Goal: Task Accomplishment & Management: Manage account settings

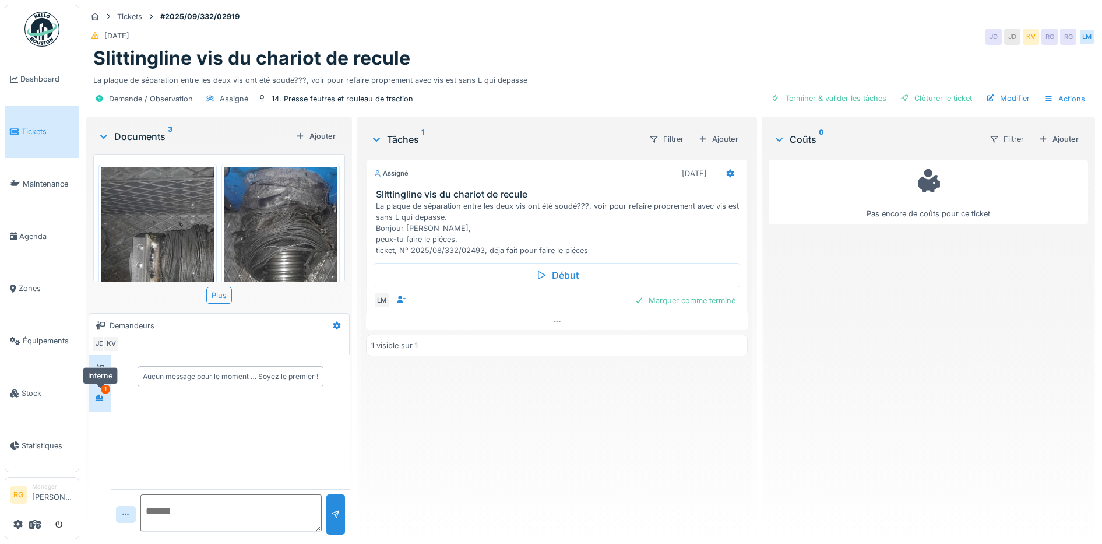
click at [101, 400] on icon at bounding box center [100, 397] width 8 height 6
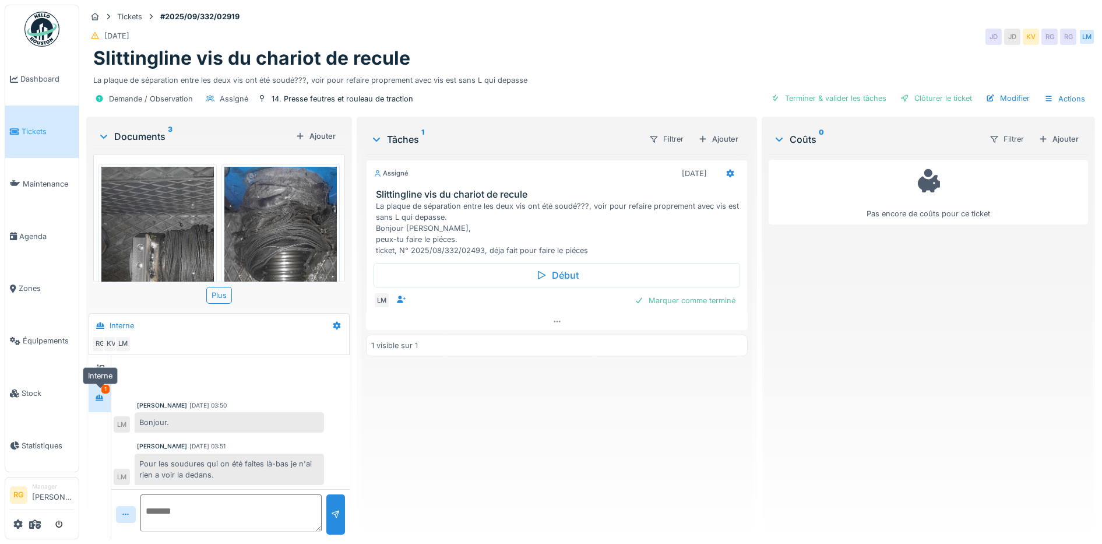
scroll to position [355, 0]
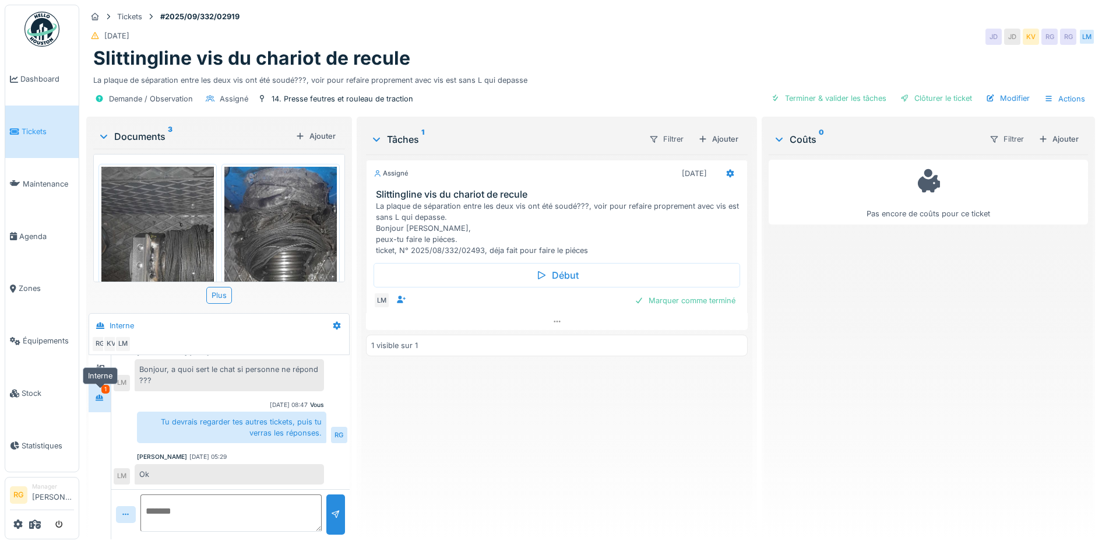
click at [100, 401] on div at bounding box center [99, 397] width 9 height 11
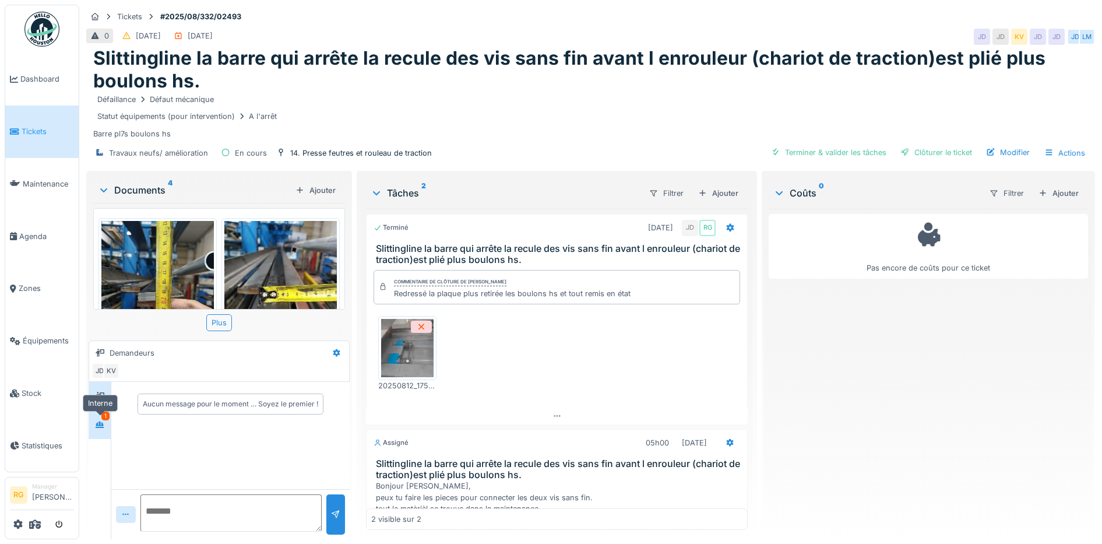
click at [98, 426] on icon at bounding box center [99, 425] width 9 height 8
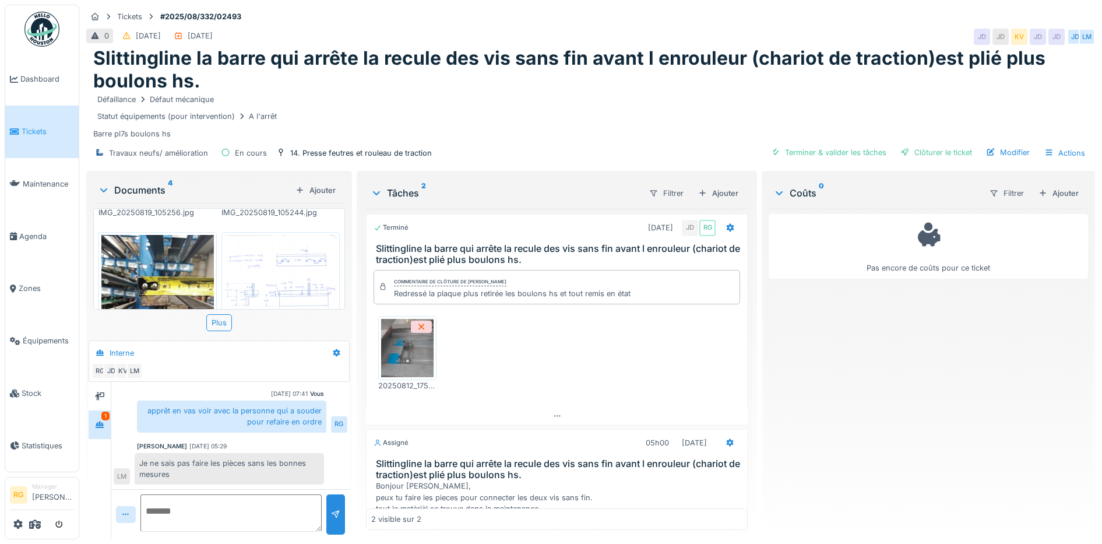
scroll to position [175, 0]
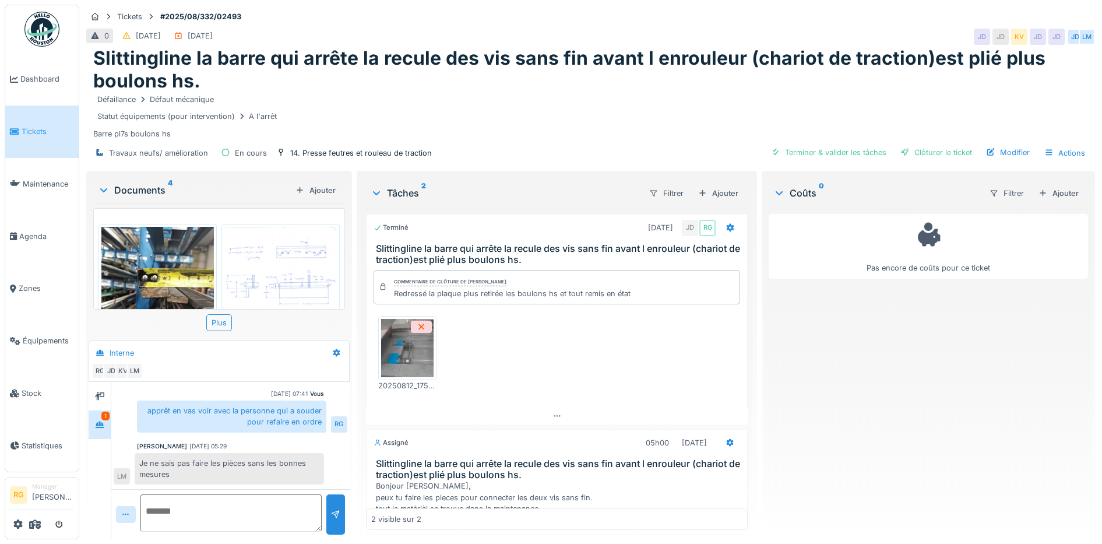
click at [264, 250] on img at bounding box center [280, 267] width 112 height 80
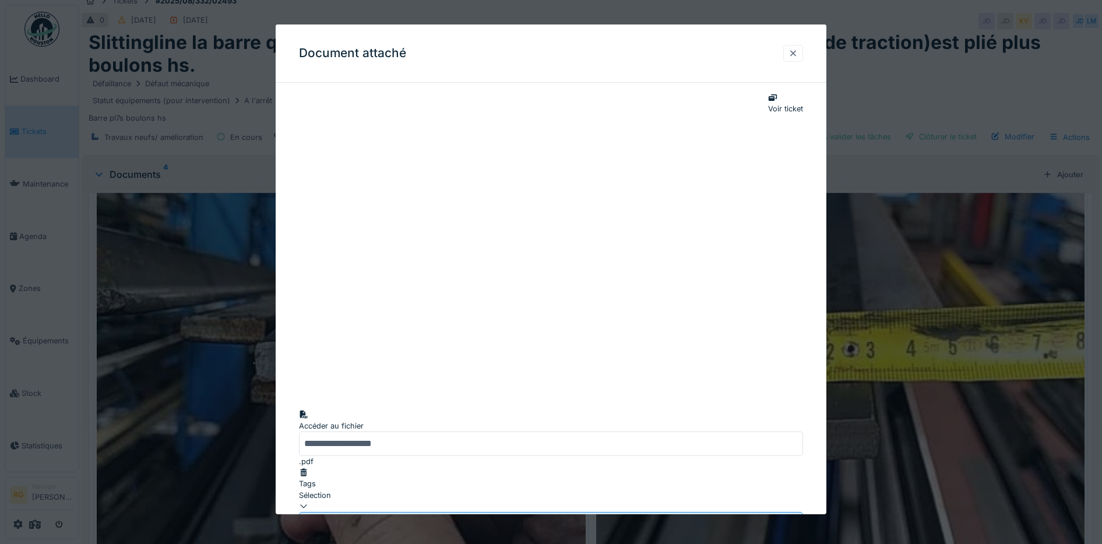
click at [796, 53] on div at bounding box center [792, 53] width 9 height 11
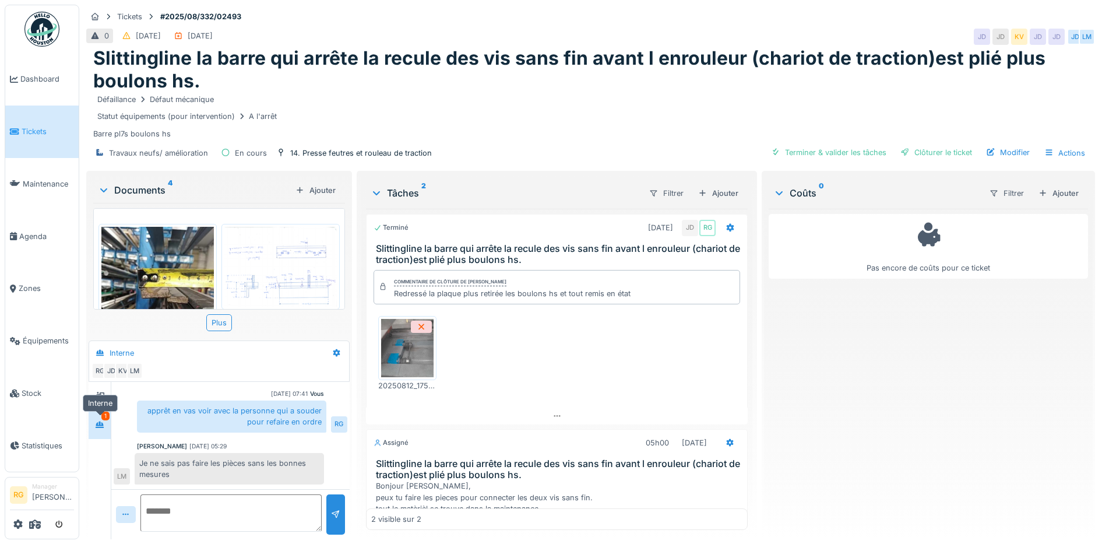
click at [102, 421] on icon at bounding box center [100, 424] width 8 height 6
click at [160, 503] on textarea at bounding box center [230, 512] width 181 height 37
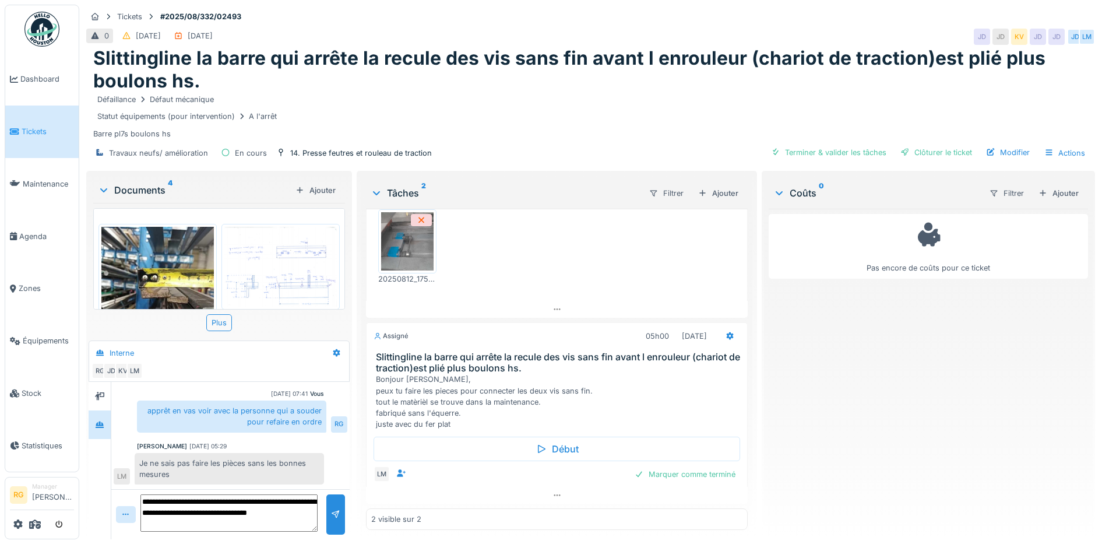
scroll to position [28, 0]
type textarea "**********"
click at [331, 509] on div at bounding box center [335, 514] width 9 height 11
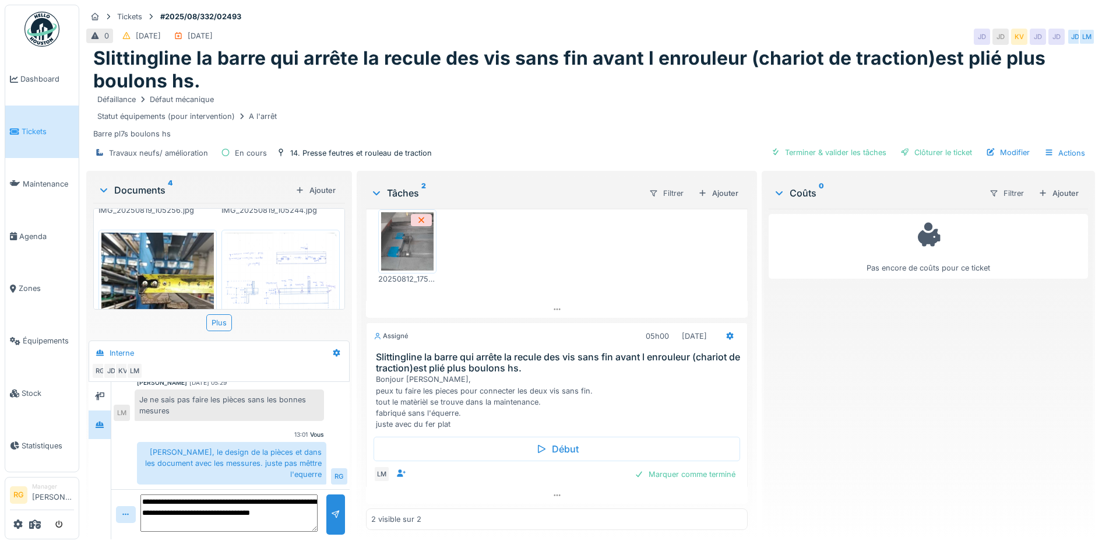
scroll to position [218, 0]
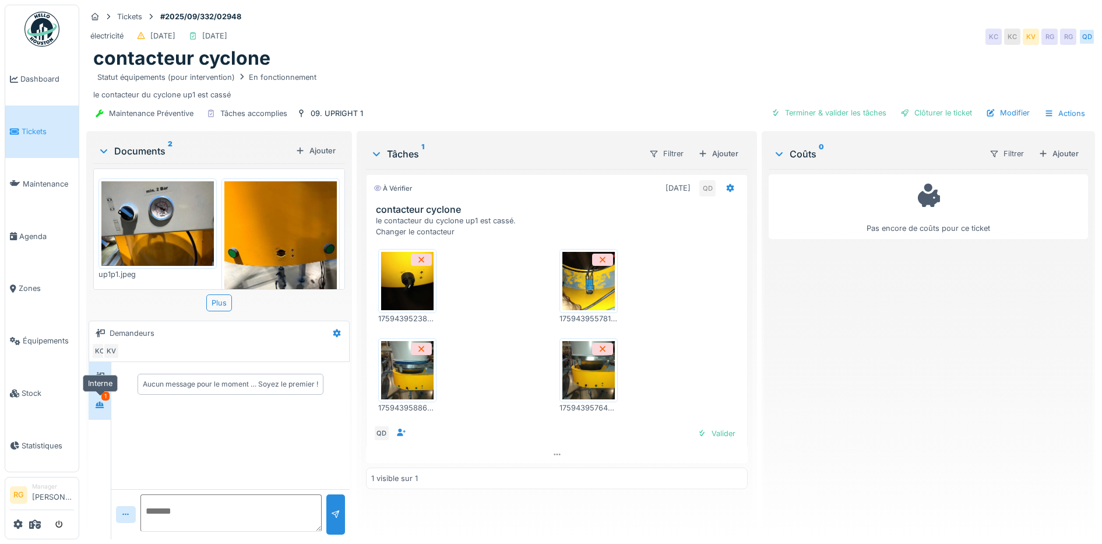
click at [100, 405] on icon at bounding box center [100, 404] width 8 height 6
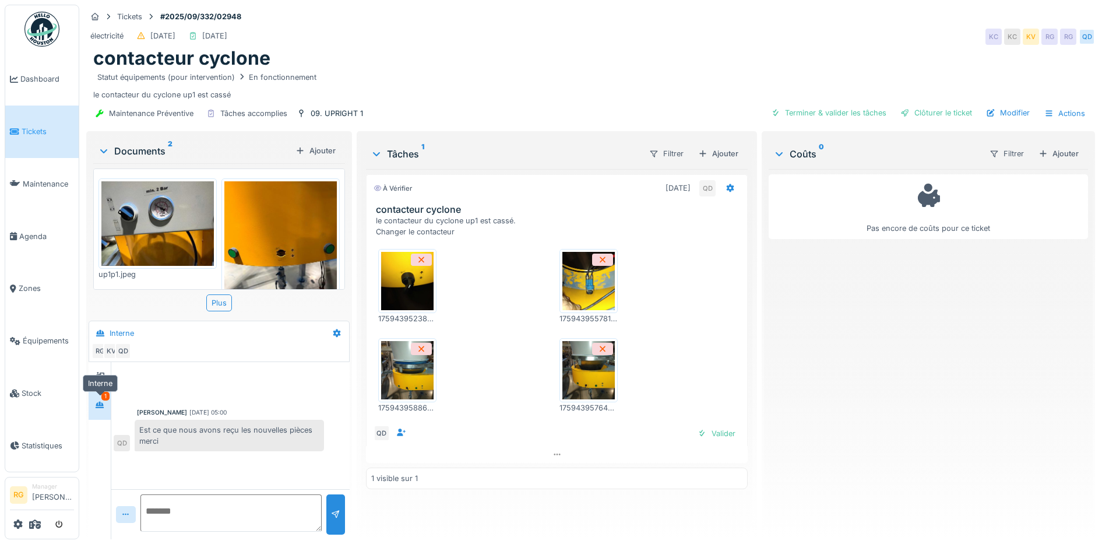
click at [102, 405] on icon at bounding box center [100, 404] width 8 height 6
click at [404, 273] on img at bounding box center [407, 281] width 52 height 58
click at [588, 288] on img at bounding box center [588, 281] width 52 height 58
click at [412, 380] on img at bounding box center [407, 370] width 52 height 58
click at [582, 362] on img at bounding box center [588, 370] width 52 height 58
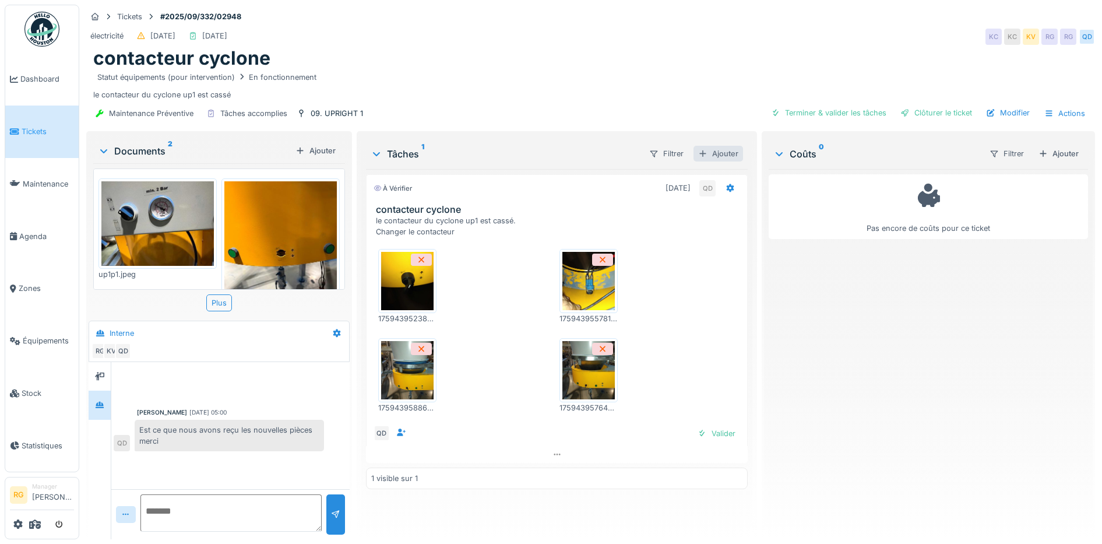
click at [712, 152] on div "Ajouter" at bounding box center [718, 154] width 50 height 16
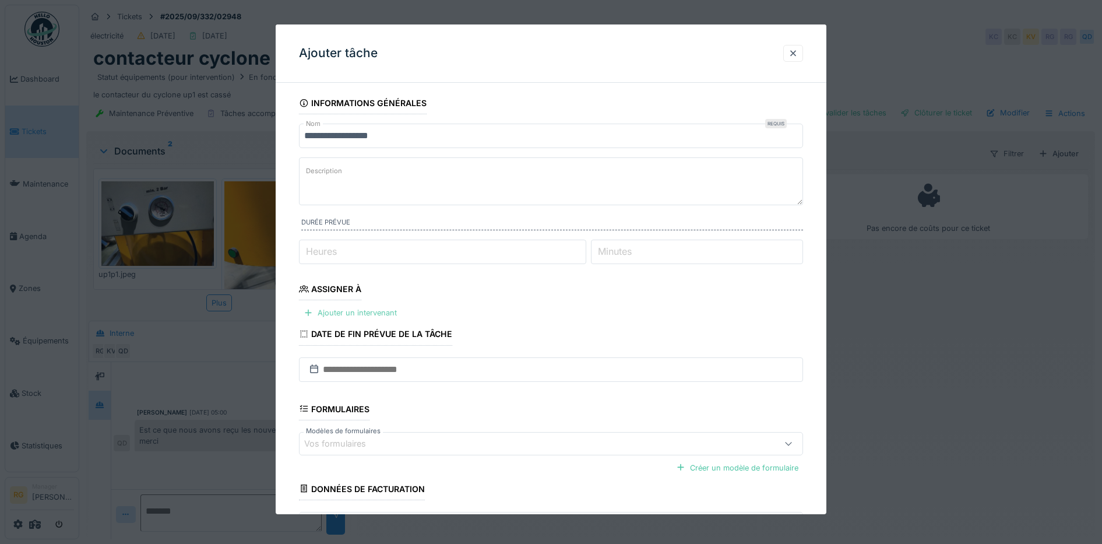
click at [368, 311] on div "Ajouter un intervenant" at bounding box center [350, 313] width 103 height 16
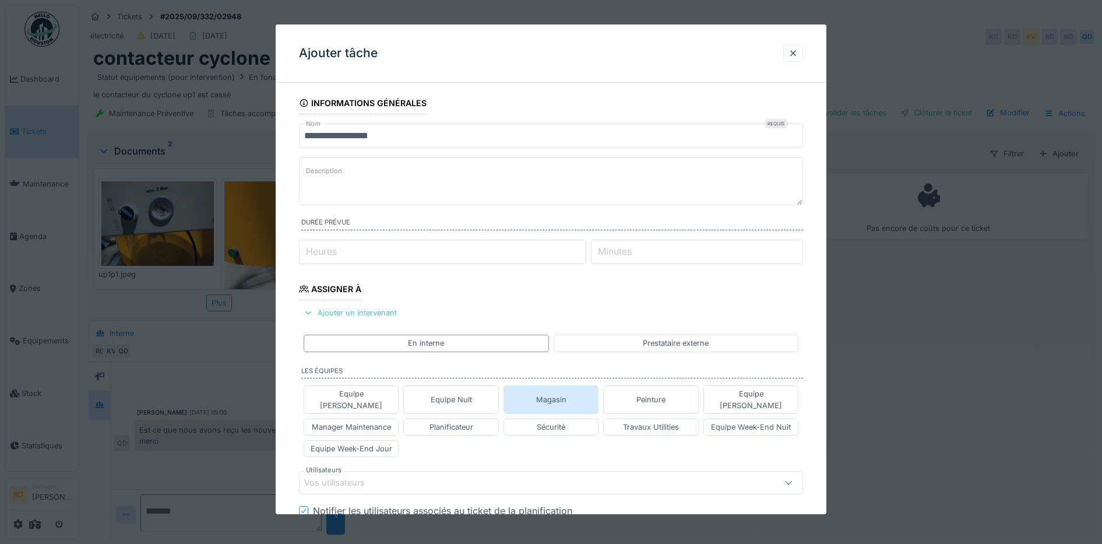
click at [573, 393] on div "Magasin" at bounding box center [551, 399] width 96 height 28
type input "****"
click at [322, 174] on label "Description" at bounding box center [324, 171] width 41 height 15
click at [322, 174] on textarea "Description" at bounding box center [551, 181] width 504 height 48
paste textarea "**********"
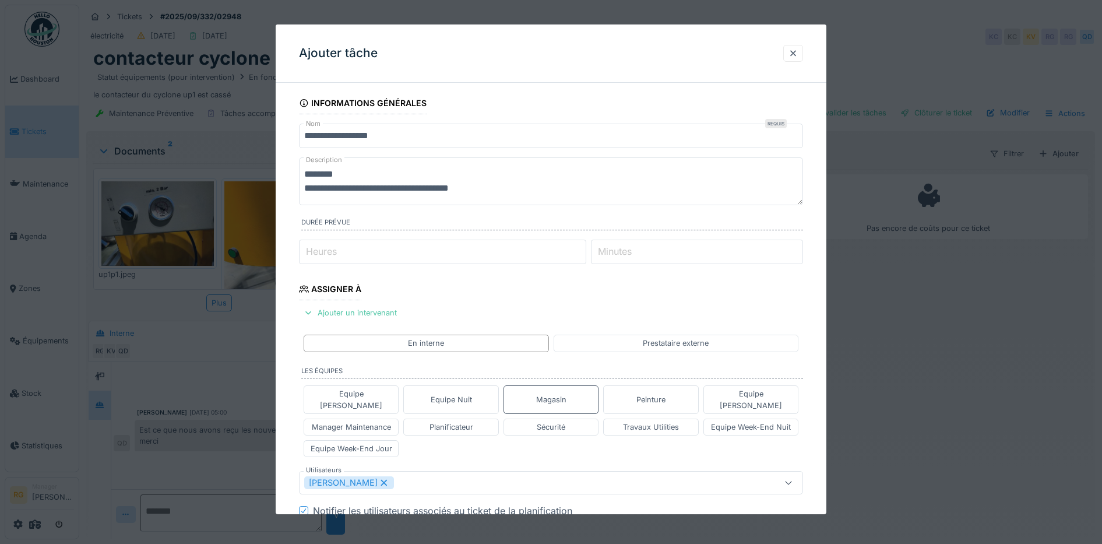
click at [494, 185] on textarea "**********" at bounding box center [551, 181] width 504 height 48
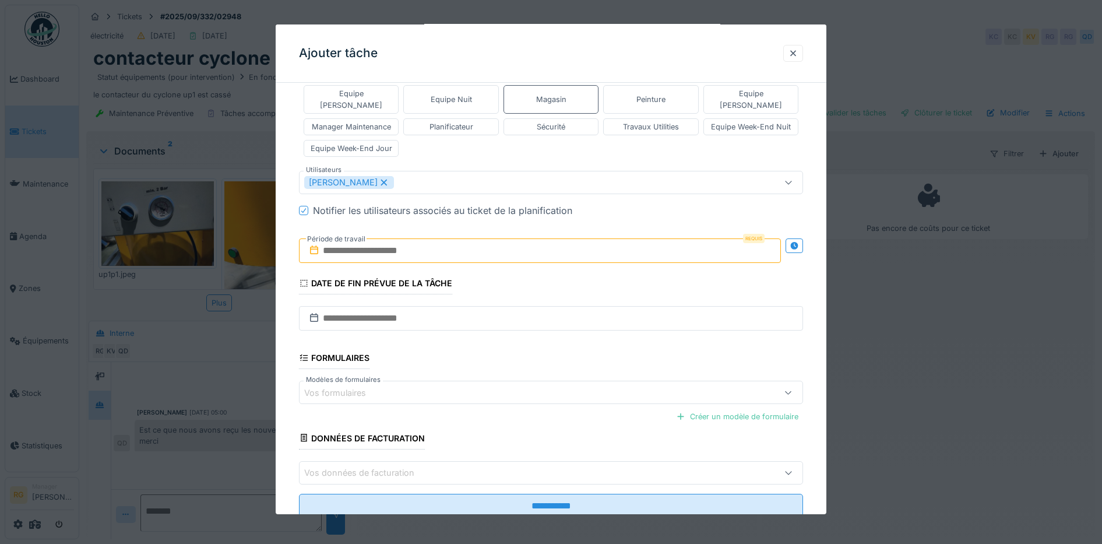
scroll to position [325, 0]
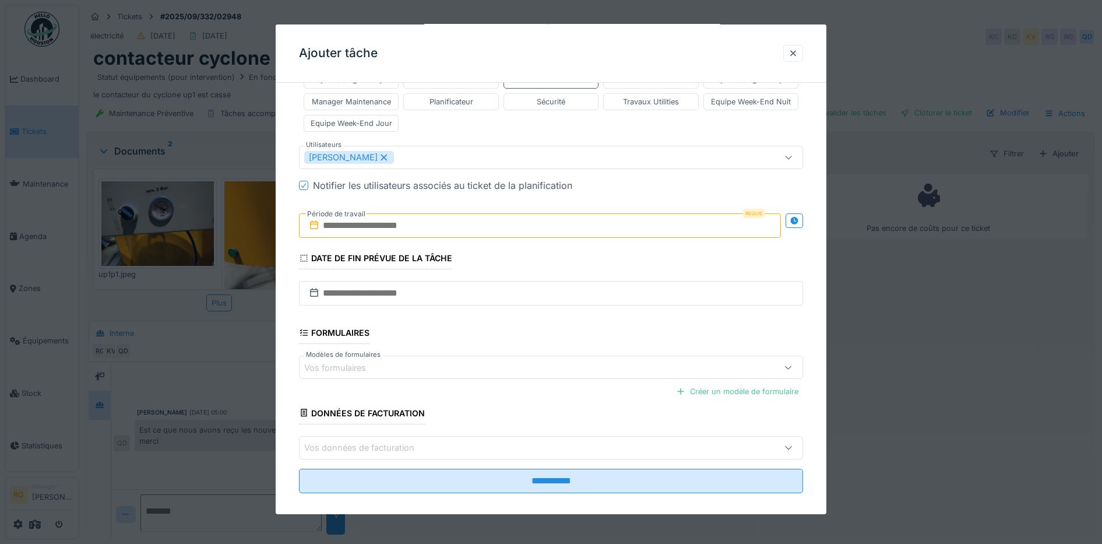
type textarea "**********"
click at [373, 216] on input "text" at bounding box center [540, 225] width 482 height 24
click at [584, 249] on h2 "octobre 2025" at bounding box center [542, 254] width 140 height 10
click at [485, 312] on div "6" at bounding box center [486, 320] width 16 height 17
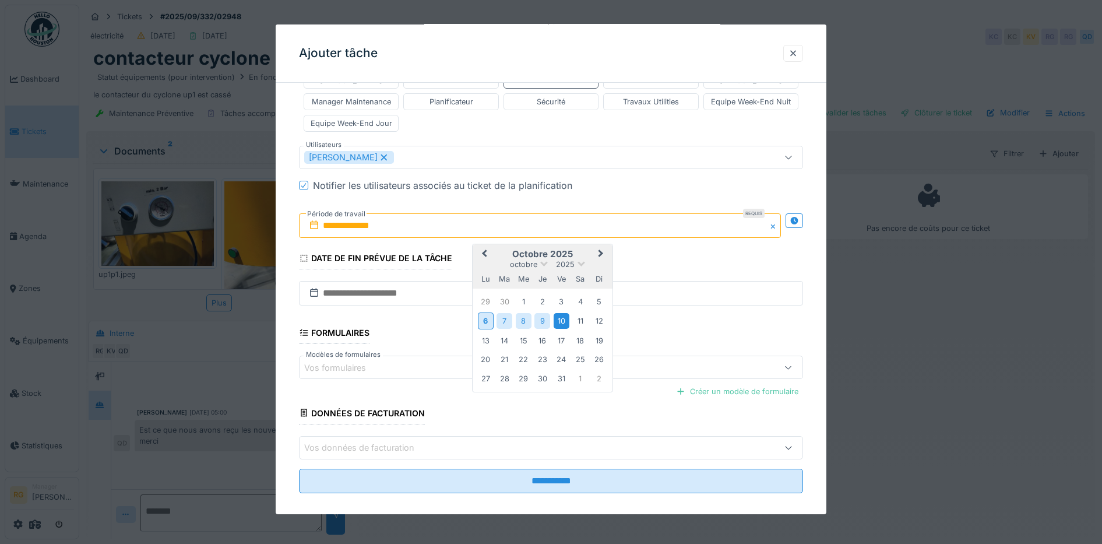
click at [562, 313] on div "10" at bounding box center [561, 321] width 16 height 16
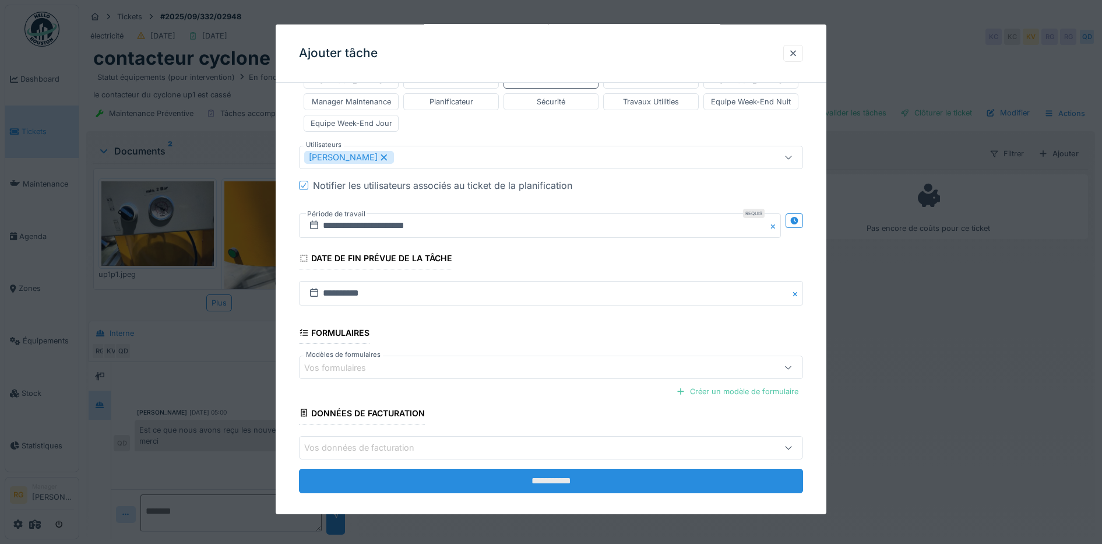
click at [493, 470] on input "**********" at bounding box center [551, 480] width 504 height 24
click at [549, 468] on input "**********" at bounding box center [551, 480] width 504 height 24
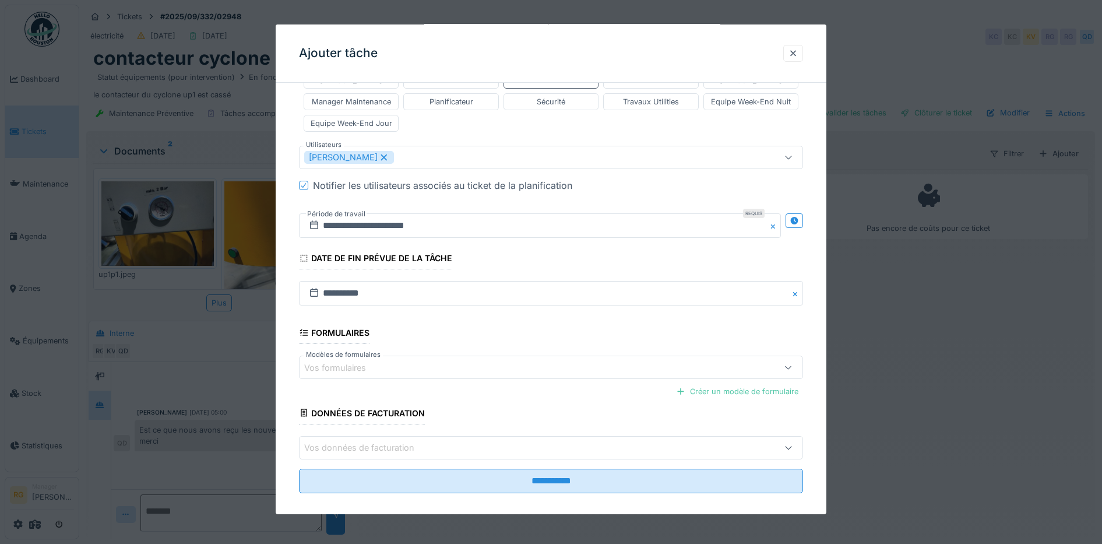
click at [945, 433] on div at bounding box center [551, 272] width 1102 height 544
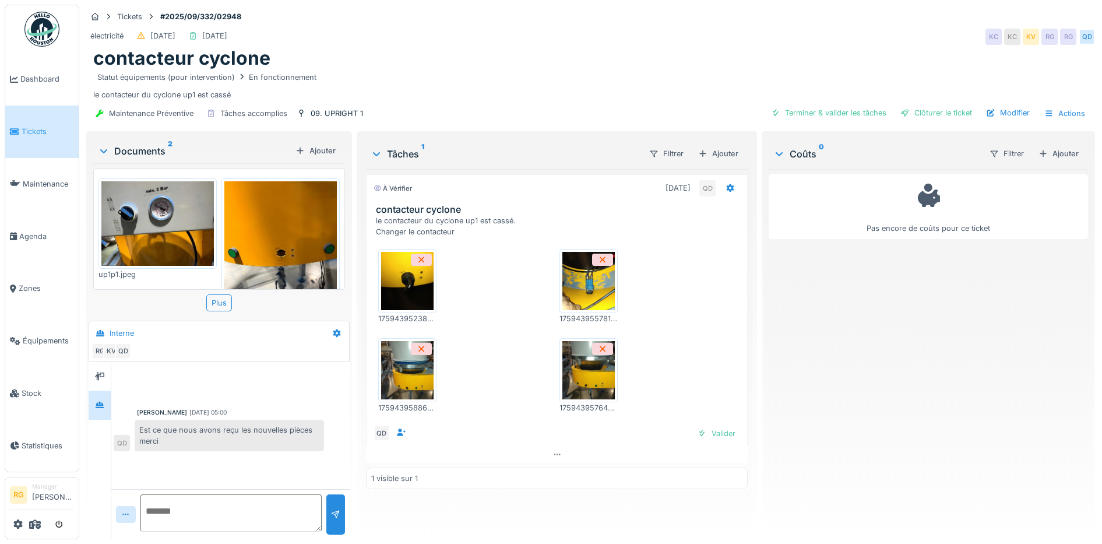
scroll to position [0, 0]
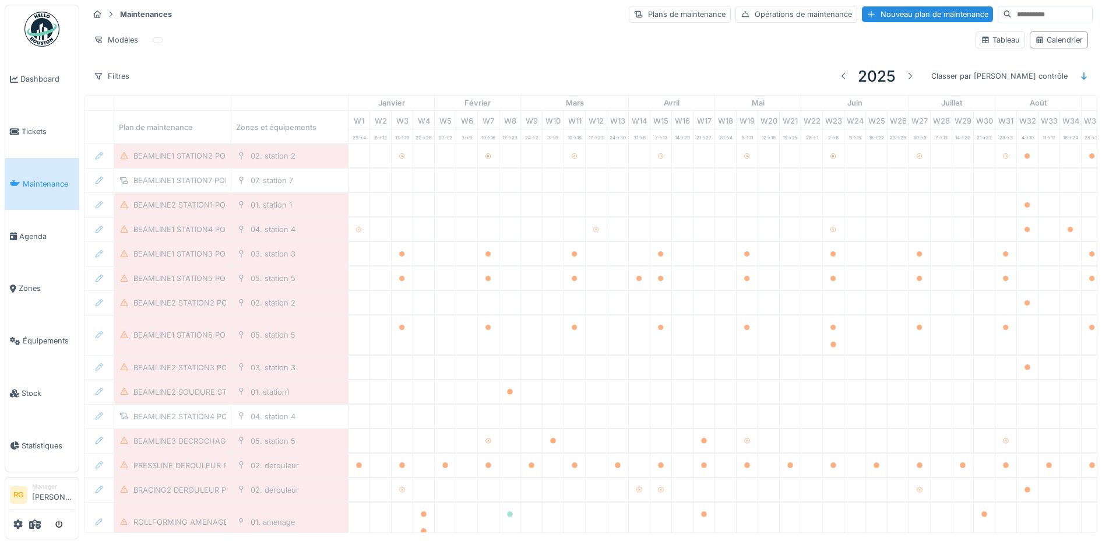
scroll to position [5, 0]
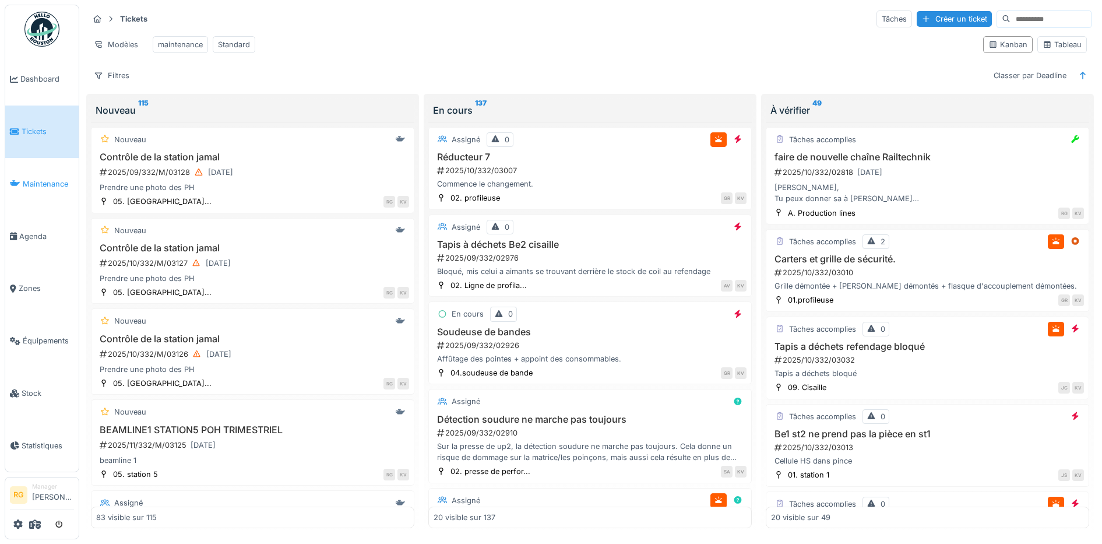
scroll to position [9, 0]
click at [1062, 41] on div "Tableau" at bounding box center [1061, 44] width 39 height 11
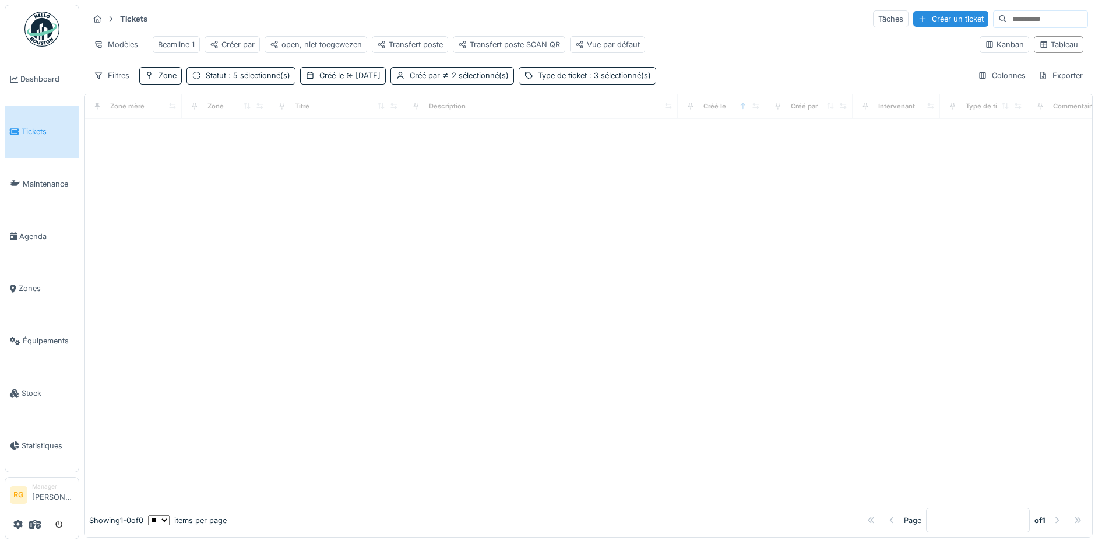
scroll to position [0, 0]
click at [450, 313] on div at bounding box center [587, 311] width 1007 height 384
click at [343, 81] on div "Créé le [DATE]" at bounding box center [349, 75] width 61 height 11
click at [312, 141] on icon at bounding box center [313, 141] width 9 height 8
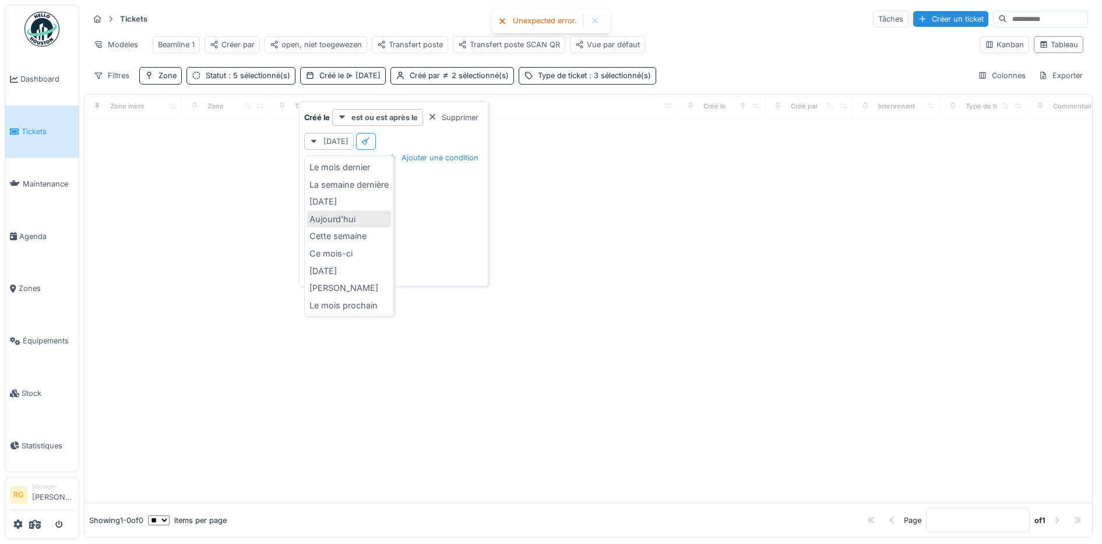
click at [335, 218] on div "Aujourd'hui" at bounding box center [349, 218] width 84 height 17
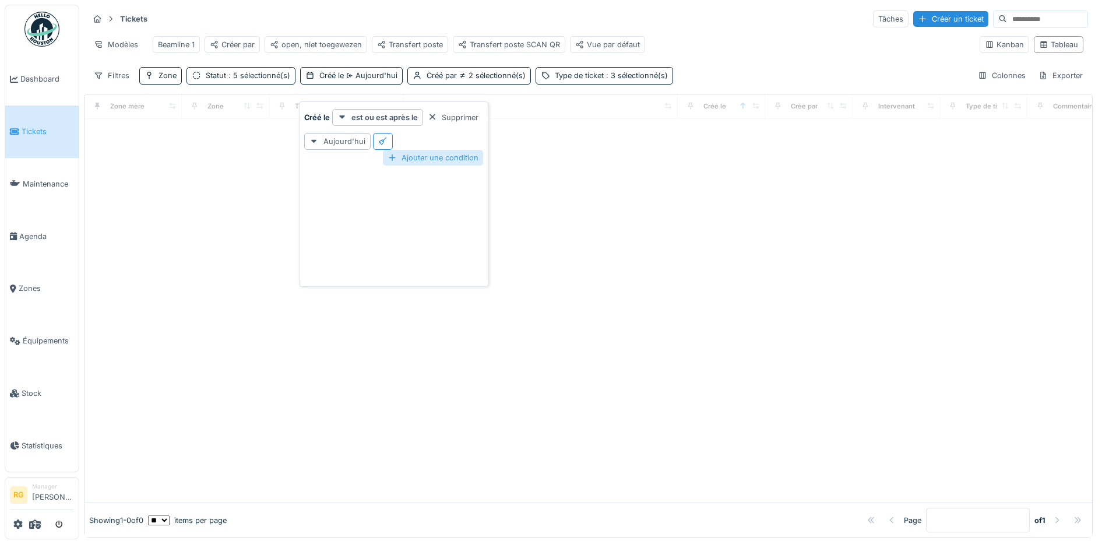
click at [408, 161] on div "Ajouter une condition" at bounding box center [433, 158] width 100 height 16
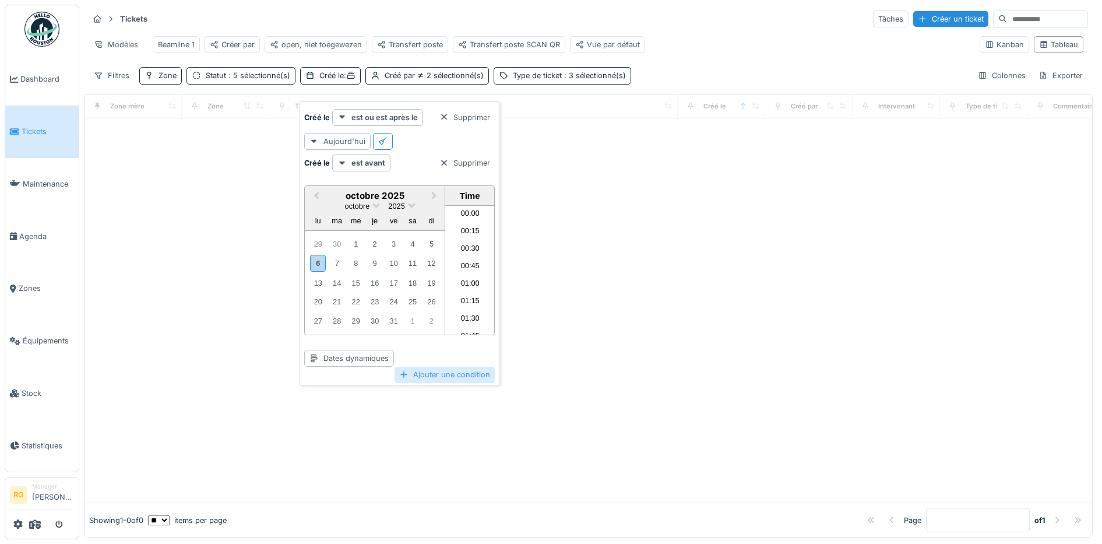
scroll to position [853, 0]
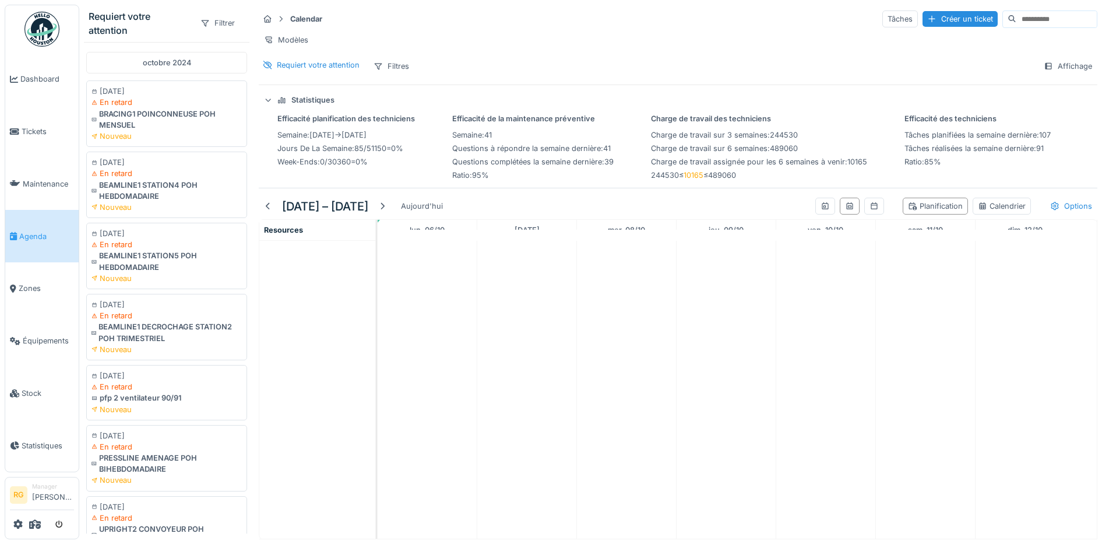
scroll to position [11, 0]
click at [41, 126] on span "Tickets" at bounding box center [48, 131] width 52 height 11
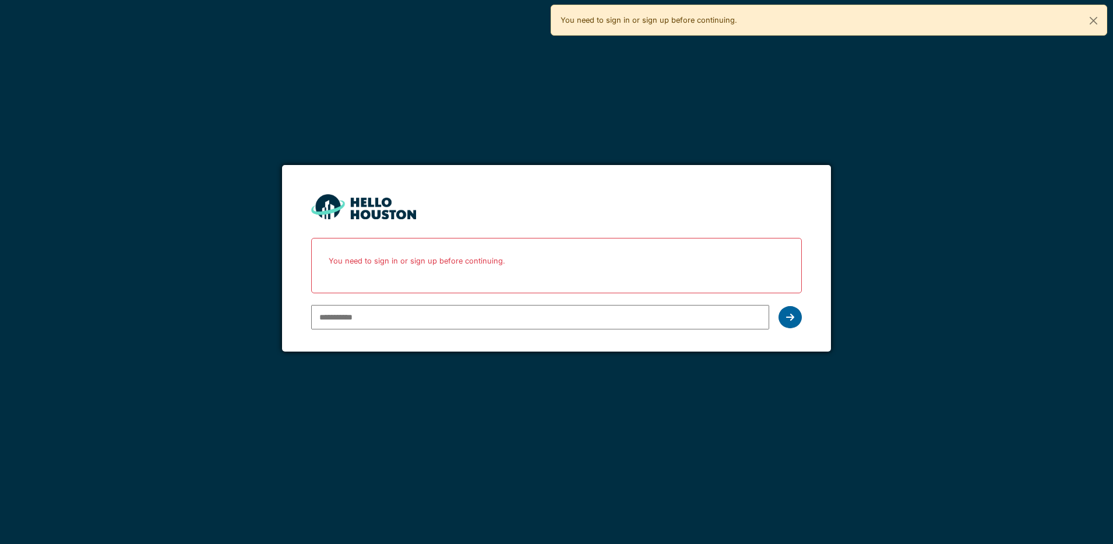
type input "**********"
click at [789, 319] on icon at bounding box center [790, 316] width 8 height 9
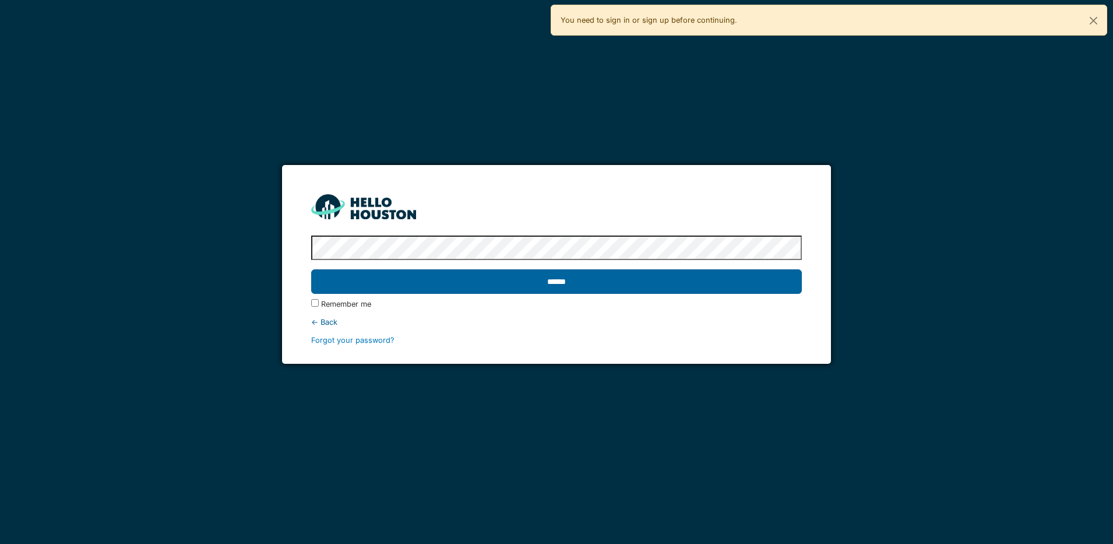
click at [592, 286] on input "******" at bounding box center [556, 281] width 491 height 24
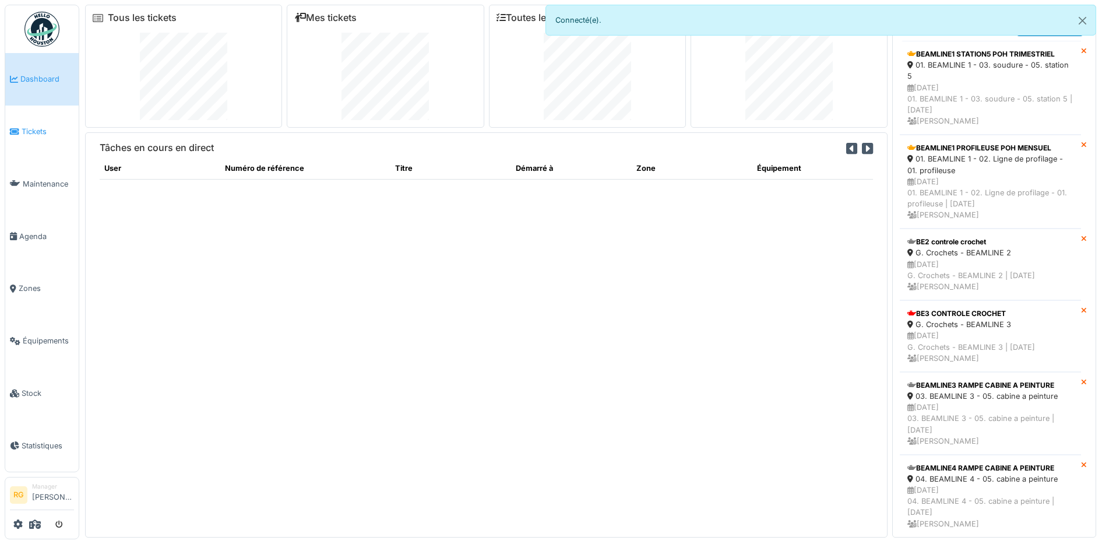
click at [29, 132] on span "Tickets" at bounding box center [48, 131] width 52 height 11
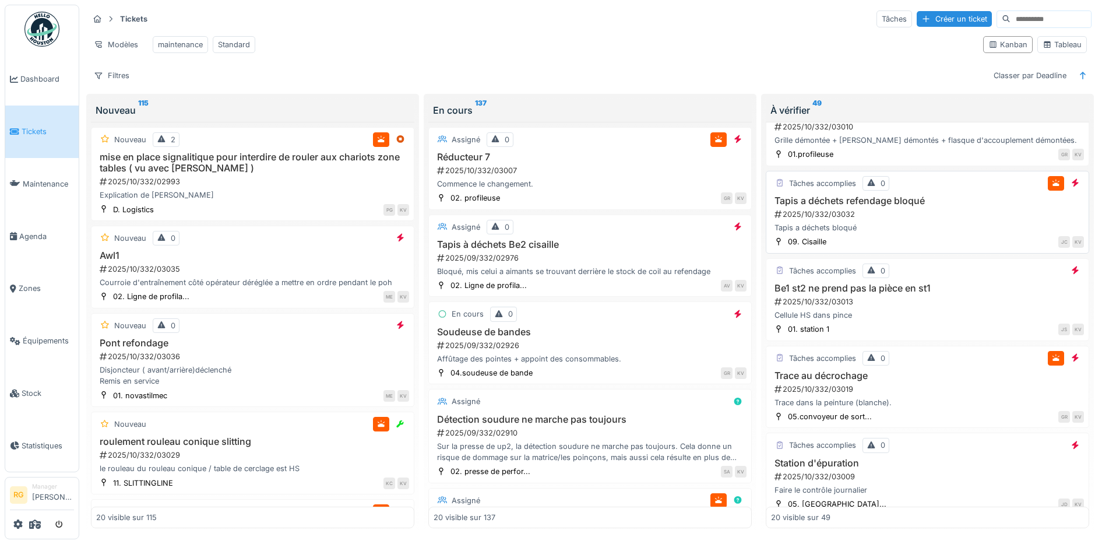
scroll to position [218, 0]
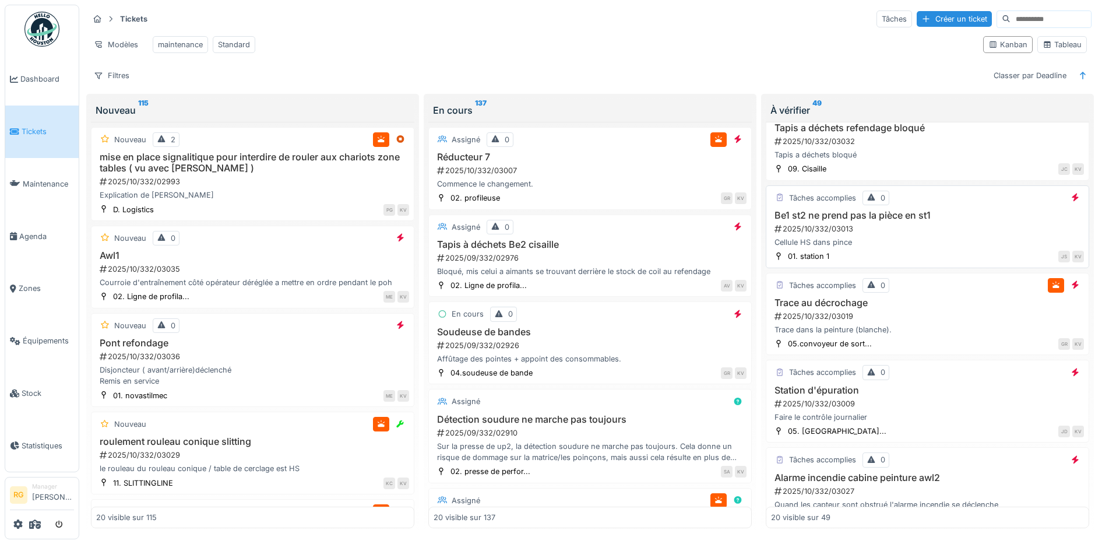
click at [906, 234] on div "2025/10/332/03013" at bounding box center [928, 228] width 311 height 11
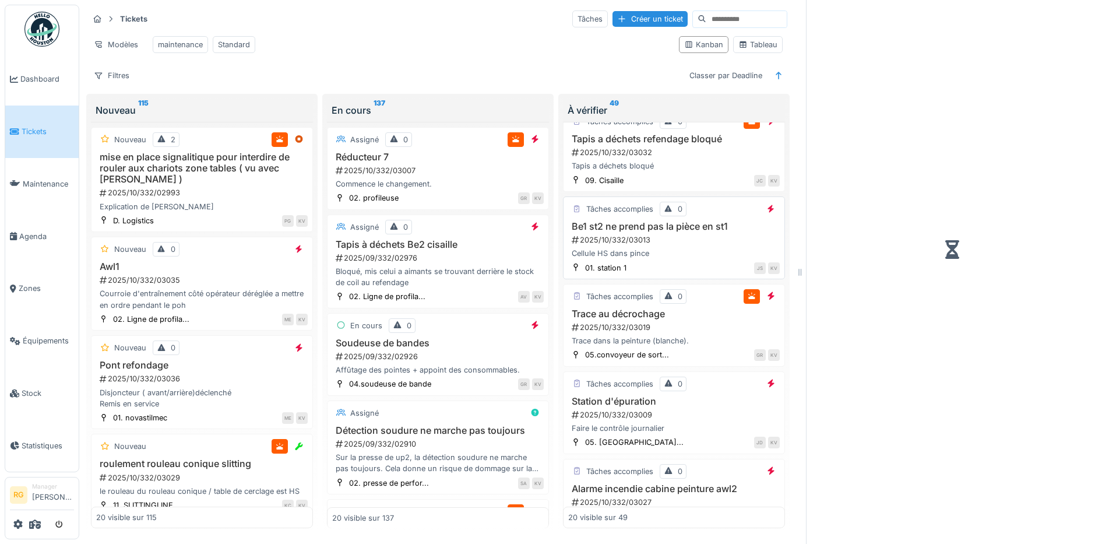
scroll to position [230, 0]
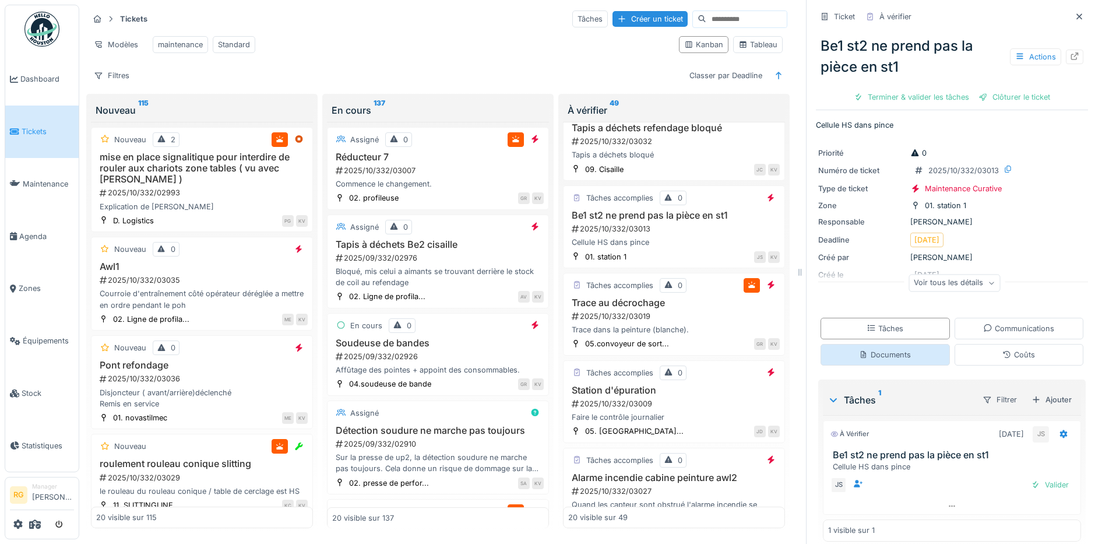
click at [882, 357] on div "Documents" at bounding box center [885, 354] width 52 height 11
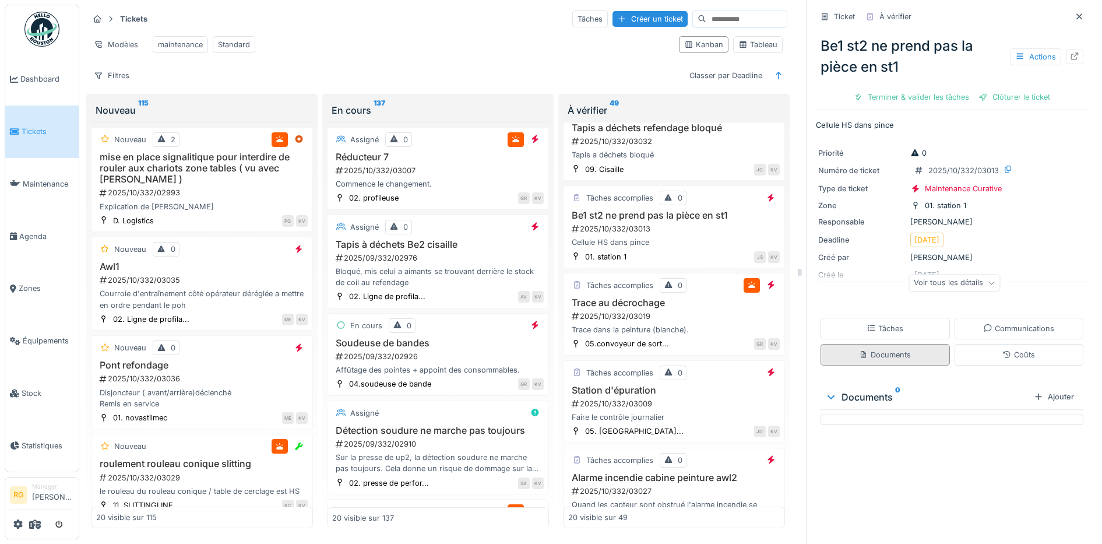
scroll to position [11, 0]
click at [879, 323] on div "Tâches" at bounding box center [884, 328] width 37 height 11
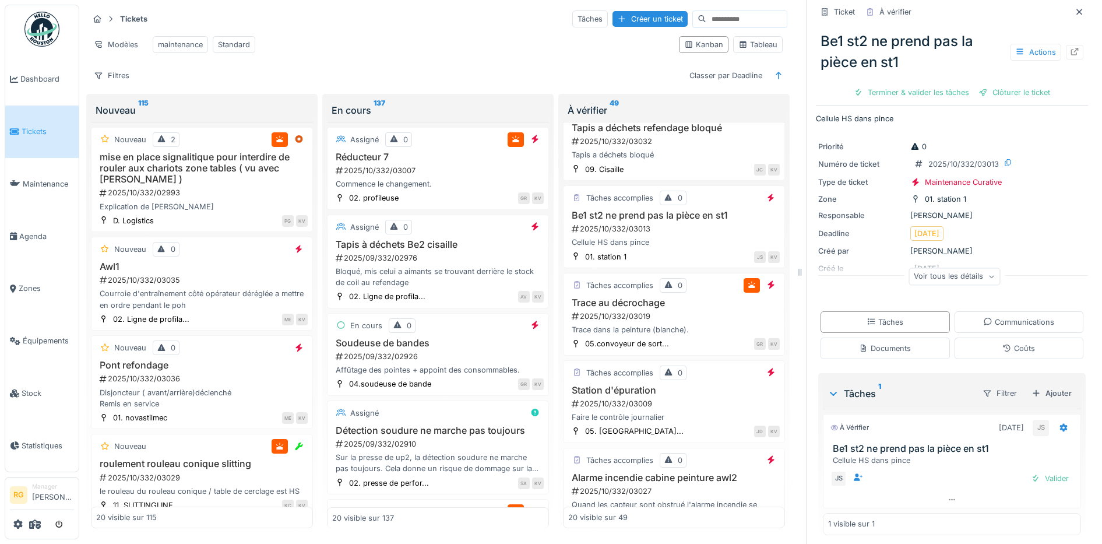
scroll to position [13, 0]
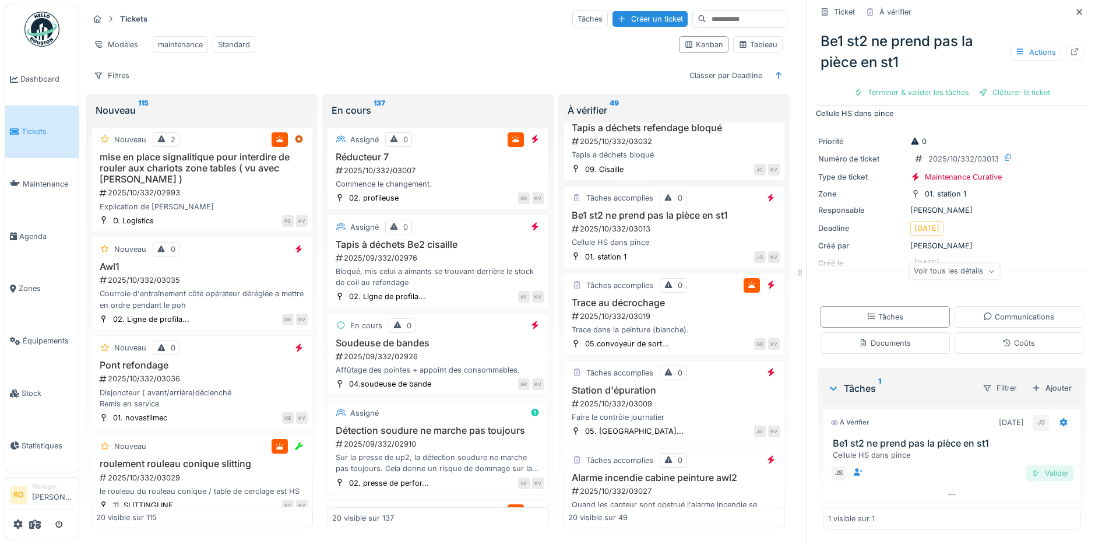
click at [1036, 465] on div "Valider" at bounding box center [1049, 473] width 47 height 16
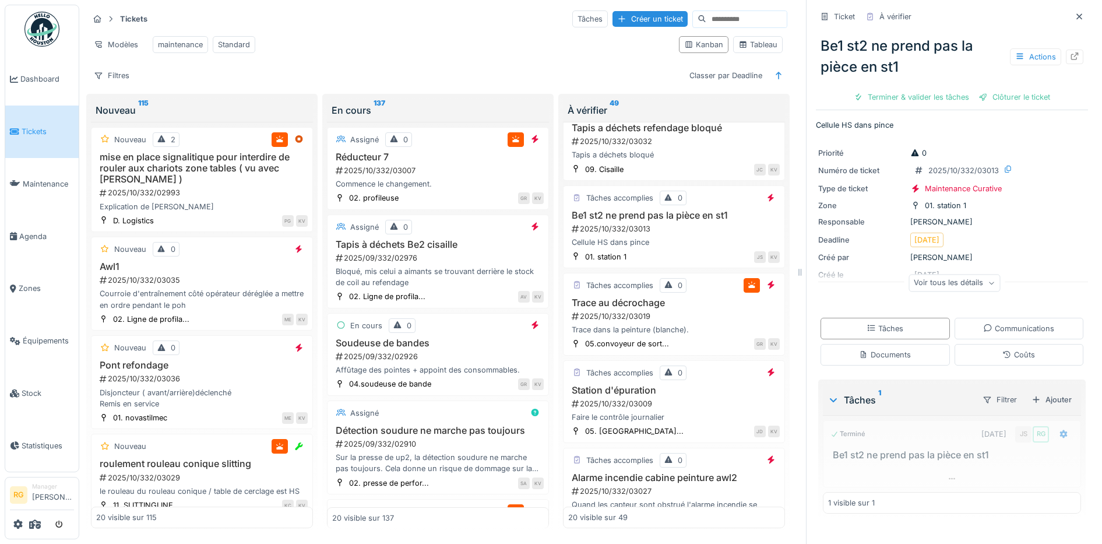
scroll to position [0, 0]
click at [939, 89] on div "Clôturer le ticket" at bounding box center [951, 97] width 81 height 16
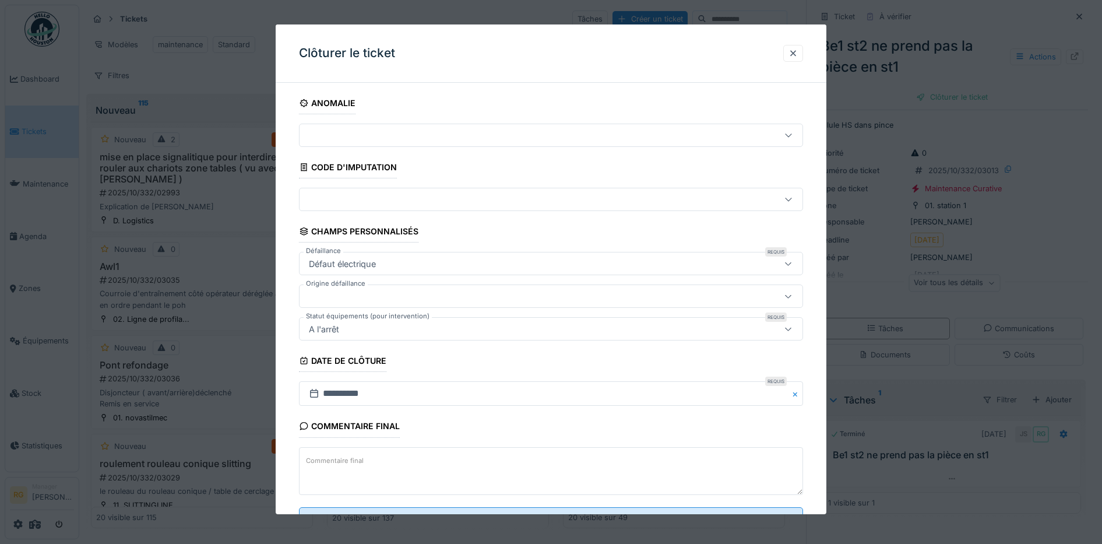
click at [349, 459] on label "Commentaire final" at bounding box center [335, 460] width 62 height 15
click at [349, 459] on textarea "Commentaire final" at bounding box center [551, 471] width 504 height 48
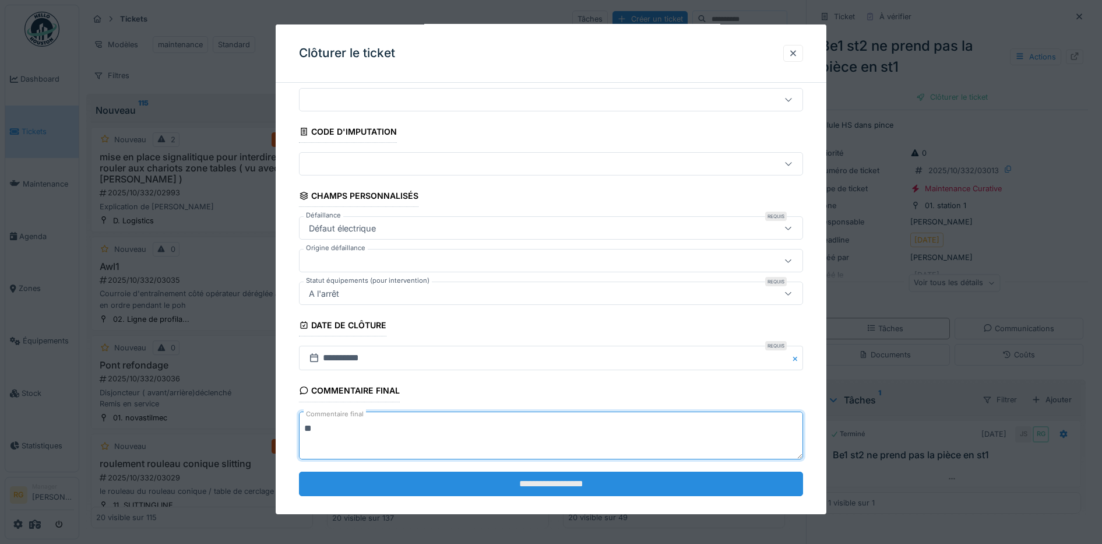
scroll to position [50, 0]
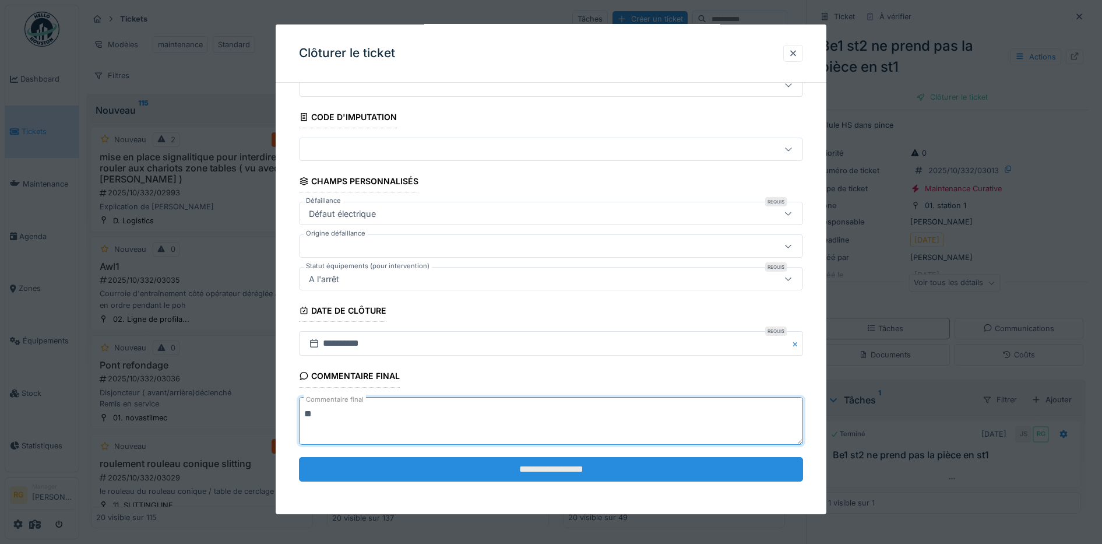
type textarea "**"
click at [578, 468] on input "**********" at bounding box center [551, 469] width 504 height 24
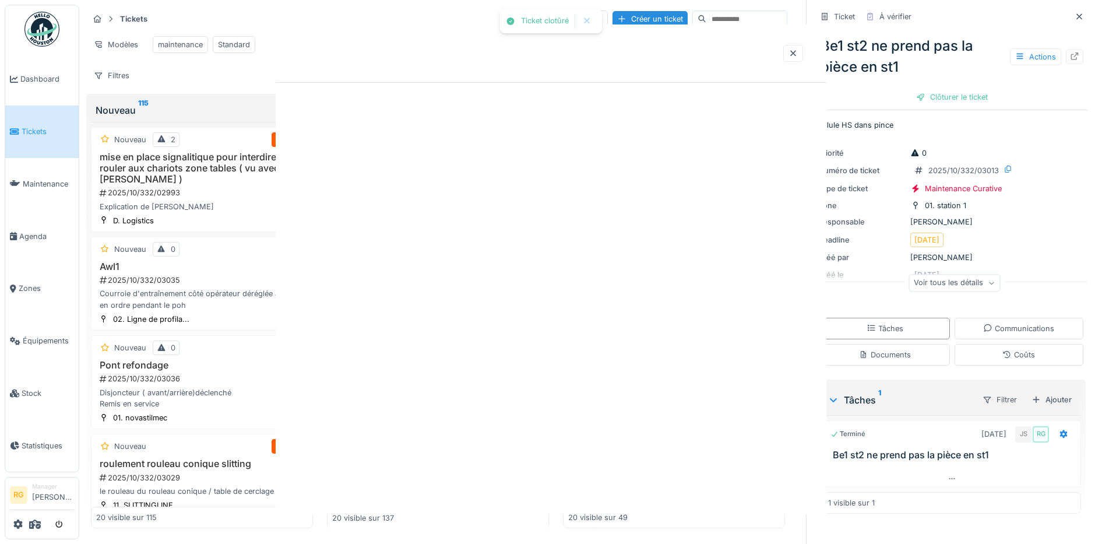
scroll to position [0, 0]
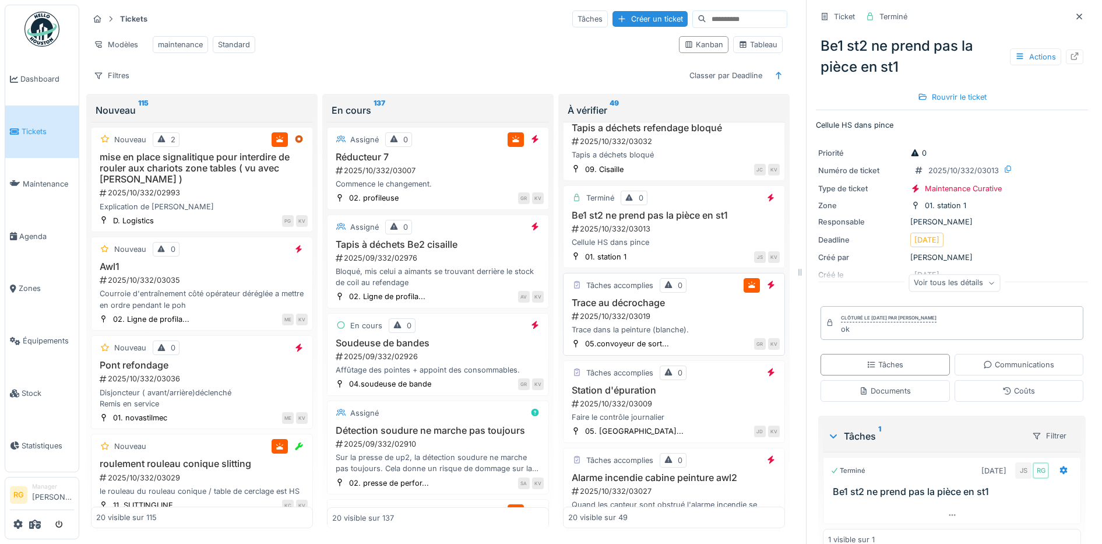
click at [657, 316] on div "2025/10/332/03019" at bounding box center [674, 316] width 209 height 11
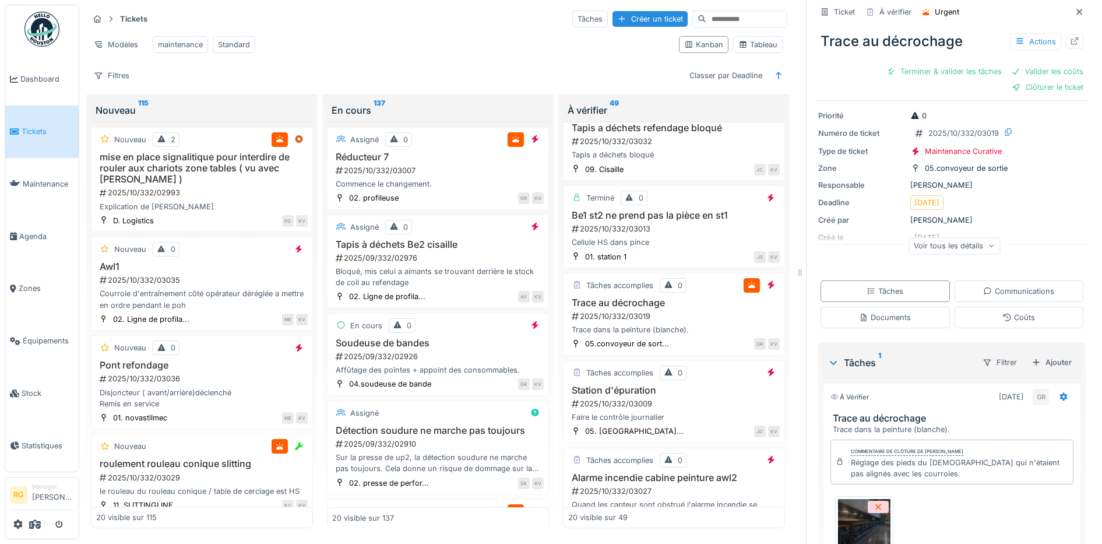
scroll to position [6, 0]
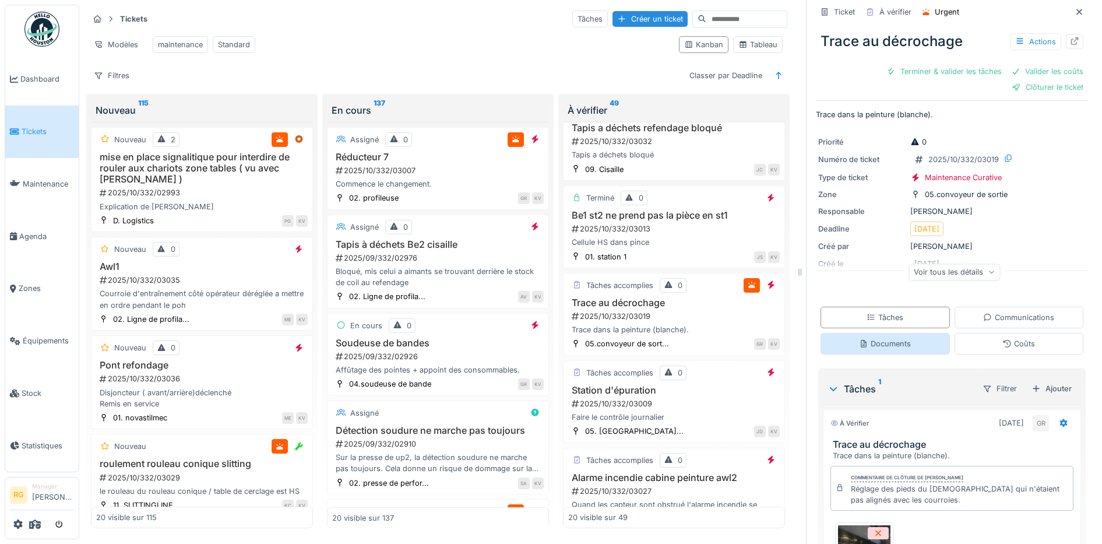
click at [854, 340] on div "Documents" at bounding box center [884, 344] width 129 height 22
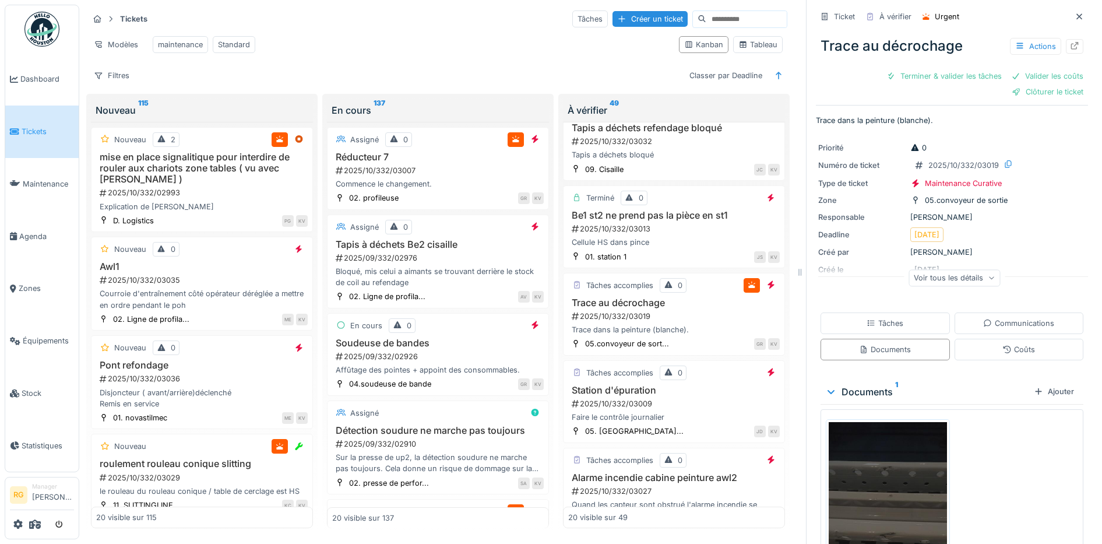
scroll to position [89, 0]
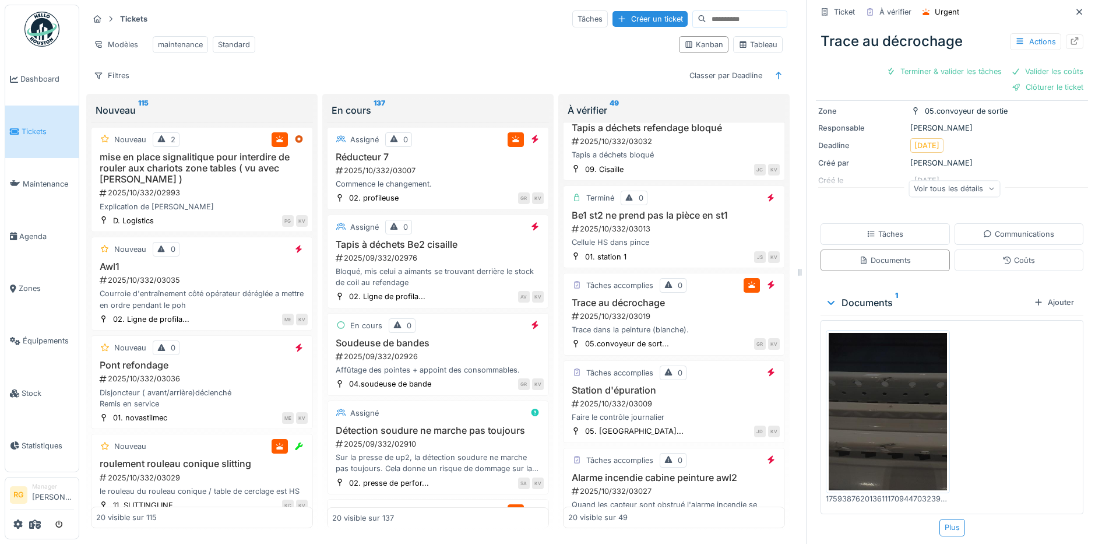
click at [889, 410] on img at bounding box center [887, 411] width 118 height 157
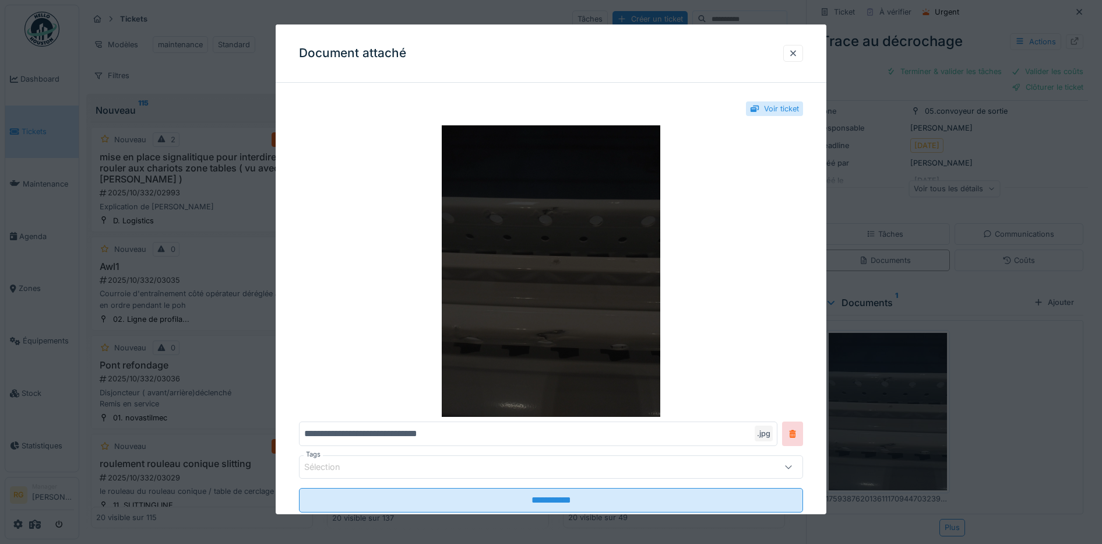
click at [583, 322] on img at bounding box center [551, 270] width 504 height 291
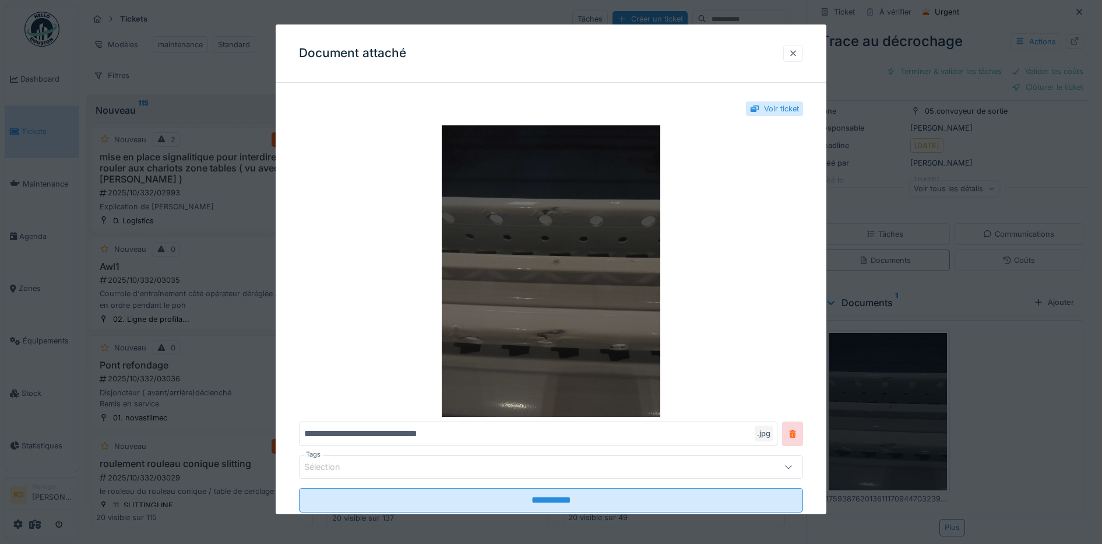
click at [796, 55] on div at bounding box center [792, 53] width 9 height 11
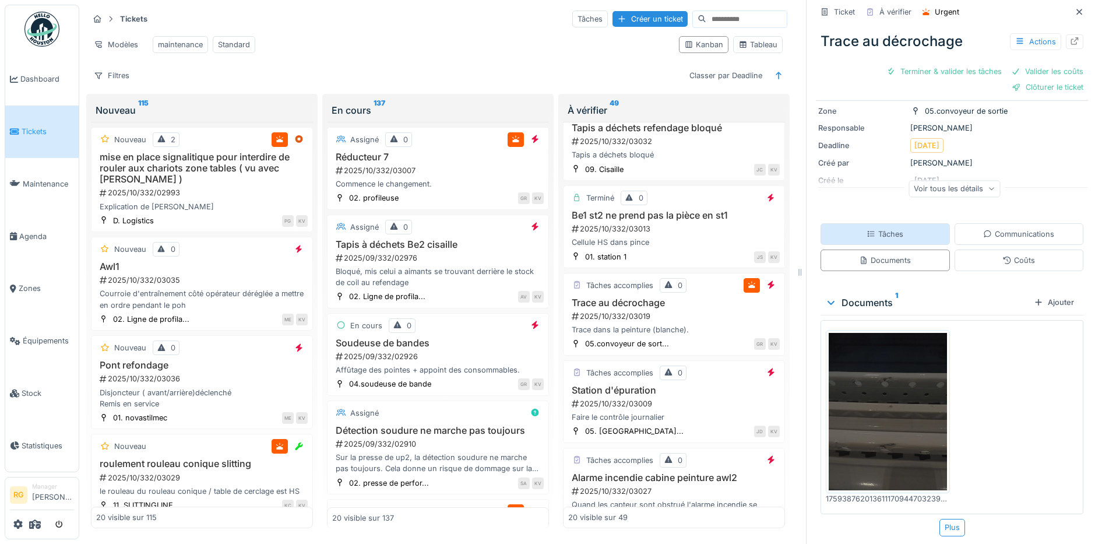
click at [887, 228] on div "Tâches" at bounding box center [884, 233] width 37 height 11
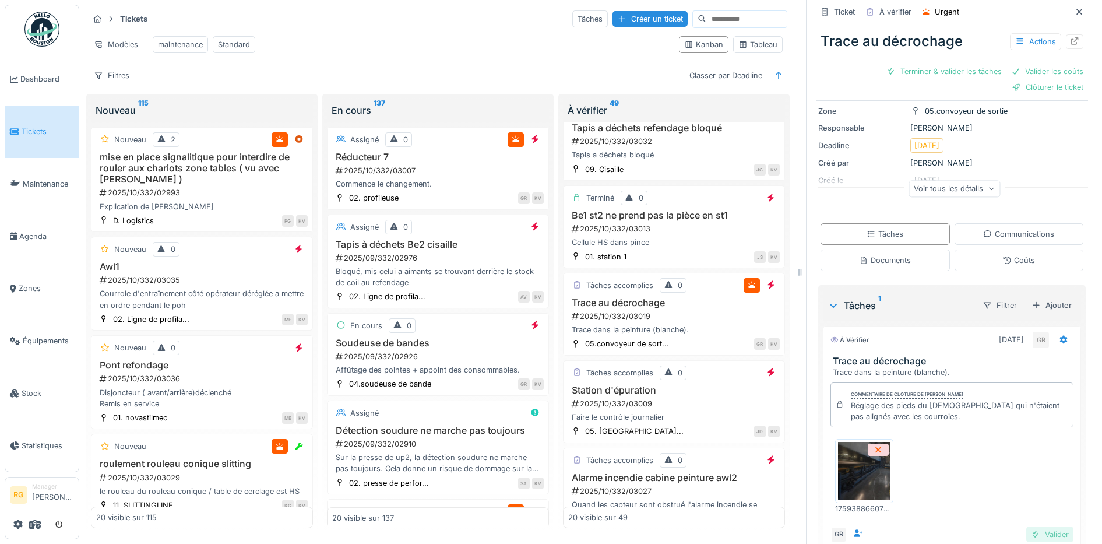
click at [1032, 526] on div "Valider" at bounding box center [1049, 534] width 47 height 16
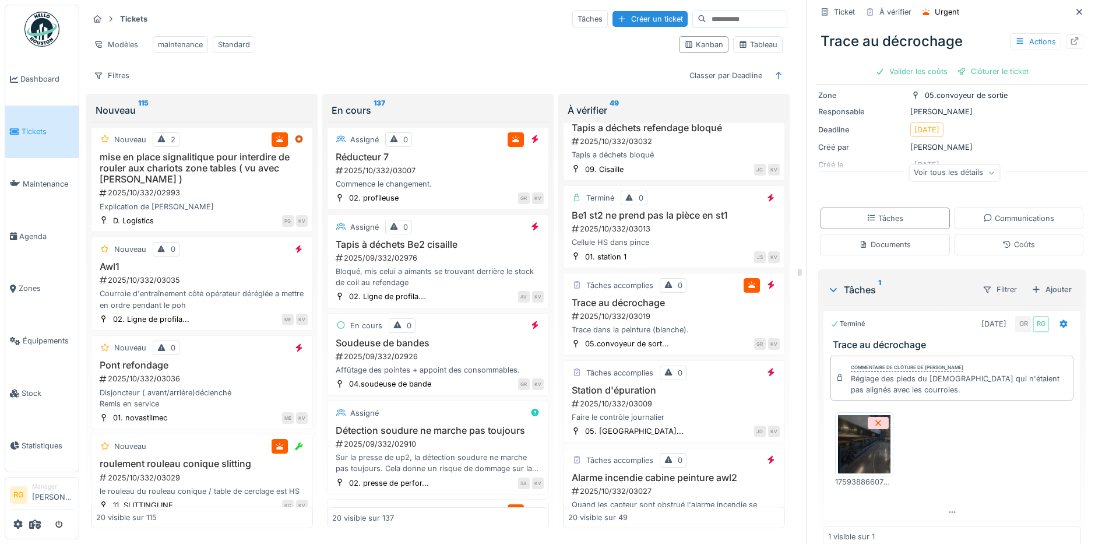
scroll to position [73, 0]
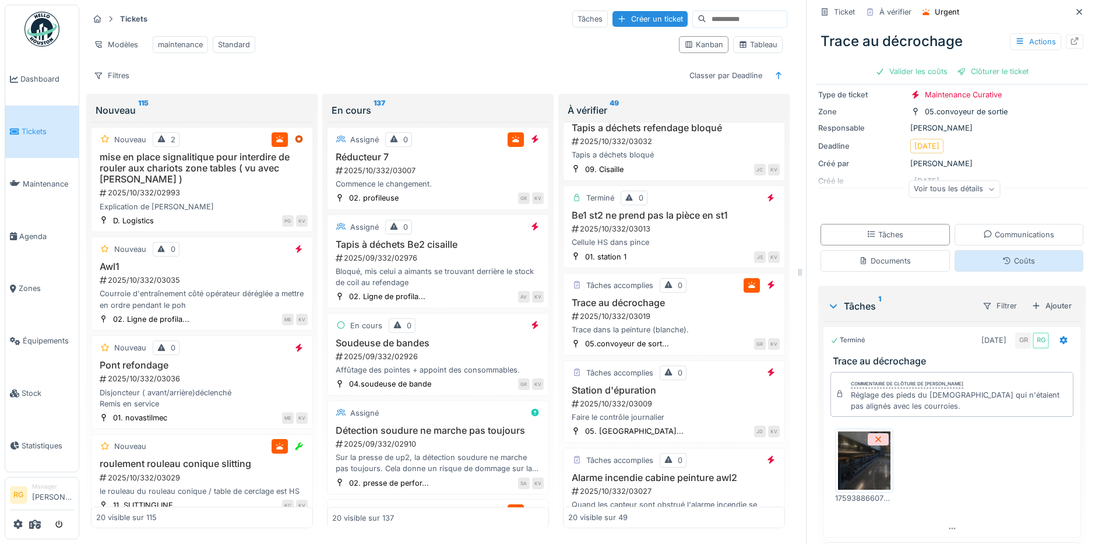
click at [1002, 255] on div "Coûts" at bounding box center [1018, 260] width 33 height 11
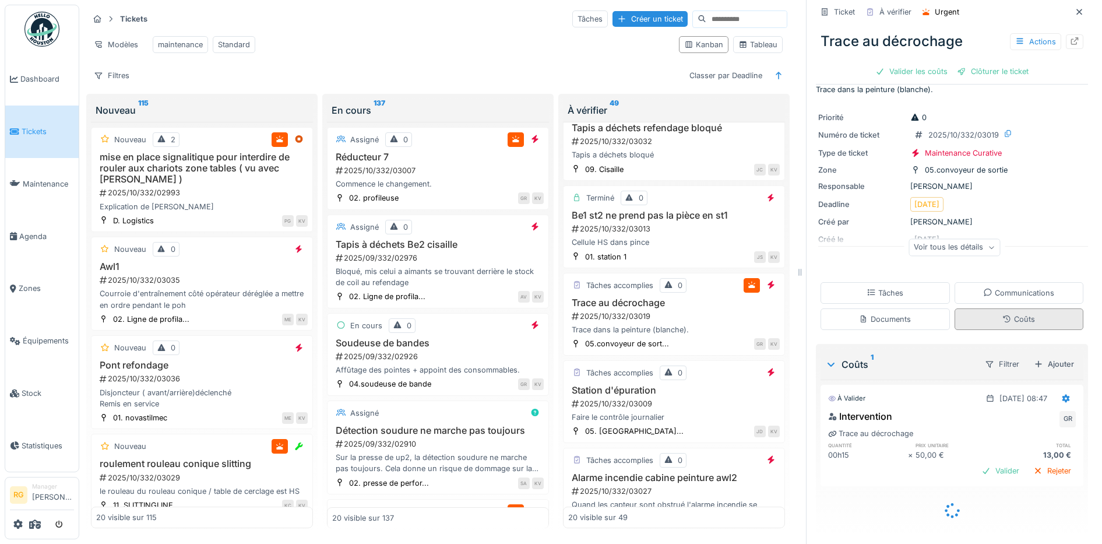
scroll to position [2, 0]
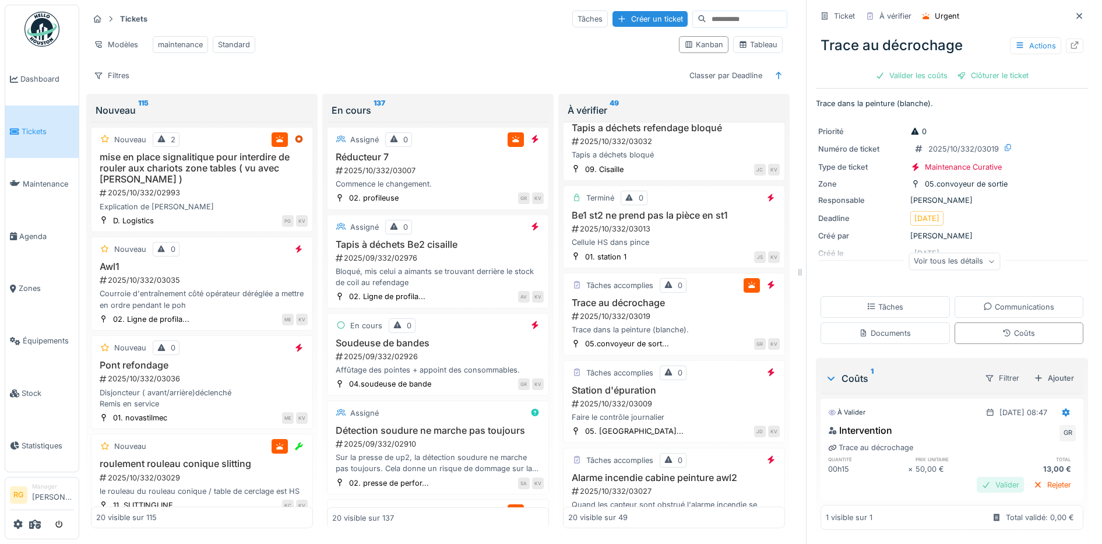
click at [981, 477] on div "Valider" at bounding box center [999, 485] width 47 height 16
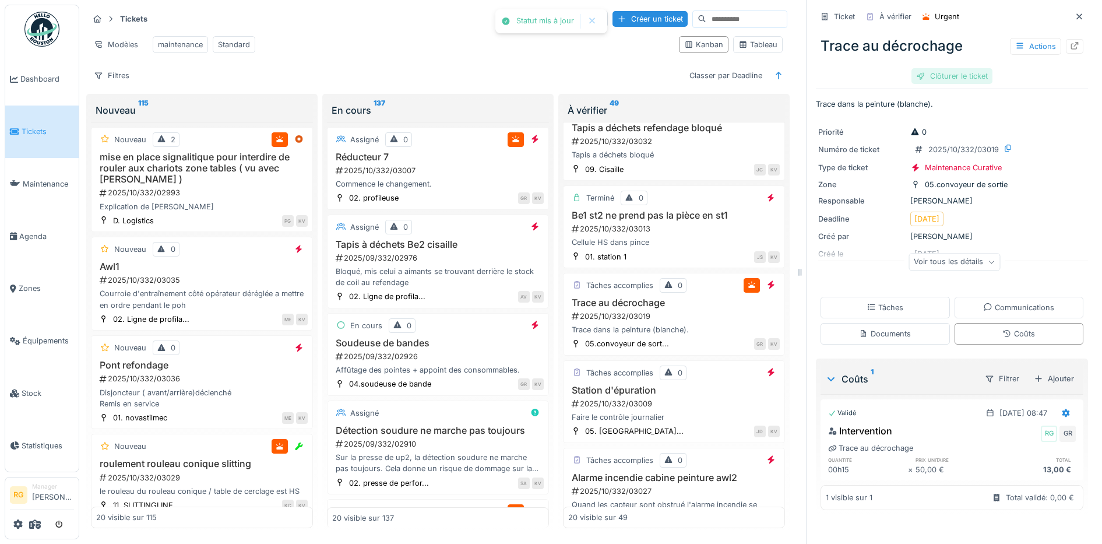
click at [951, 68] on div "Clôturer le ticket" at bounding box center [951, 76] width 81 height 16
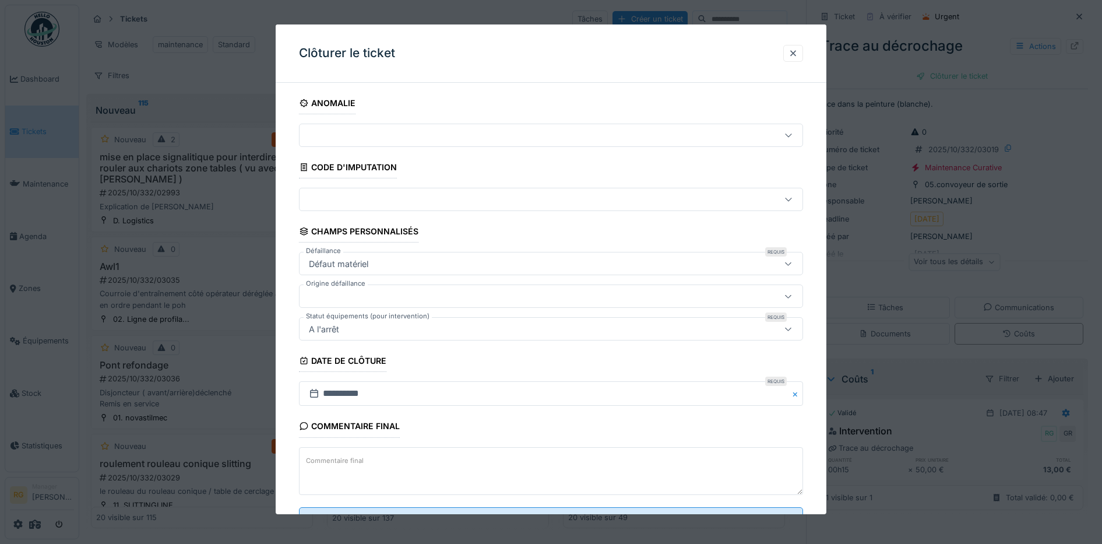
click at [417, 461] on textarea "Commentaire final" at bounding box center [551, 471] width 504 height 48
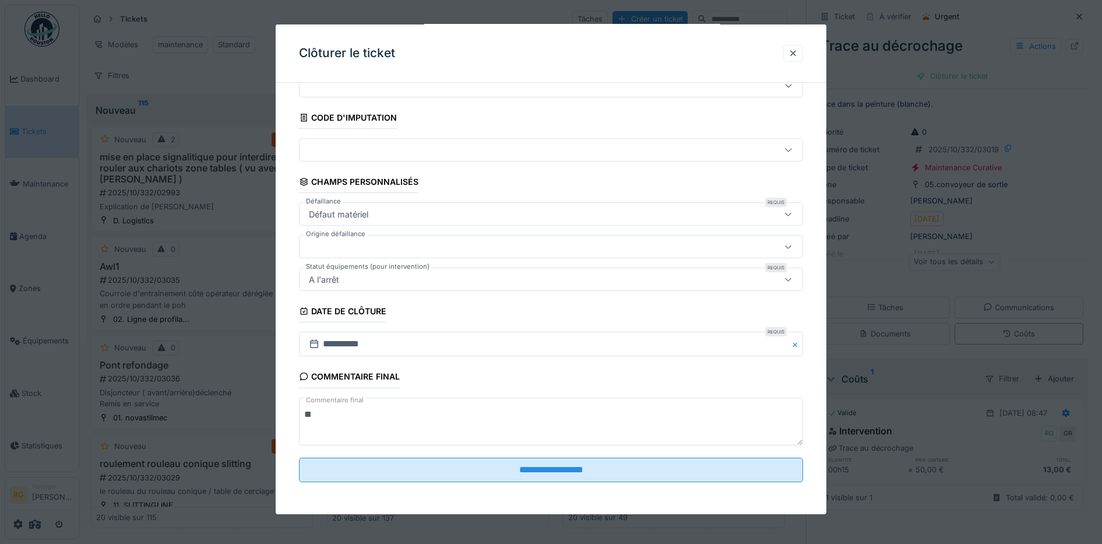
scroll to position [50, 0]
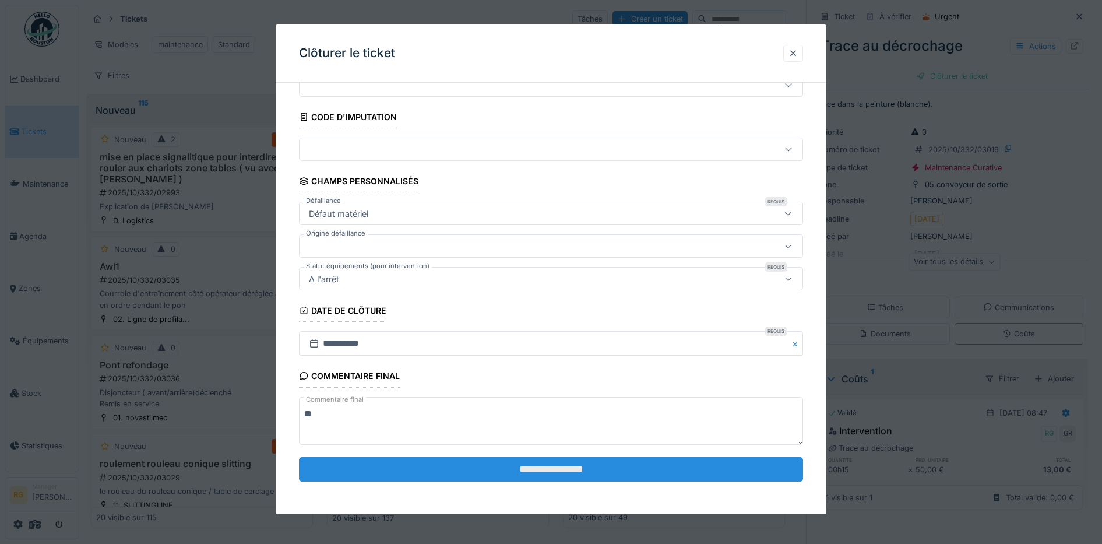
type textarea "**"
click at [498, 468] on input "**********" at bounding box center [551, 469] width 504 height 24
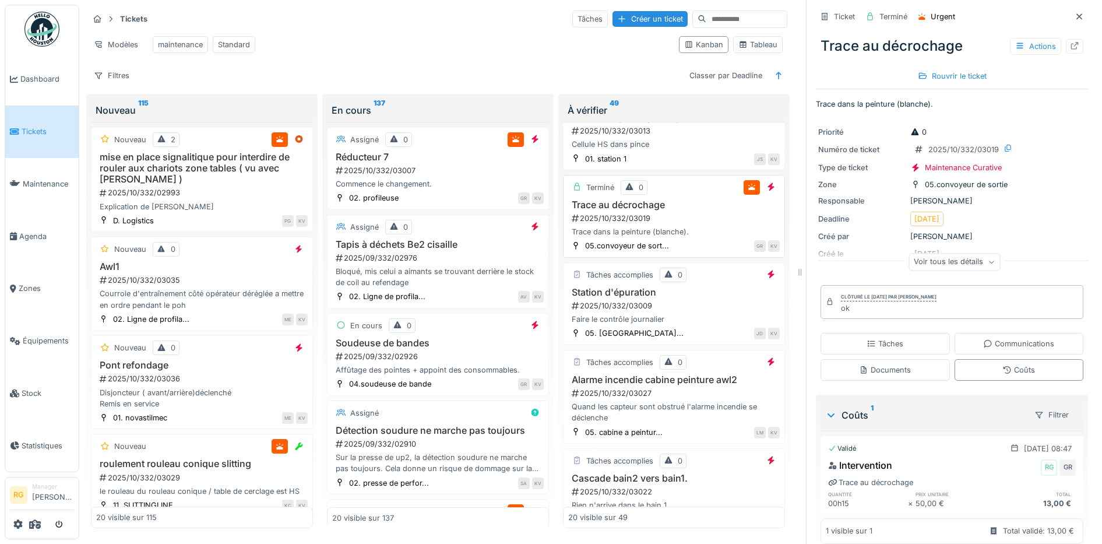
scroll to position [375, 0]
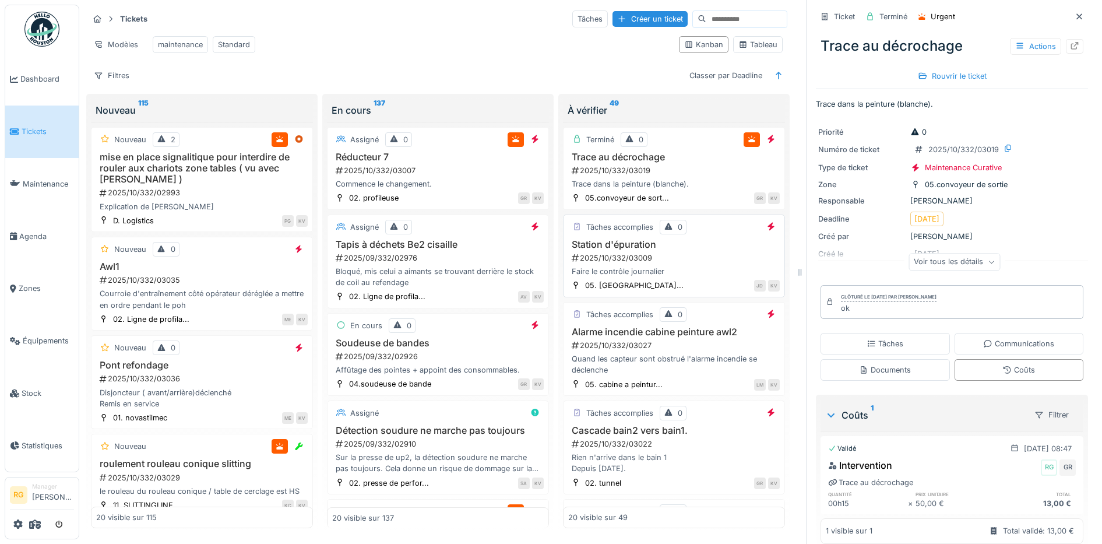
click at [675, 263] on div "Station d'épuration 2025/10/332/03009 Faire le contrôle journalier" at bounding box center [673, 258] width 211 height 38
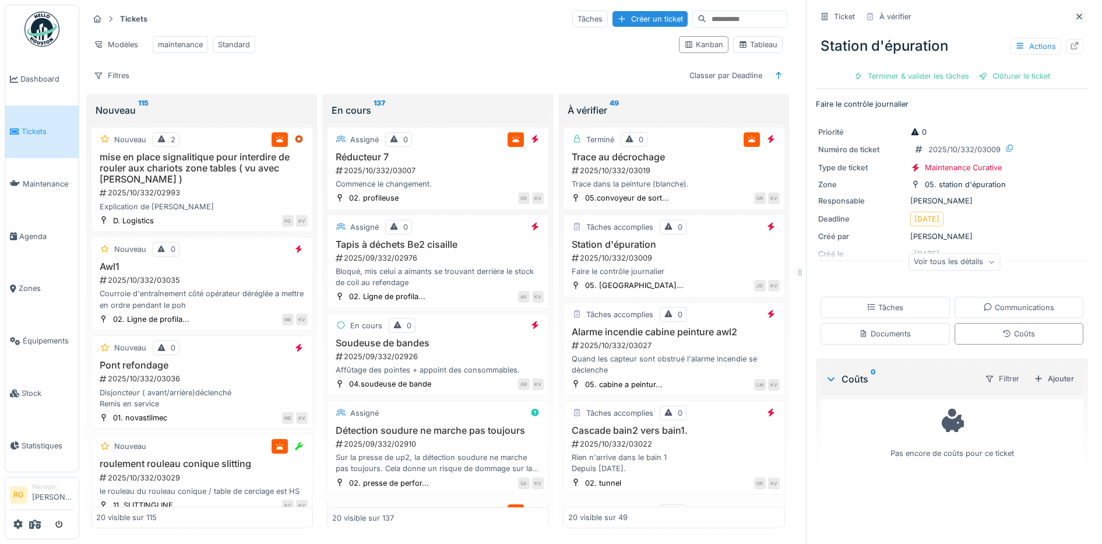
click at [987, 260] on icon at bounding box center [990, 262] width 7 height 6
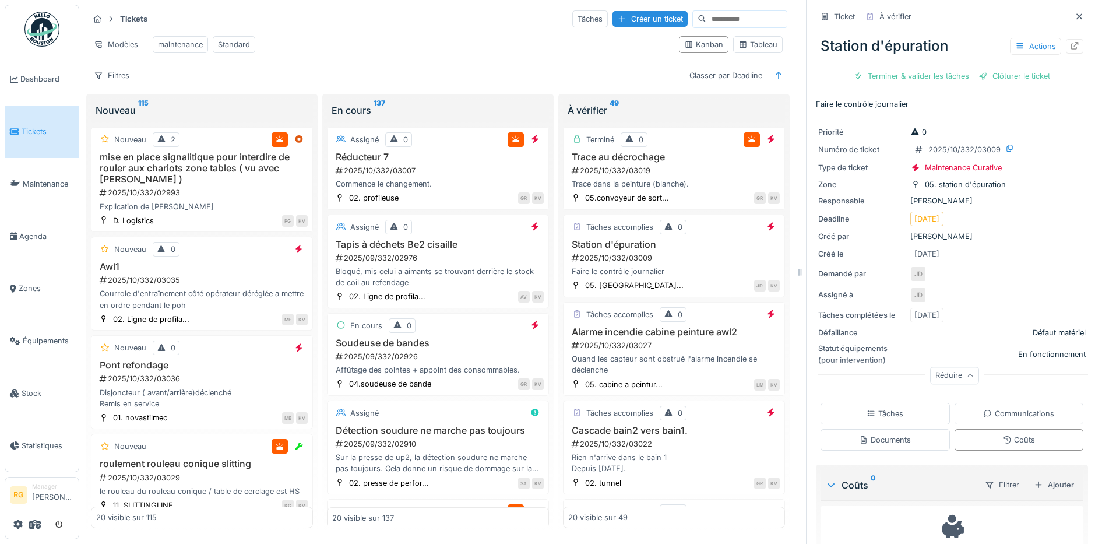
scroll to position [56, 0]
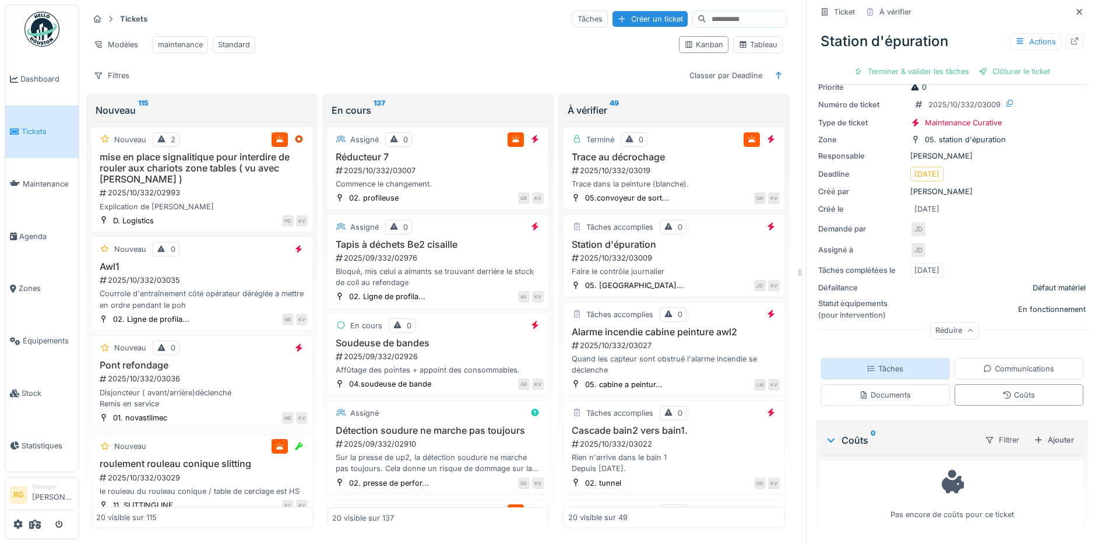
click at [896, 360] on div "Tâches" at bounding box center [884, 369] width 129 height 22
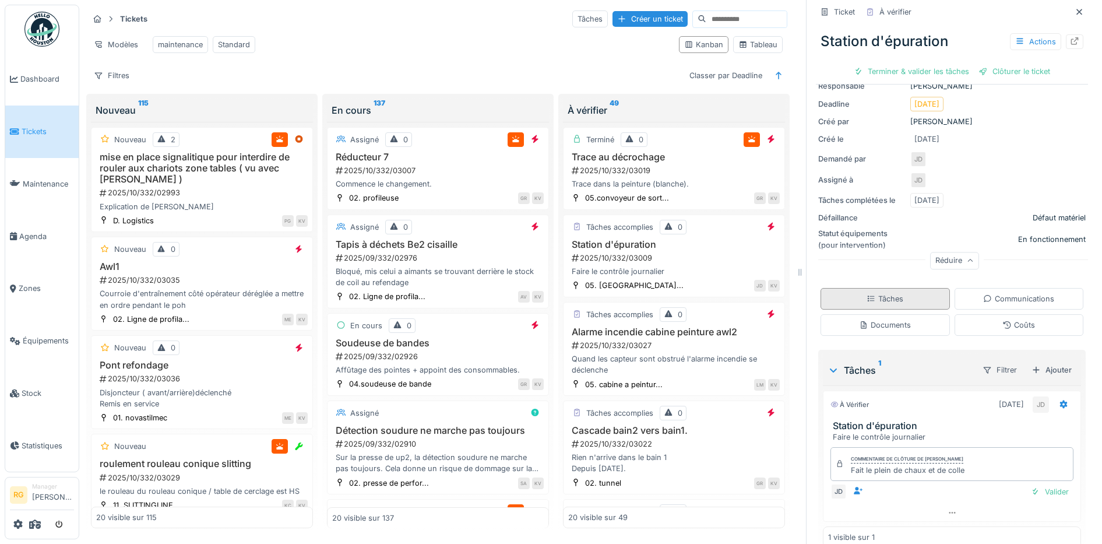
scroll to position [156, 0]
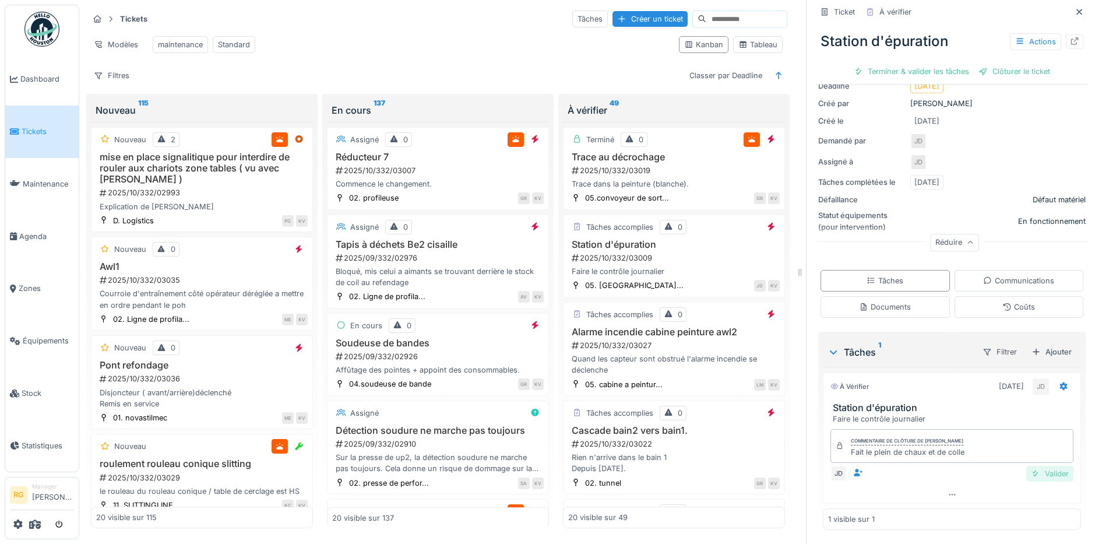
click at [1026, 465] on div "Valider" at bounding box center [1049, 473] width 47 height 16
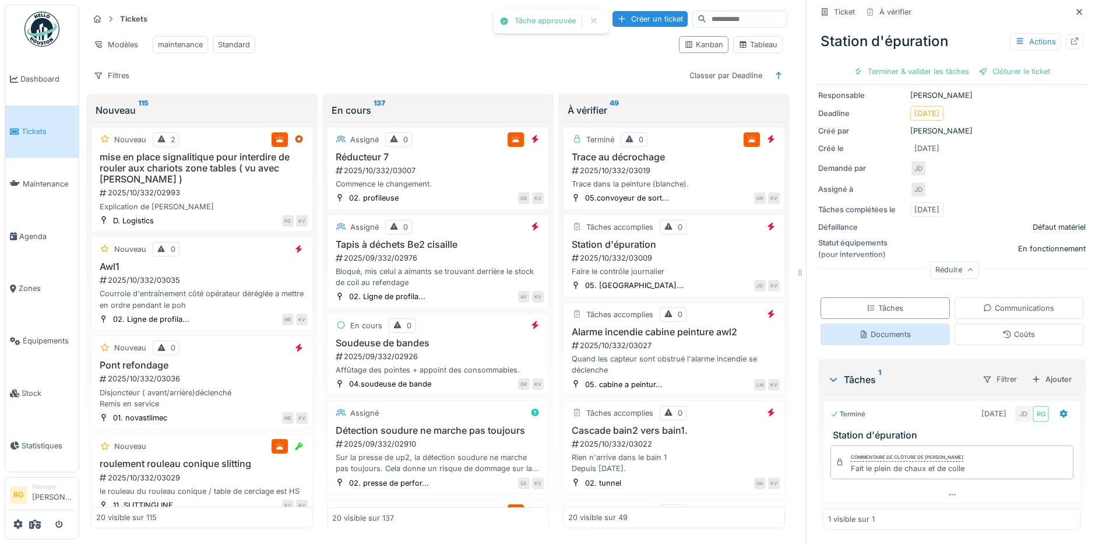
scroll to position [111, 0]
click at [872, 329] on div "Documents" at bounding box center [885, 334] width 52 height 11
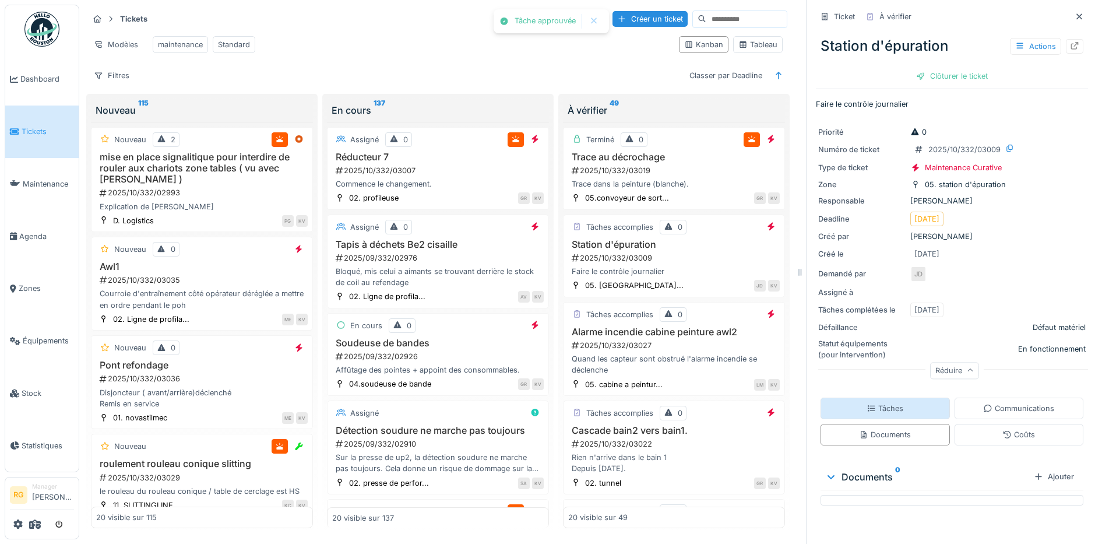
click at [887, 411] on div "Tâches" at bounding box center [884, 408] width 37 height 11
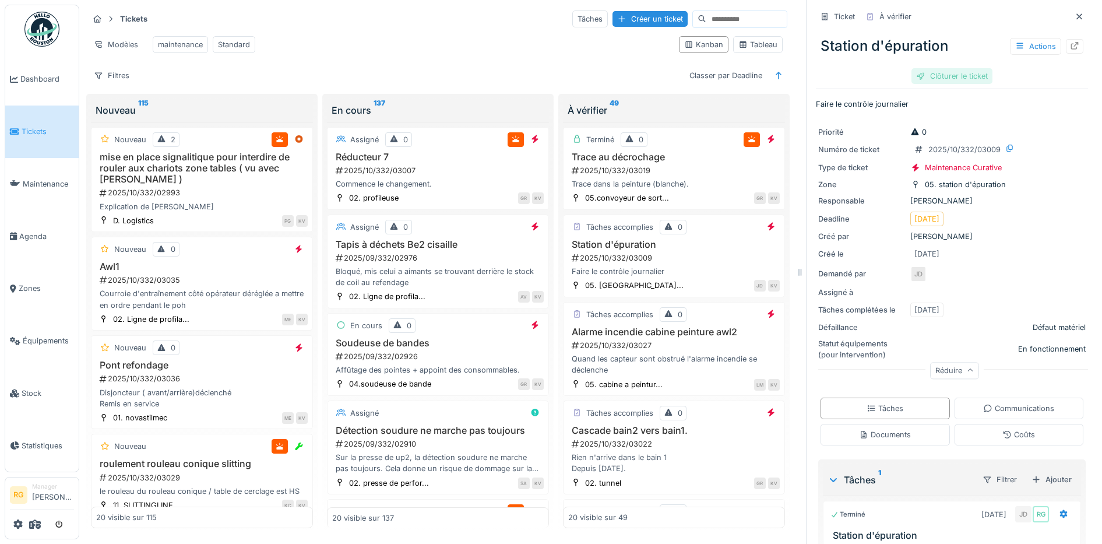
click at [940, 68] on div "Clôturer le ticket" at bounding box center [951, 76] width 81 height 16
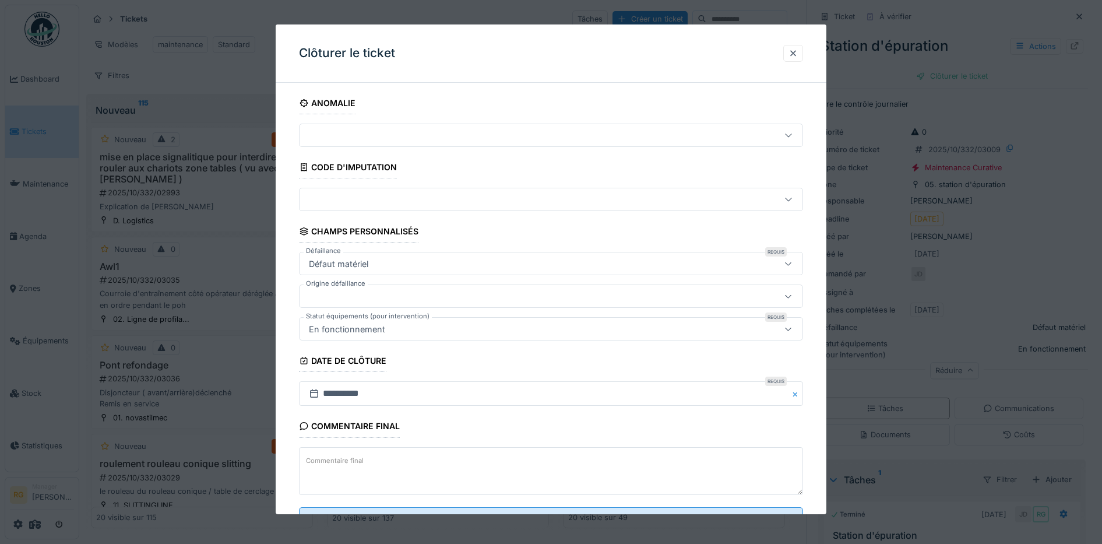
click at [354, 461] on label "Commentaire final" at bounding box center [335, 460] width 62 height 15
click at [354, 461] on textarea "Commentaire final" at bounding box center [551, 471] width 504 height 48
click at [368, 460] on textarea "Commentaire final" at bounding box center [551, 471] width 504 height 48
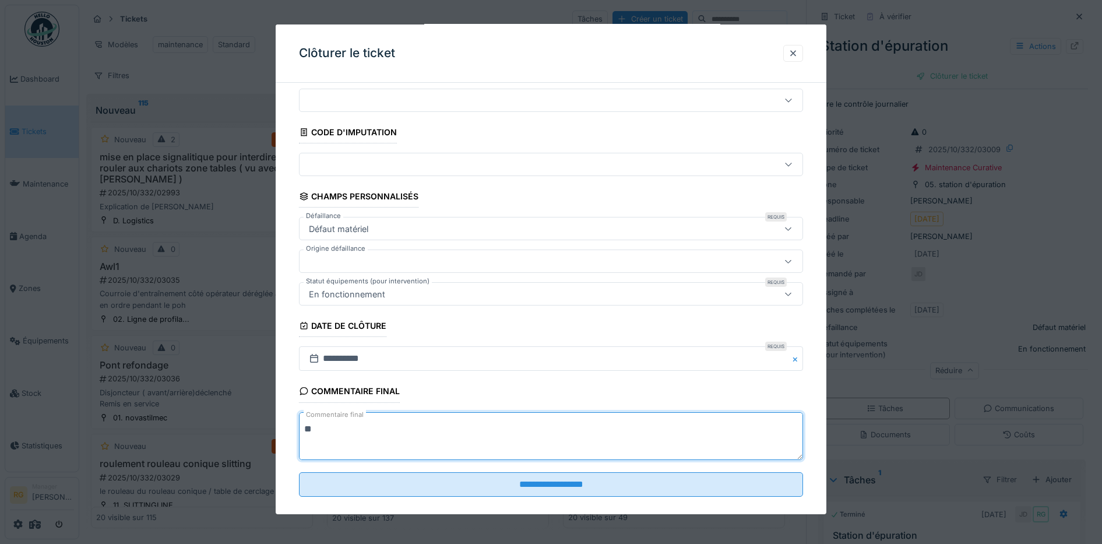
scroll to position [50, 0]
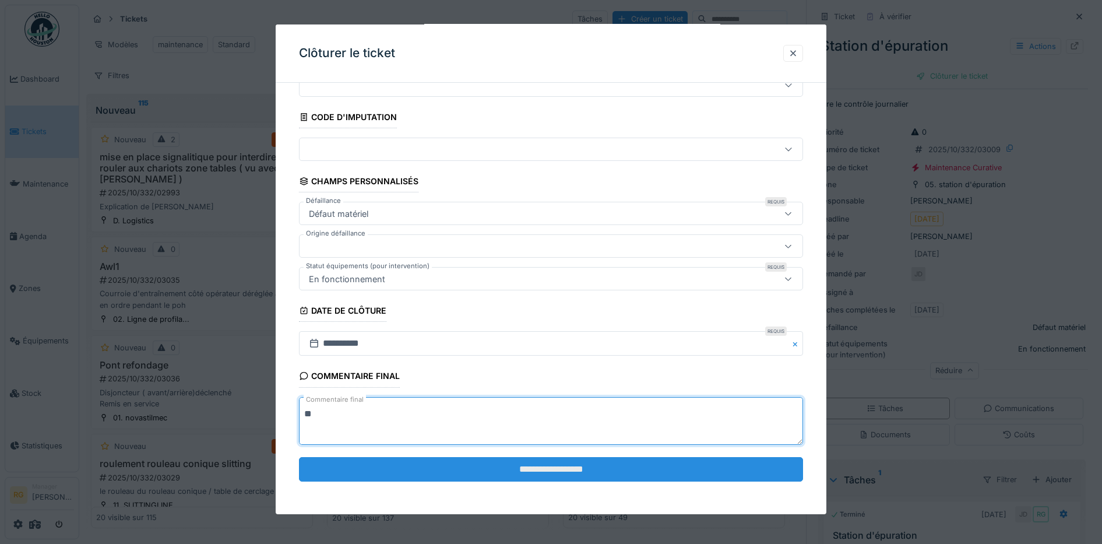
type textarea "**"
click at [516, 466] on input "**********" at bounding box center [551, 469] width 504 height 24
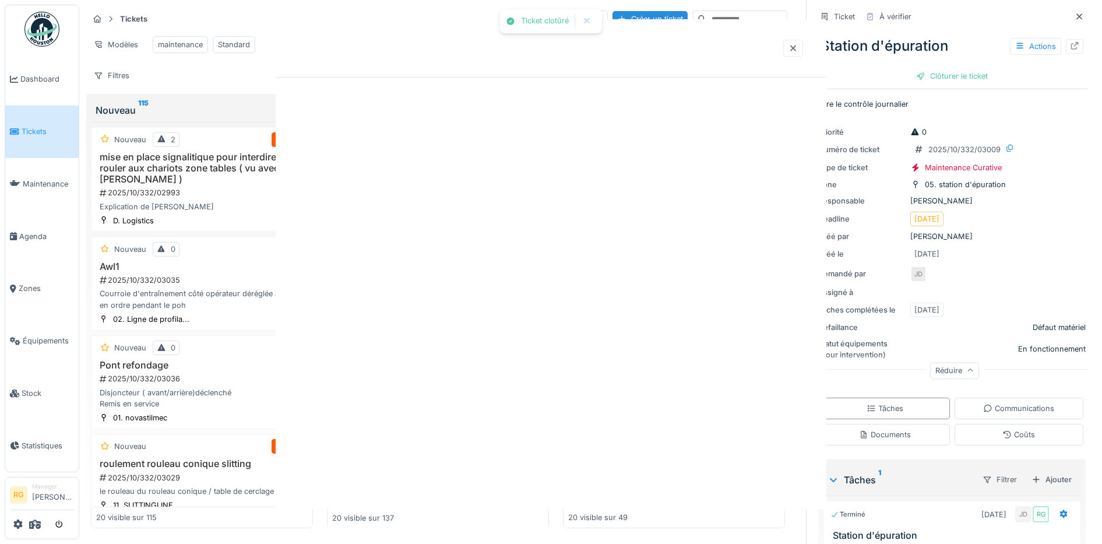
scroll to position [0, 0]
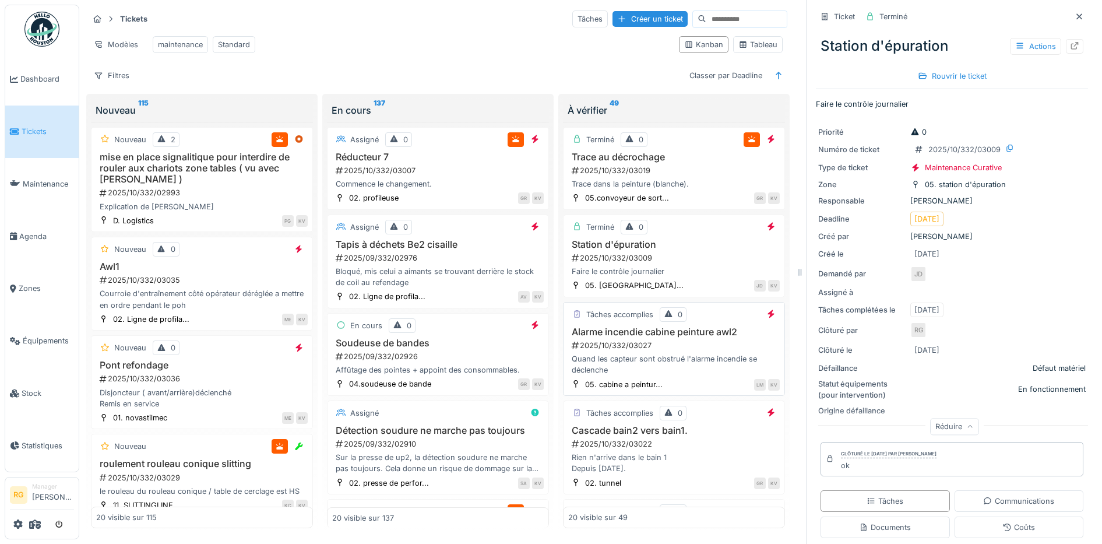
click at [669, 351] on div "2025/10/332/03027" at bounding box center [674, 345] width 209 height 11
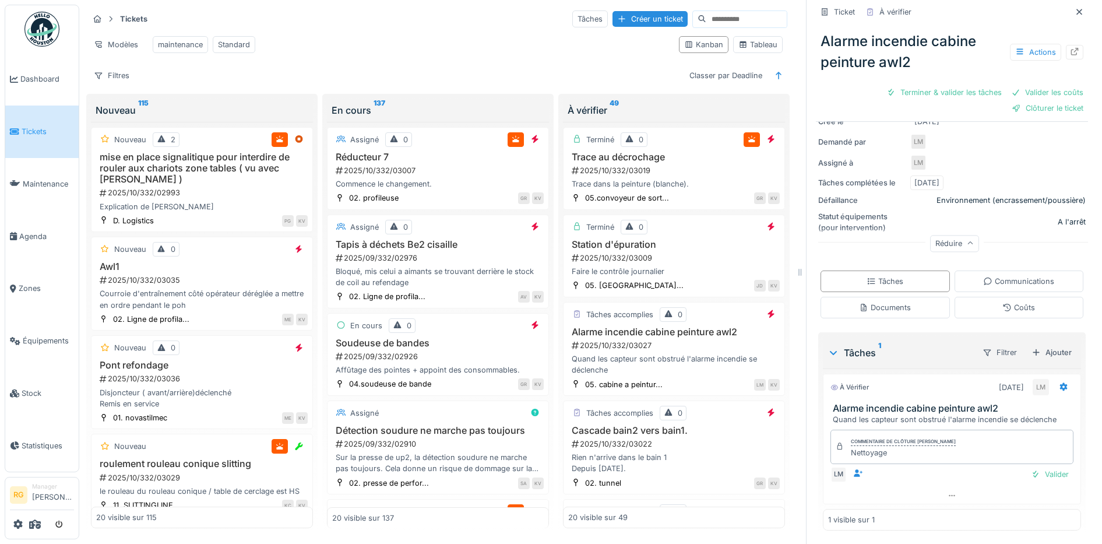
scroll to position [170, 0]
click at [886, 301] on div "Documents" at bounding box center [885, 306] width 52 height 11
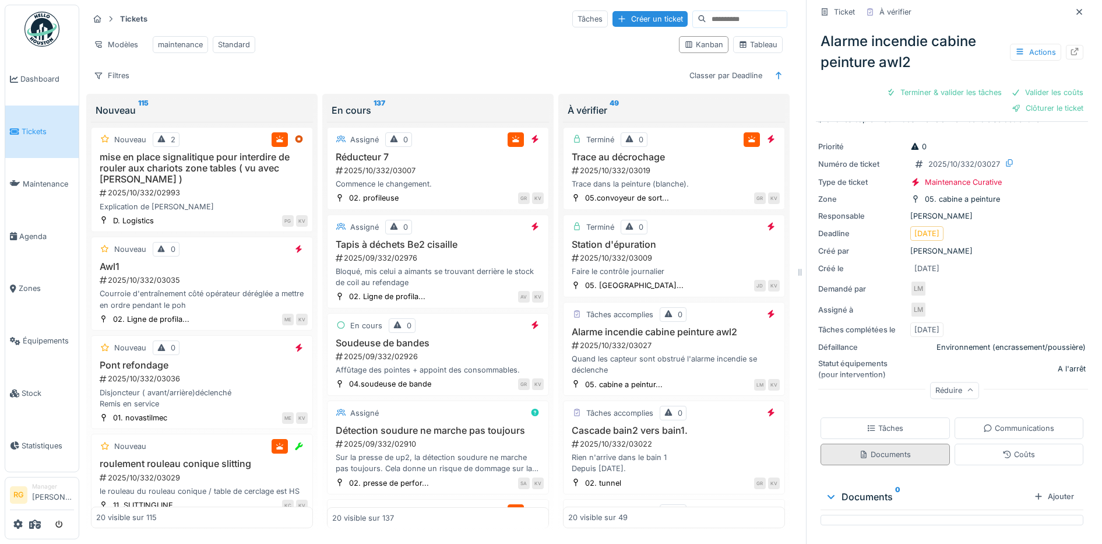
scroll to position [22, 0]
click at [880, 422] on div "Tâches" at bounding box center [884, 427] width 37 height 11
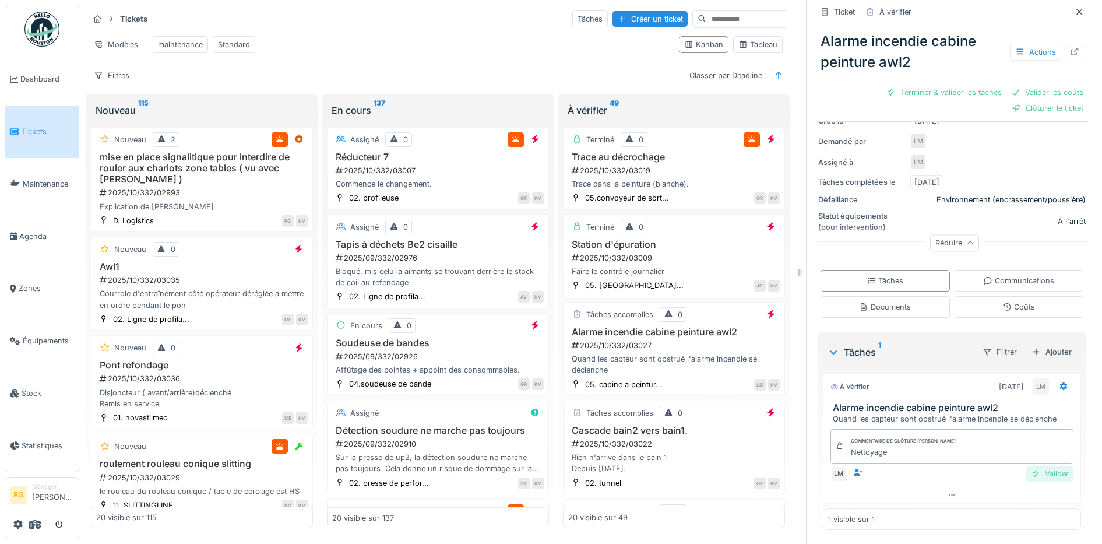
click at [1029, 465] on div "Valider" at bounding box center [1049, 473] width 47 height 16
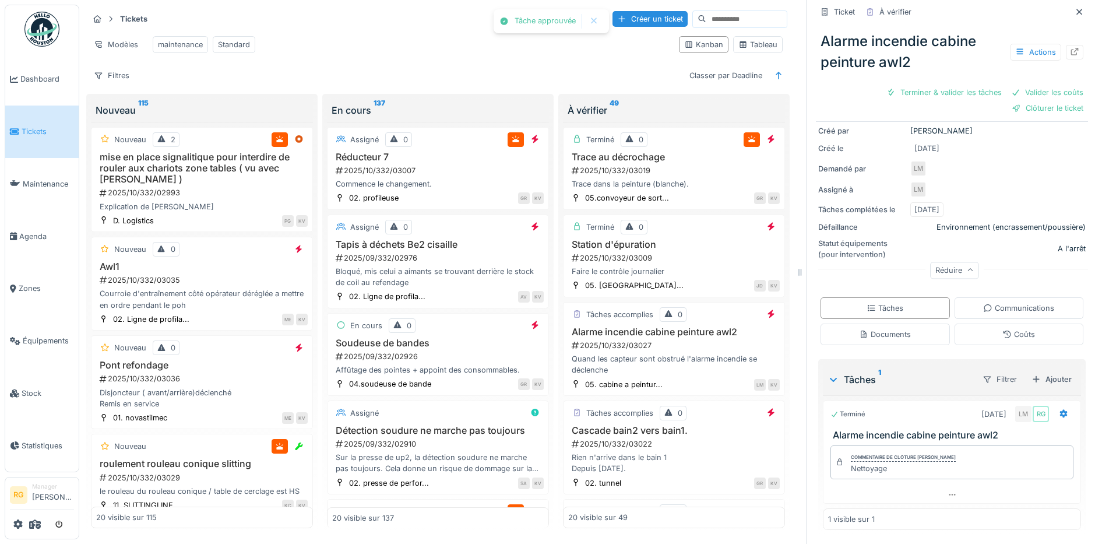
scroll to position [121, 0]
click at [1008, 329] on div "Coûts" at bounding box center [1018, 334] width 33 height 11
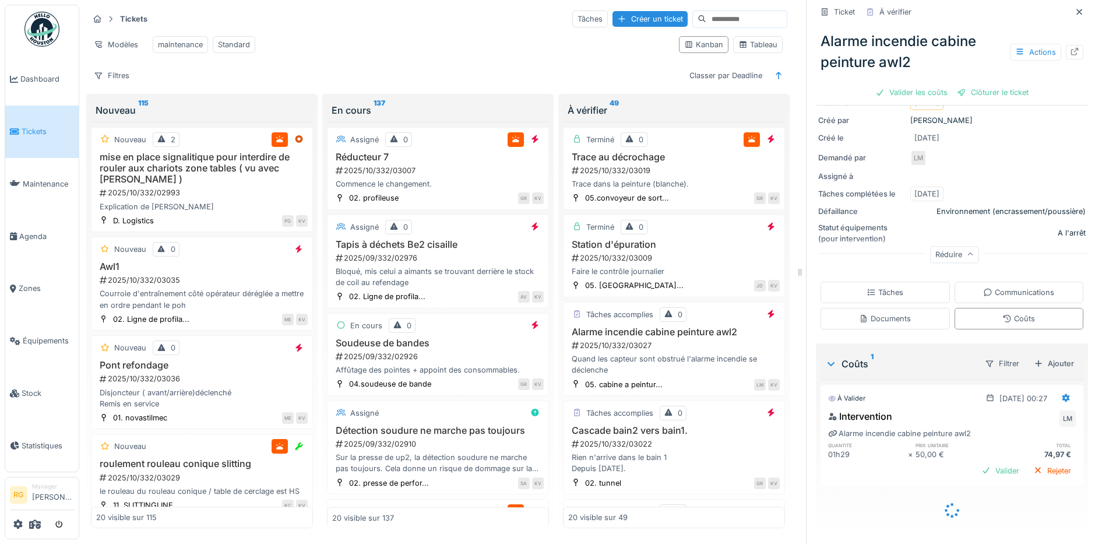
scroll to position [123, 0]
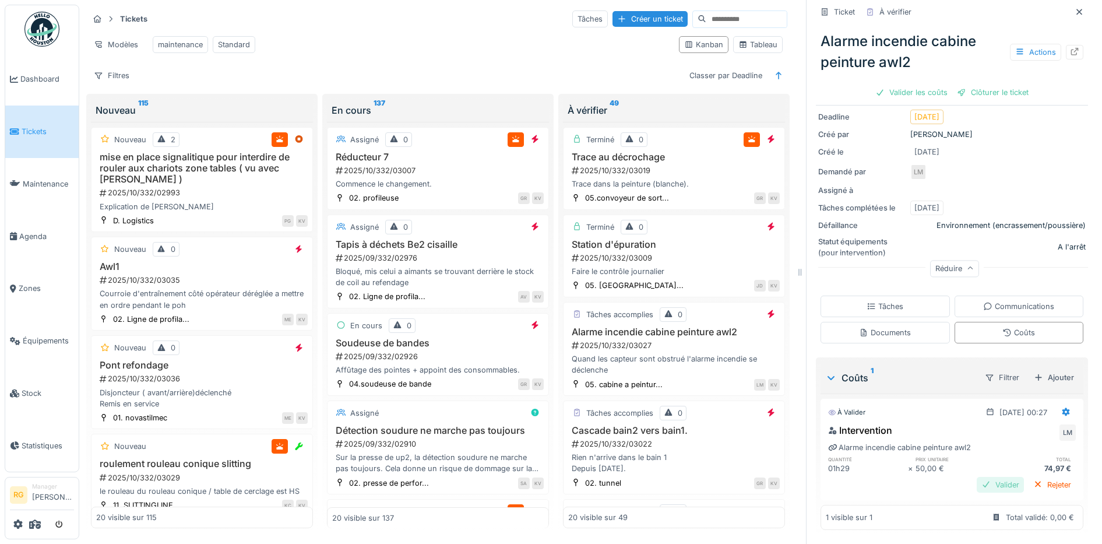
click at [984, 478] on div "Valider" at bounding box center [999, 485] width 47 height 16
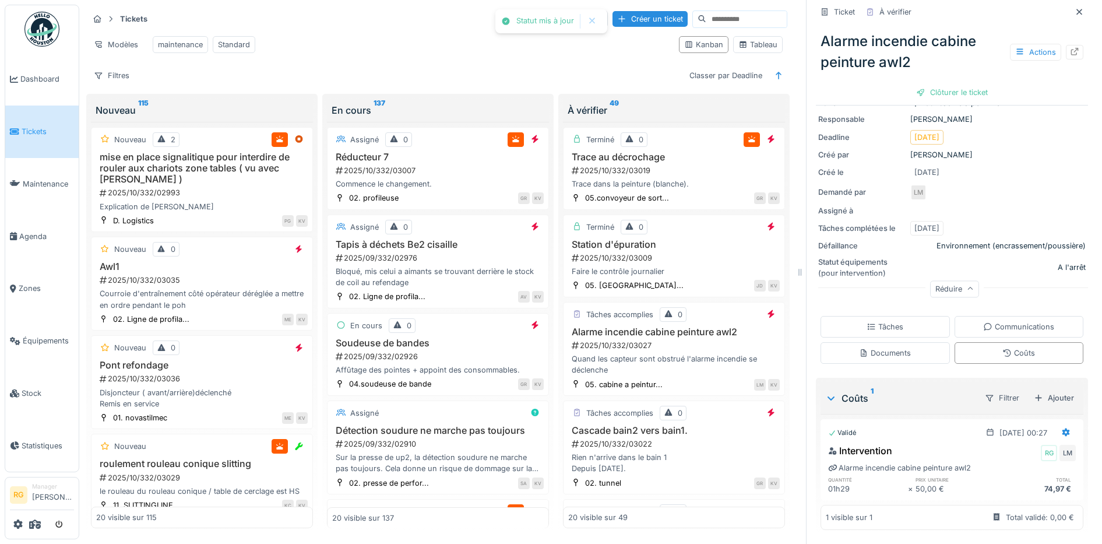
scroll to position [103, 0]
click at [870, 321] on div "Tâches" at bounding box center [884, 326] width 37 height 11
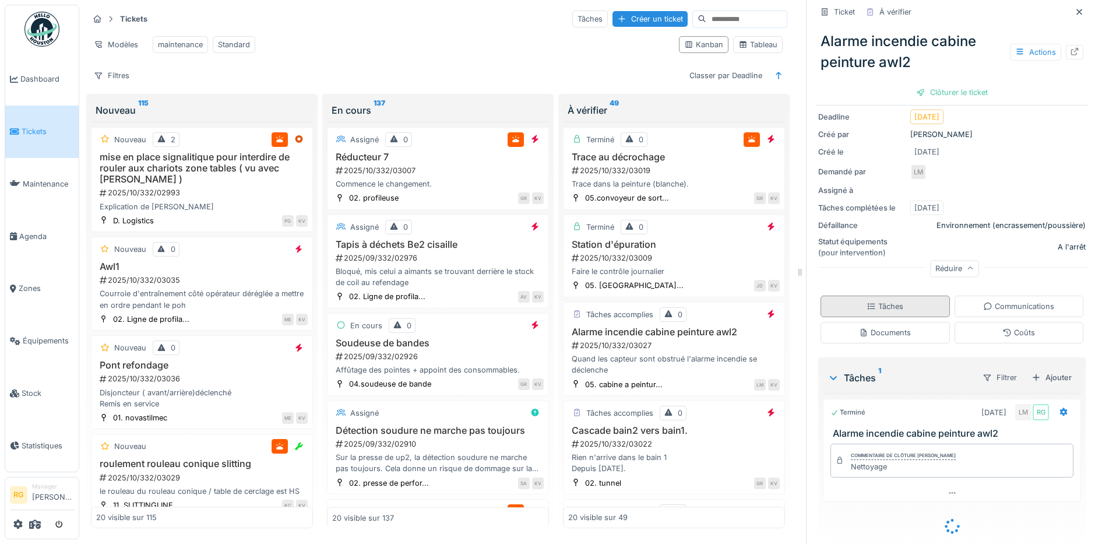
scroll to position [121, 0]
click at [938, 84] on div "Clôturer le ticket" at bounding box center [951, 92] width 81 height 16
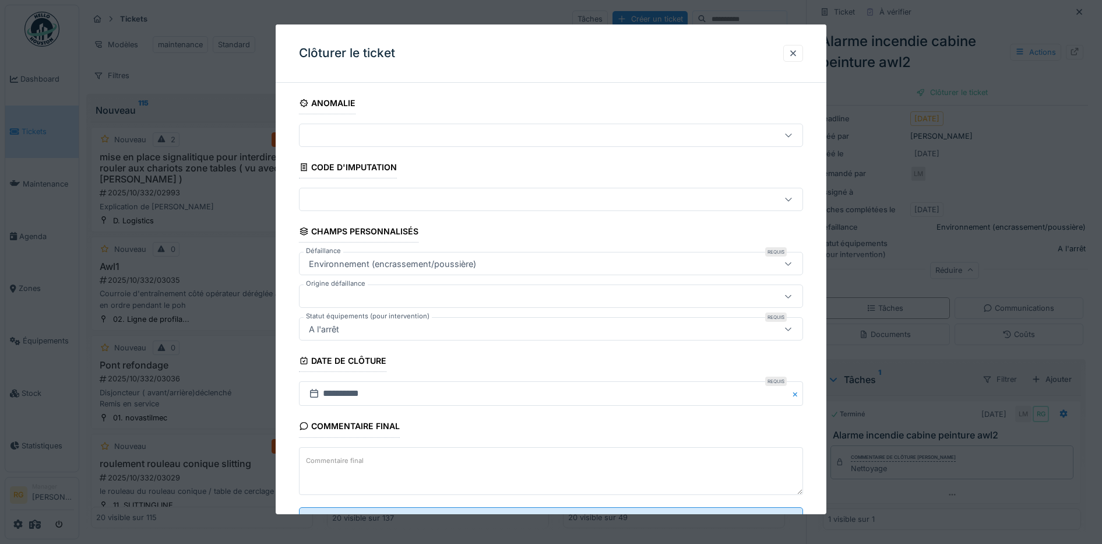
click at [554, 457] on textarea "Commentaire final" at bounding box center [551, 471] width 504 height 48
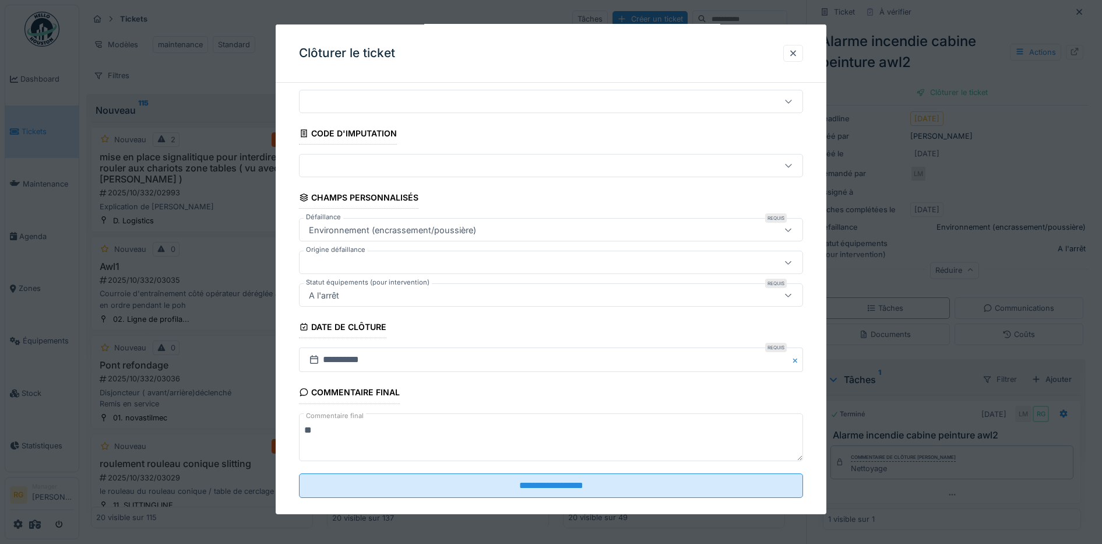
scroll to position [50, 0]
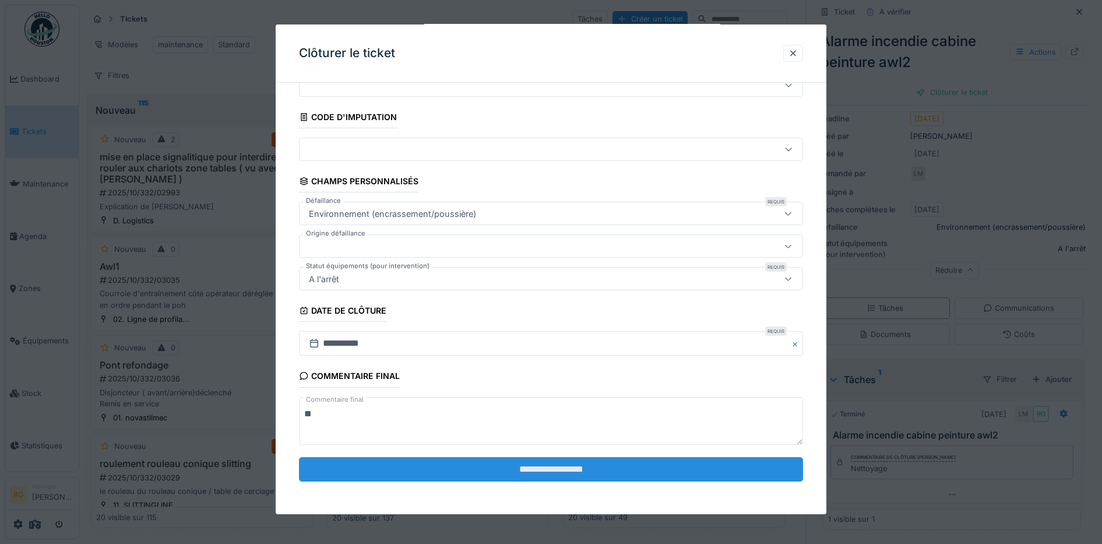
type textarea "**"
click at [556, 469] on input "**********" at bounding box center [551, 469] width 504 height 24
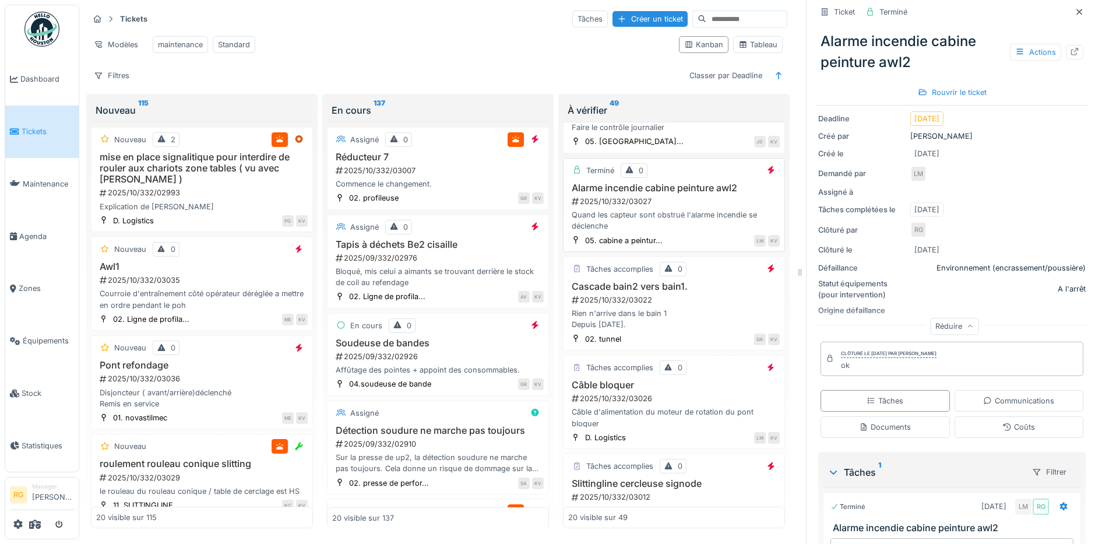
scroll to position [521, 0]
click at [673, 318] on div "Rien n'arrive dans le bain 1 Depuis lundi." at bounding box center [673, 317] width 211 height 22
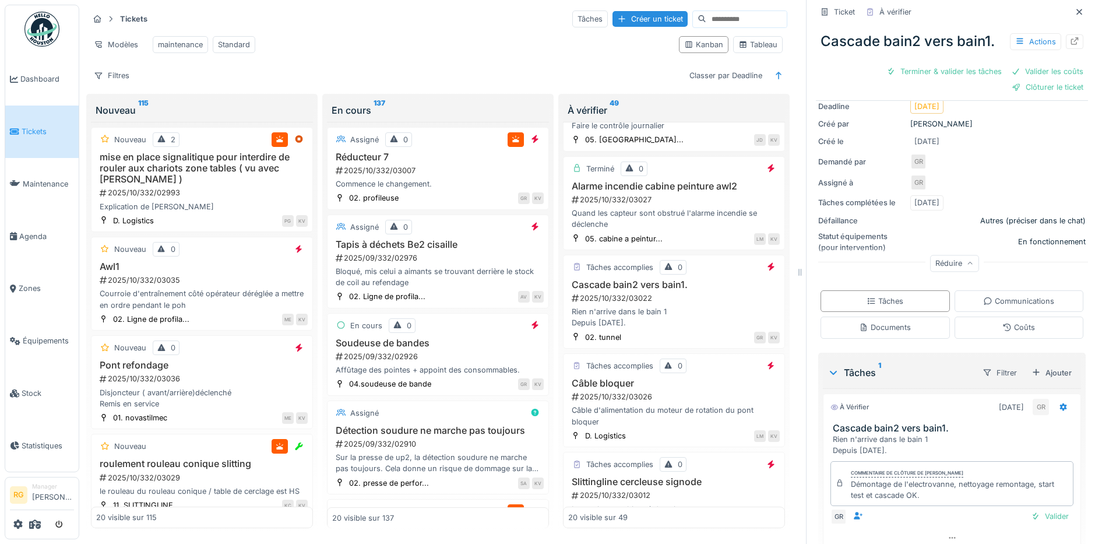
scroll to position [182, 0]
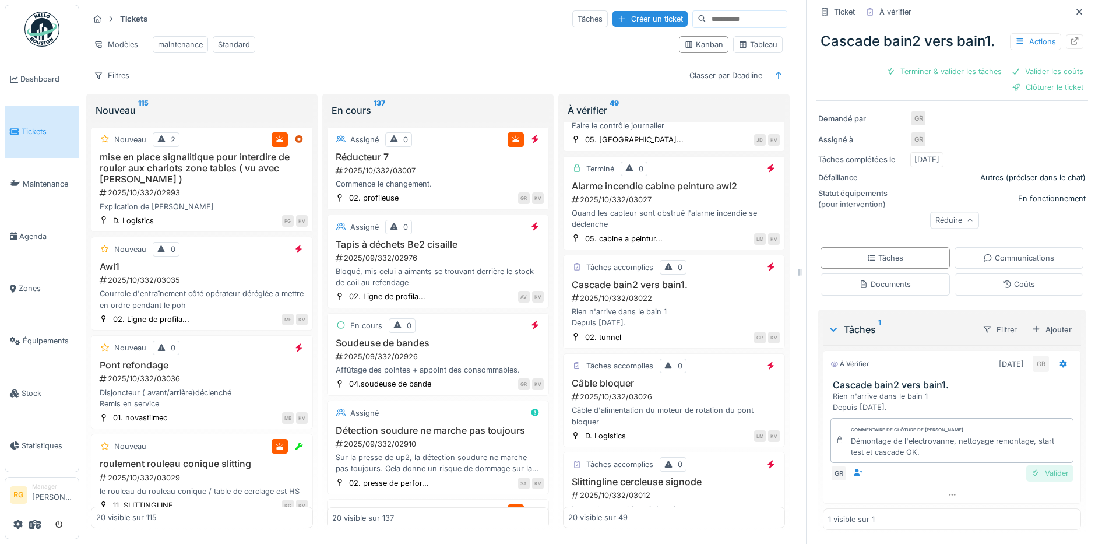
click at [1026, 467] on div "Valider" at bounding box center [1049, 473] width 47 height 16
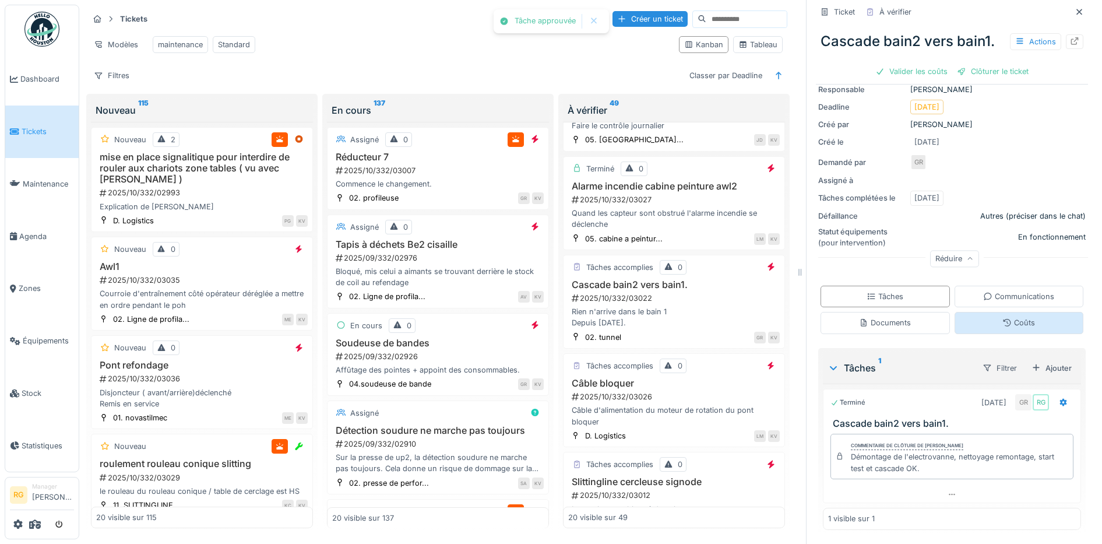
click at [1021, 312] on div "Coûts" at bounding box center [1018, 323] width 129 height 22
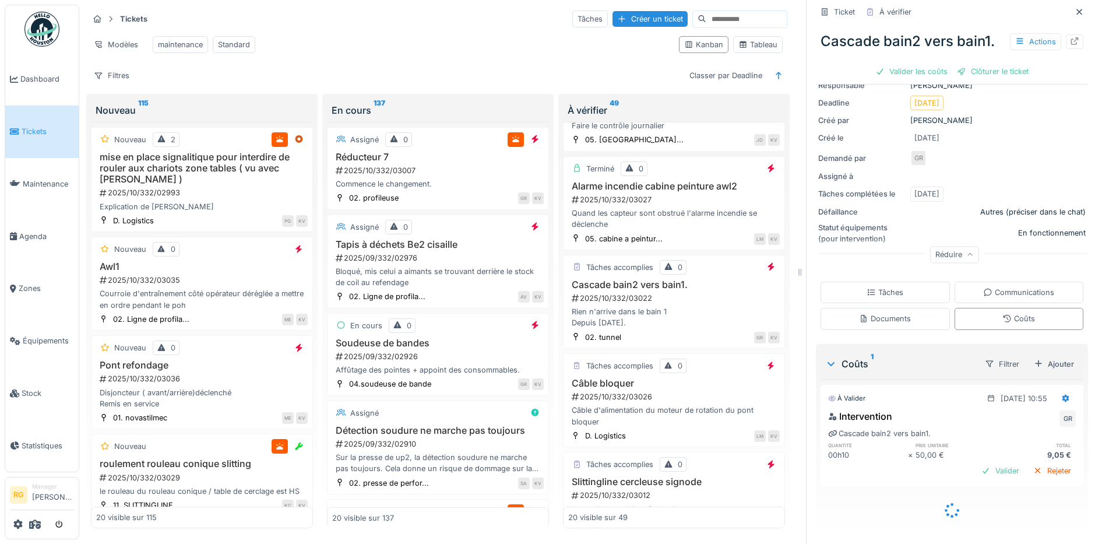
scroll to position [113, 0]
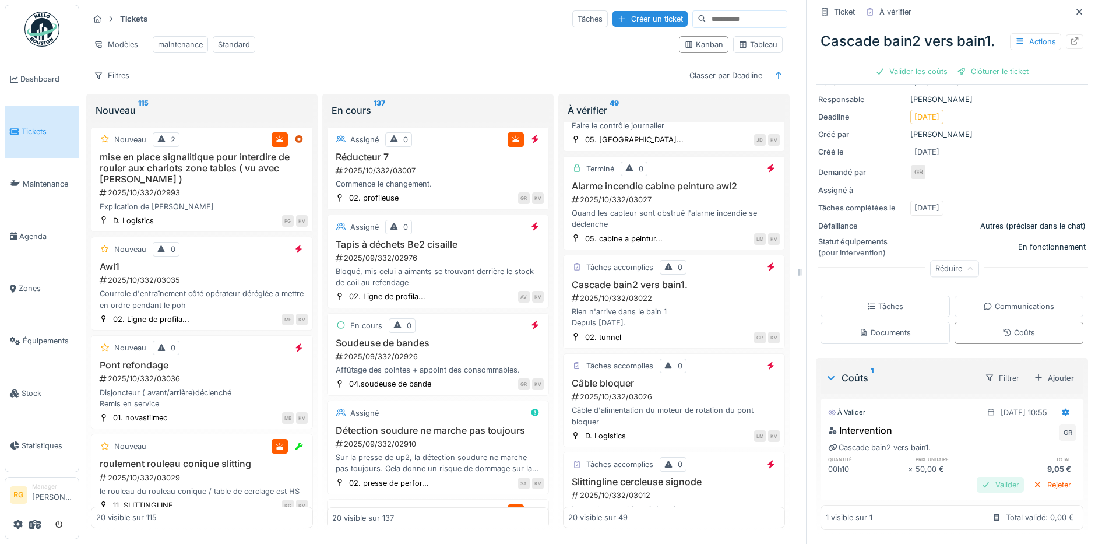
click at [983, 477] on div "Valider" at bounding box center [999, 485] width 47 height 16
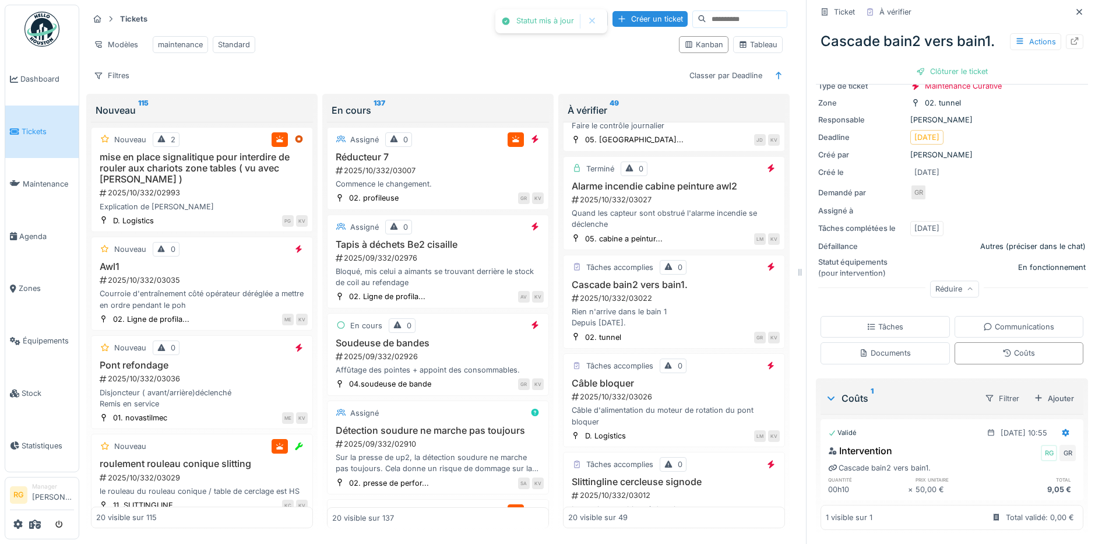
scroll to position [93, 0]
click at [937, 63] on div "Clôturer le ticket" at bounding box center [951, 71] width 81 height 16
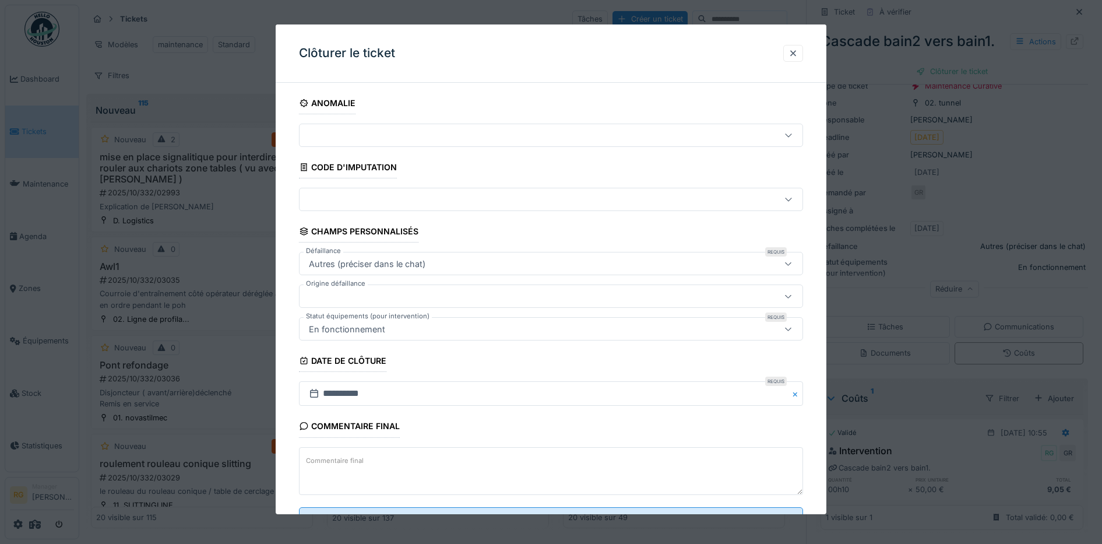
click at [366, 454] on textarea "Commentaire final" at bounding box center [551, 471] width 504 height 48
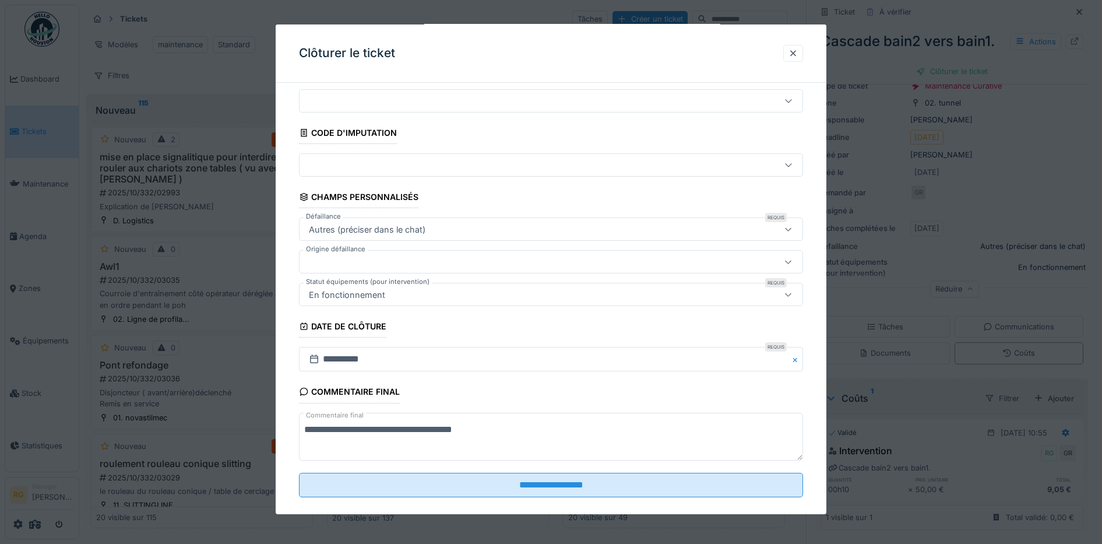
scroll to position [50, 0]
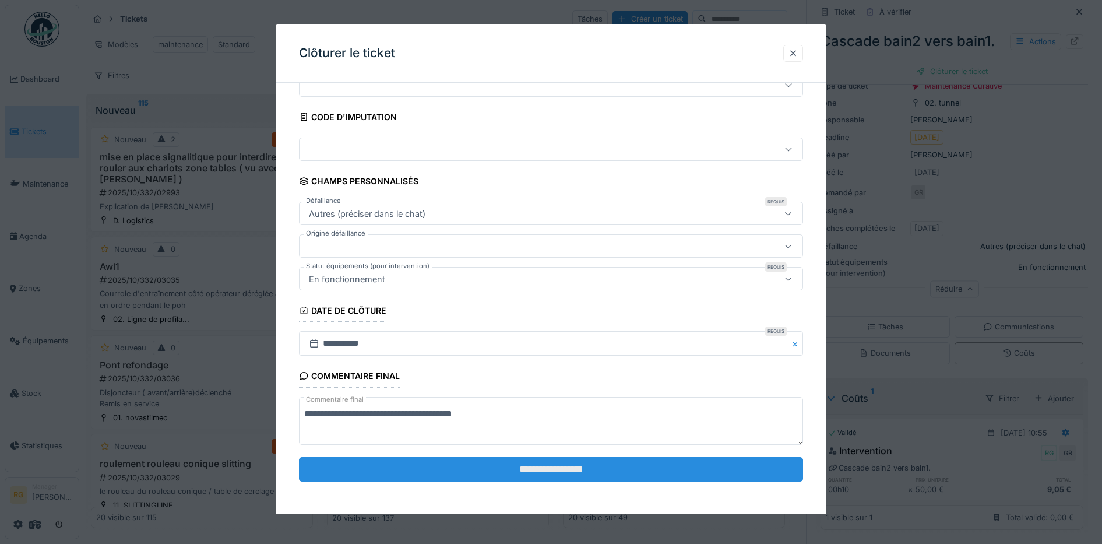
type textarea "**********"
click at [560, 474] on input "**********" at bounding box center [551, 469] width 504 height 24
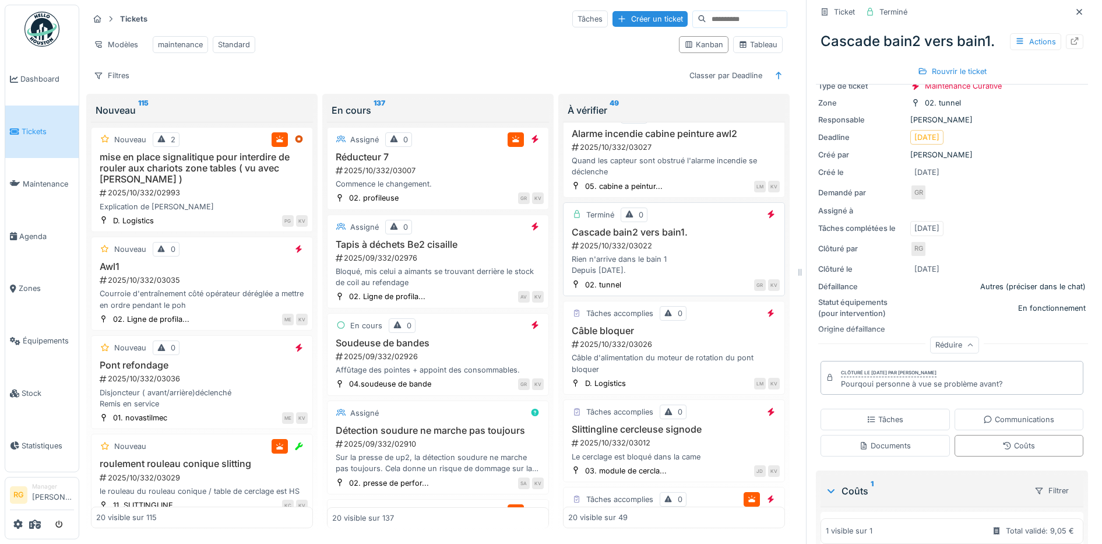
scroll to position [594, 0]
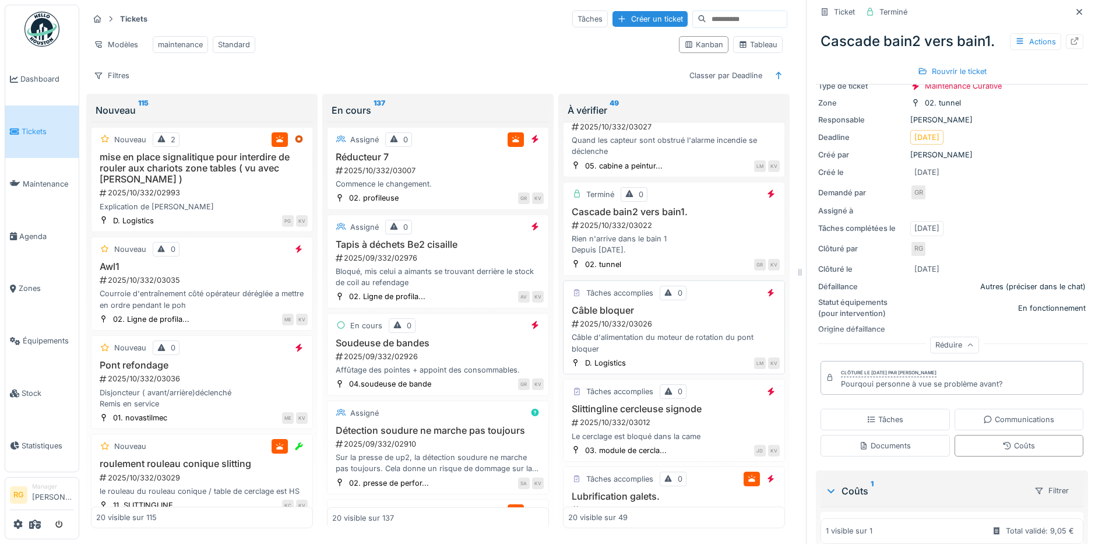
click at [683, 329] on div "2025/10/332/03026" at bounding box center [674, 323] width 209 height 11
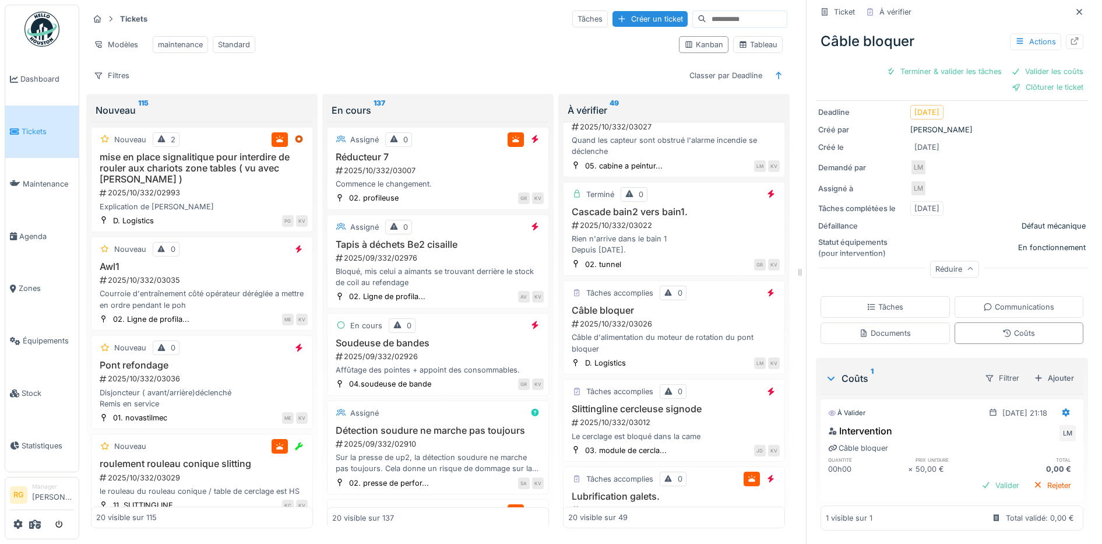
scroll to position [123, 0]
click at [866, 301] on div "Tâches" at bounding box center [884, 306] width 37 height 11
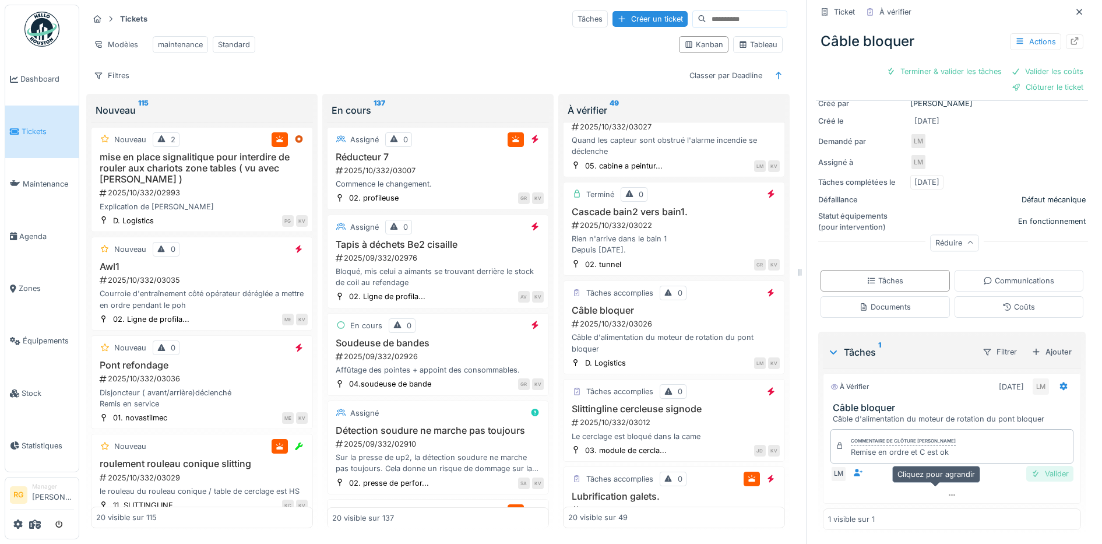
scroll to position [149, 0]
click at [1032, 465] on div "Valider" at bounding box center [1049, 473] width 47 height 16
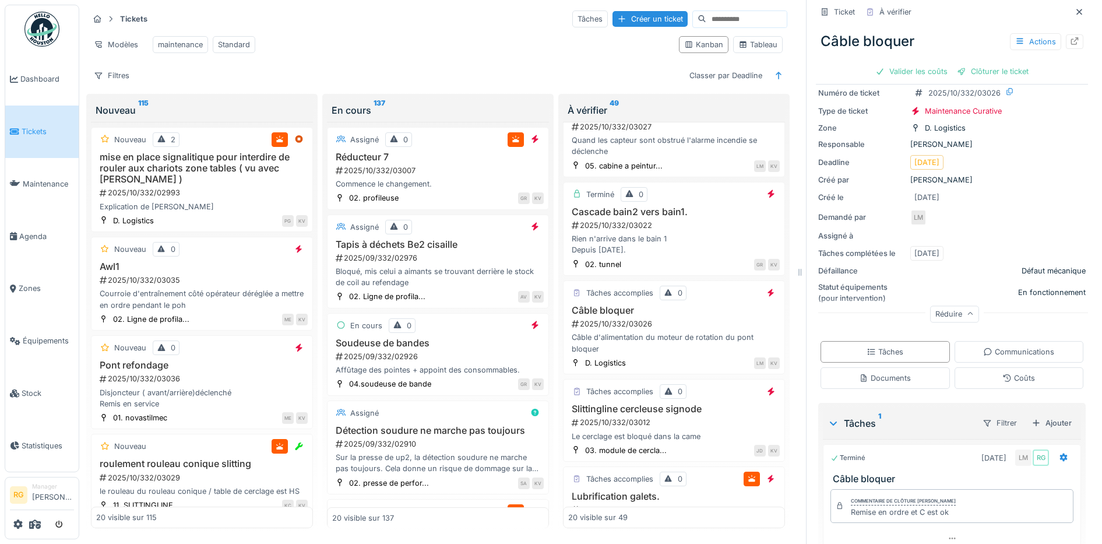
scroll to position [0, 0]
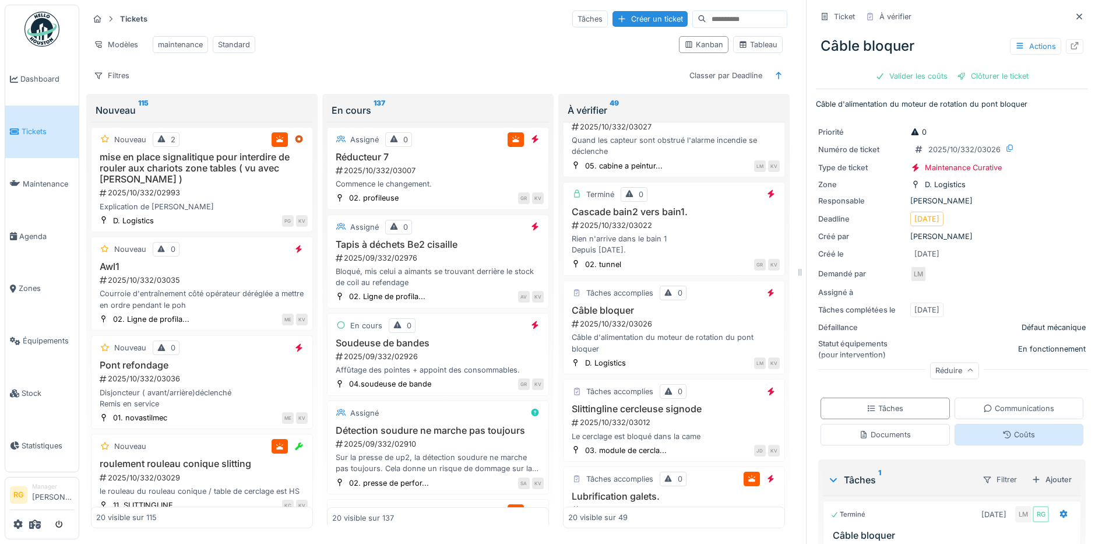
click at [1032, 429] on div "Coûts" at bounding box center [1018, 435] width 129 height 22
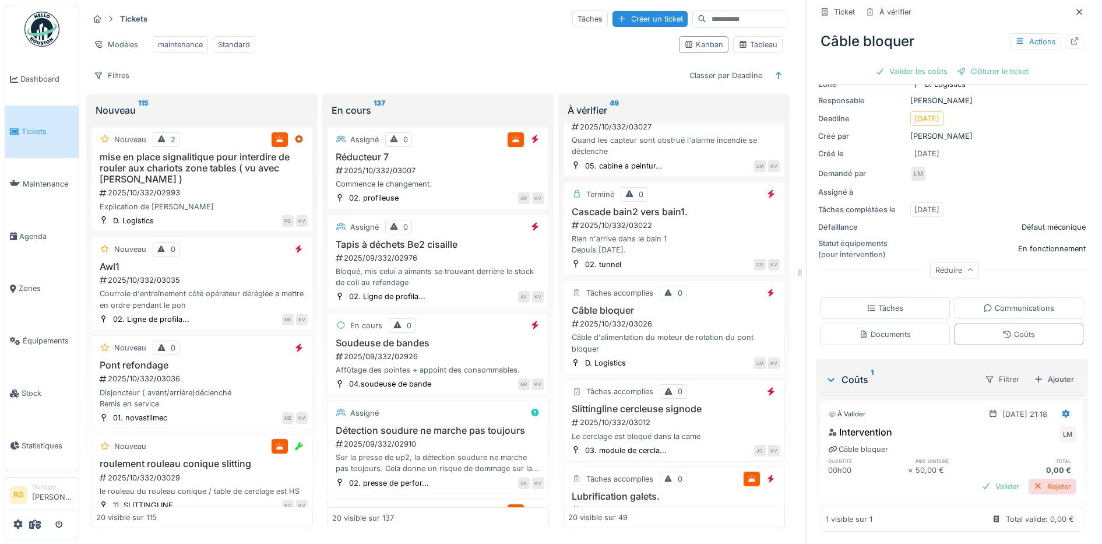
click at [1033, 478] on div "Rejeter" at bounding box center [1051, 486] width 47 height 16
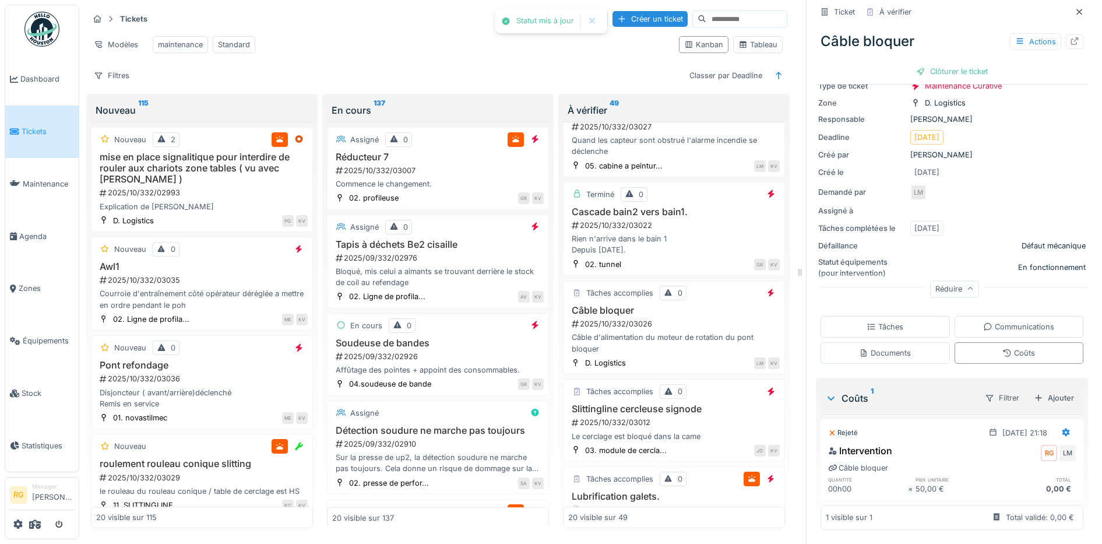
scroll to position [82, 0]
click at [934, 63] on div "Clôturer le ticket" at bounding box center [951, 71] width 81 height 16
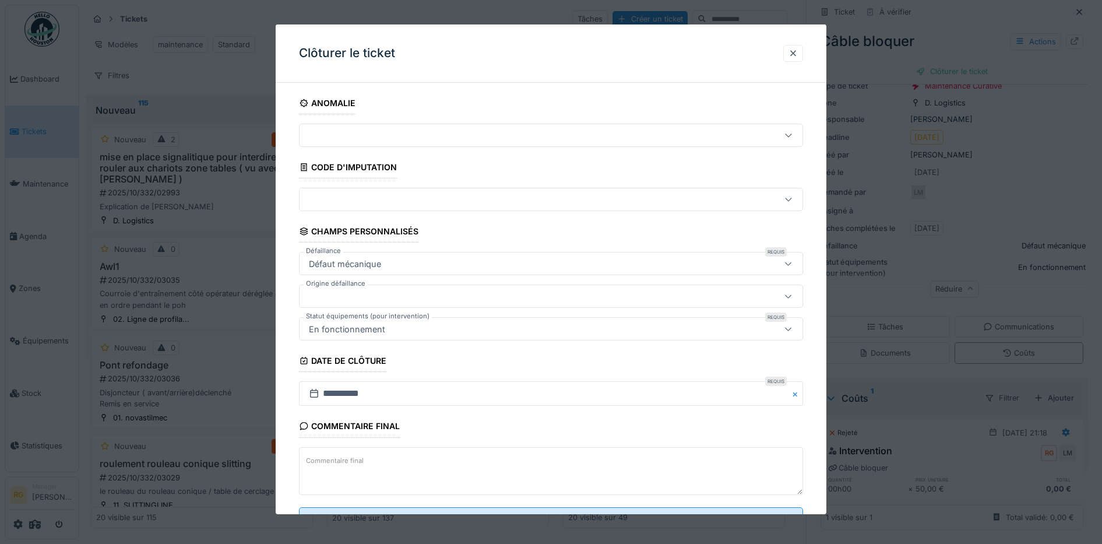
click at [384, 458] on textarea "Commentaire final" at bounding box center [551, 471] width 504 height 48
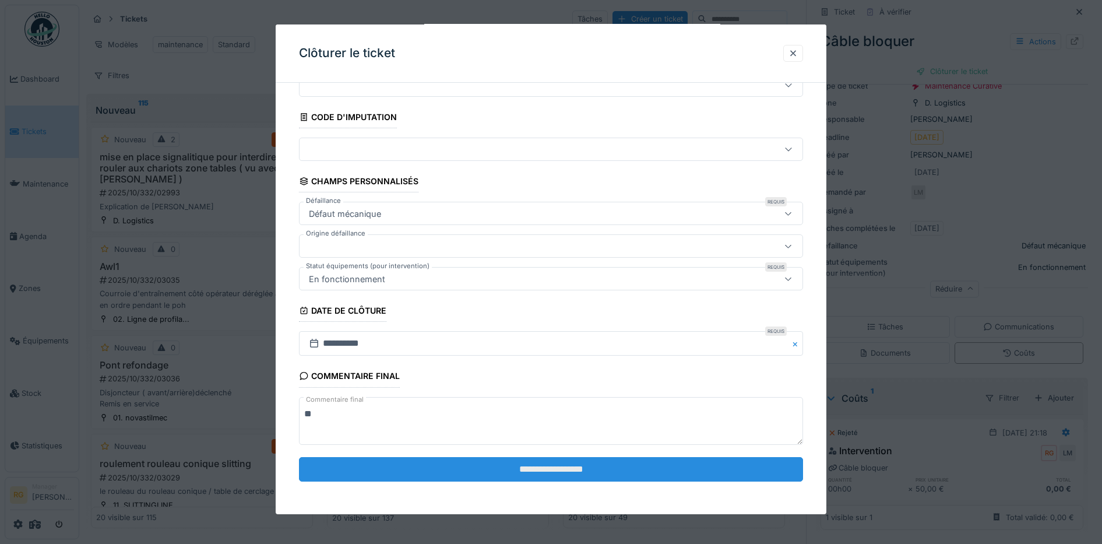
type textarea "**"
click at [528, 464] on input "**********" at bounding box center [551, 469] width 504 height 24
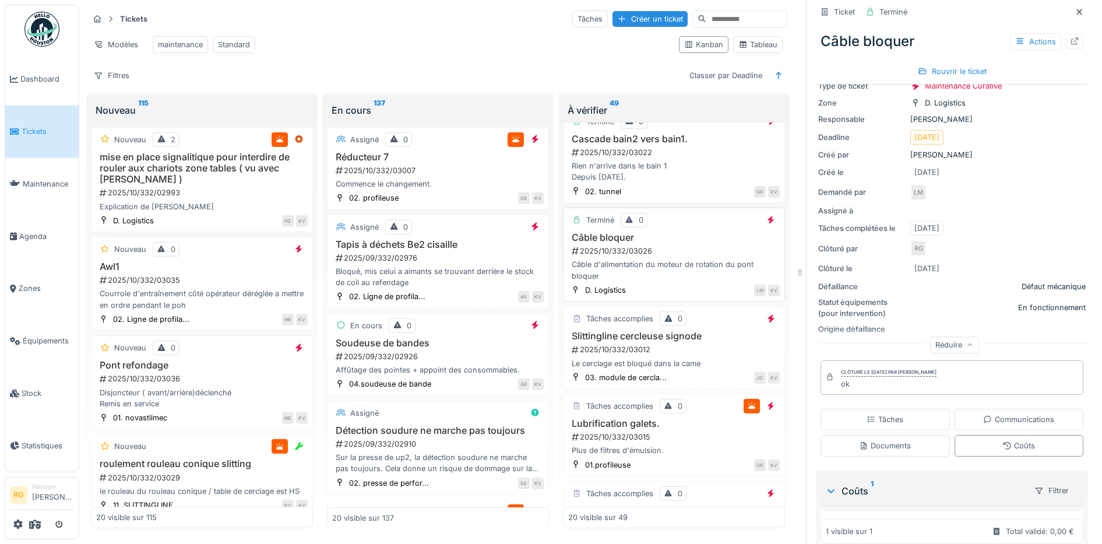
scroll to position [739, 0]
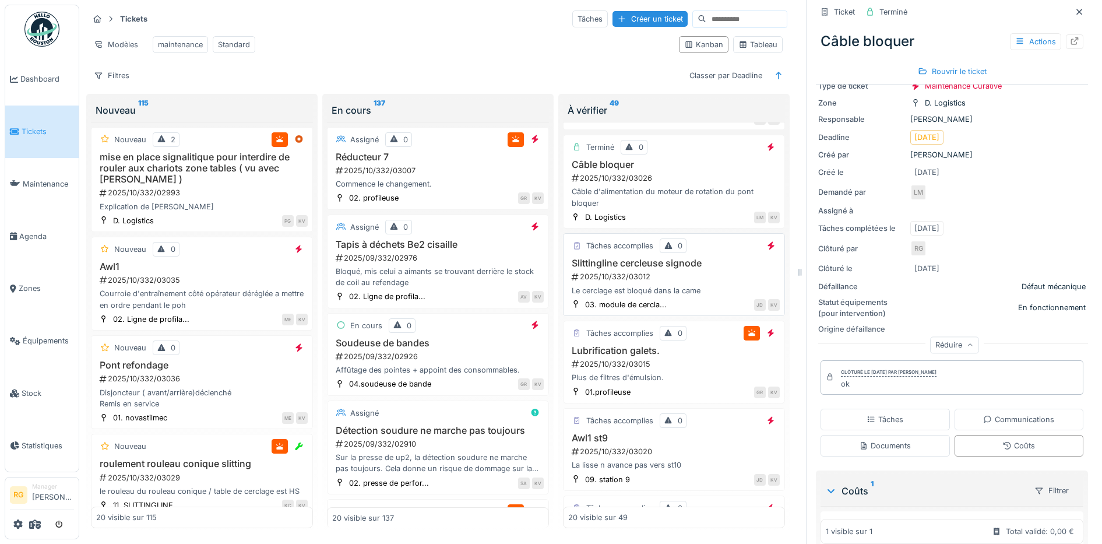
click at [667, 296] on div "Le cerclage est bloqué dans la came" at bounding box center [673, 290] width 211 height 11
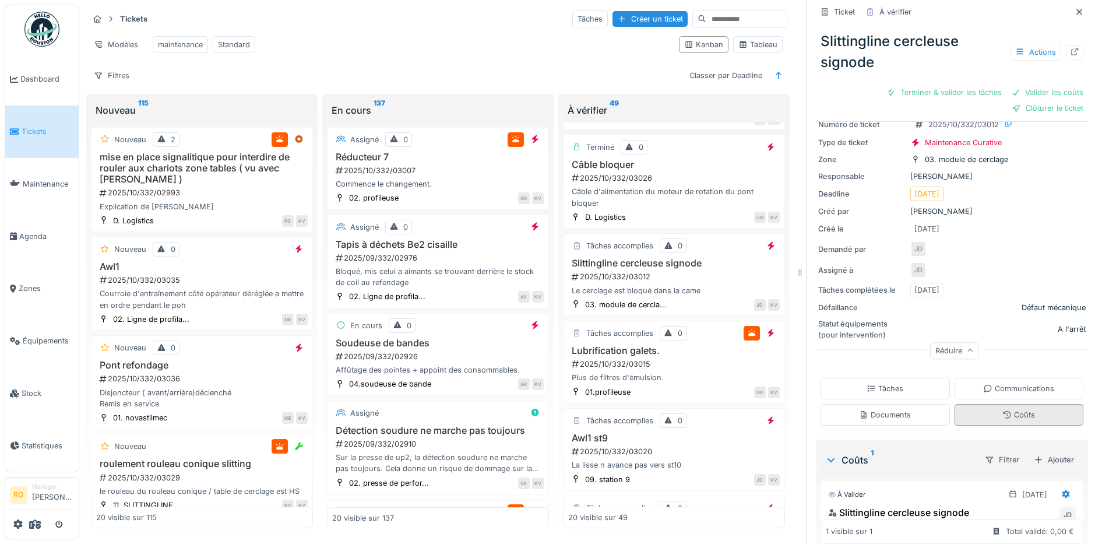
scroll to position [144, 0]
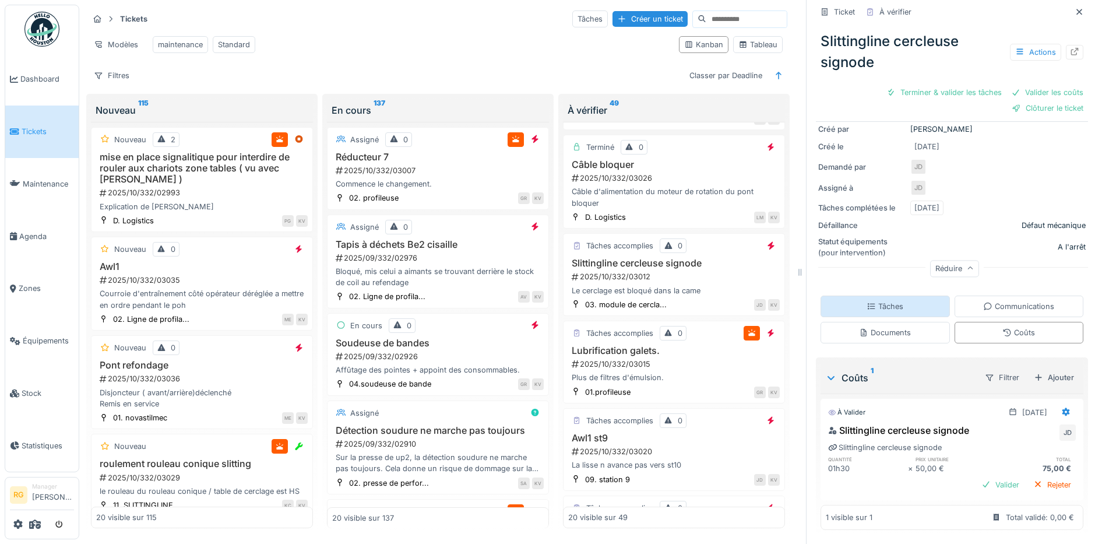
click at [877, 301] on div "Tâches" at bounding box center [884, 306] width 129 height 22
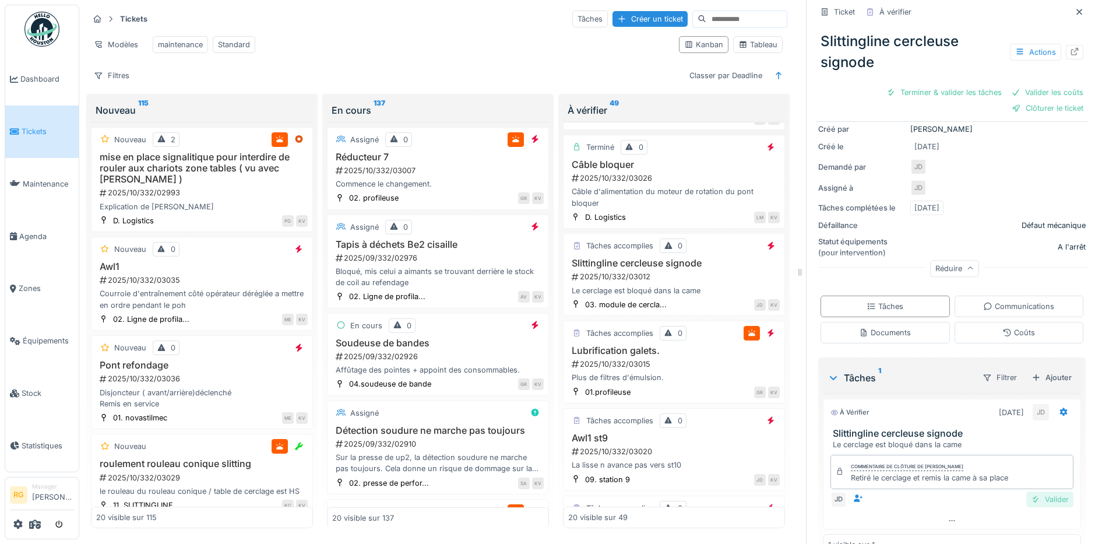
click at [1028, 491] on div "Valider" at bounding box center [1049, 499] width 47 height 16
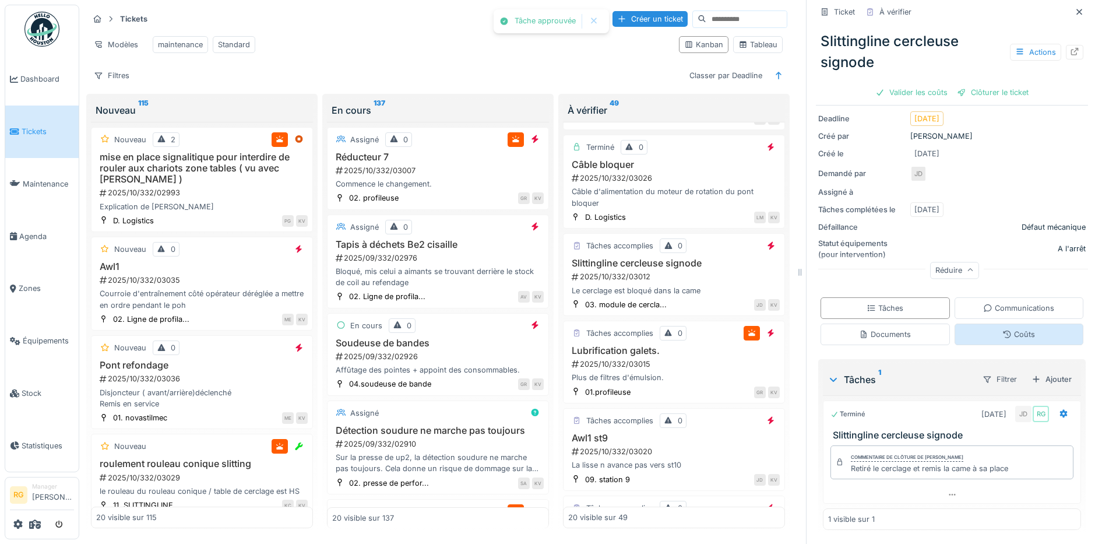
scroll to position [121, 0]
click at [1002, 329] on div "Coûts" at bounding box center [1018, 334] width 33 height 11
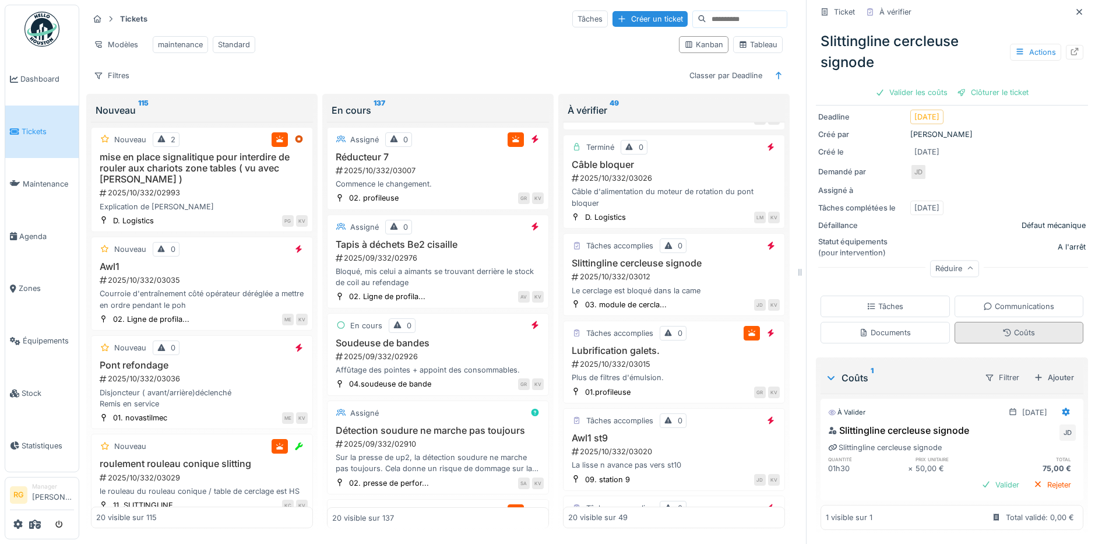
scroll to position [123, 0]
click at [983, 477] on div "Valider" at bounding box center [999, 485] width 47 height 16
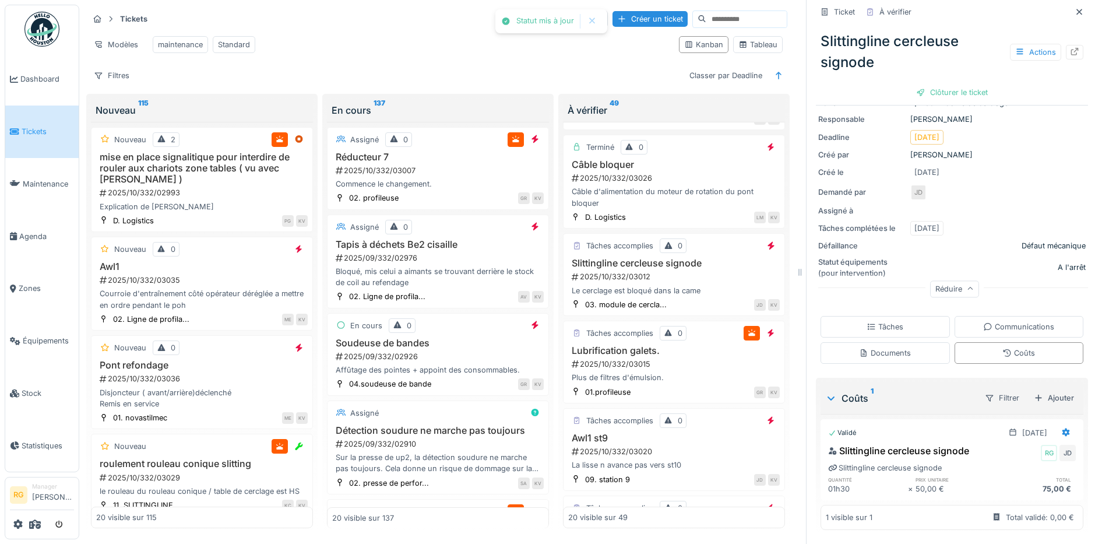
scroll to position [103, 0]
click at [933, 84] on div "Clôturer le ticket" at bounding box center [951, 92] width 81 height 16
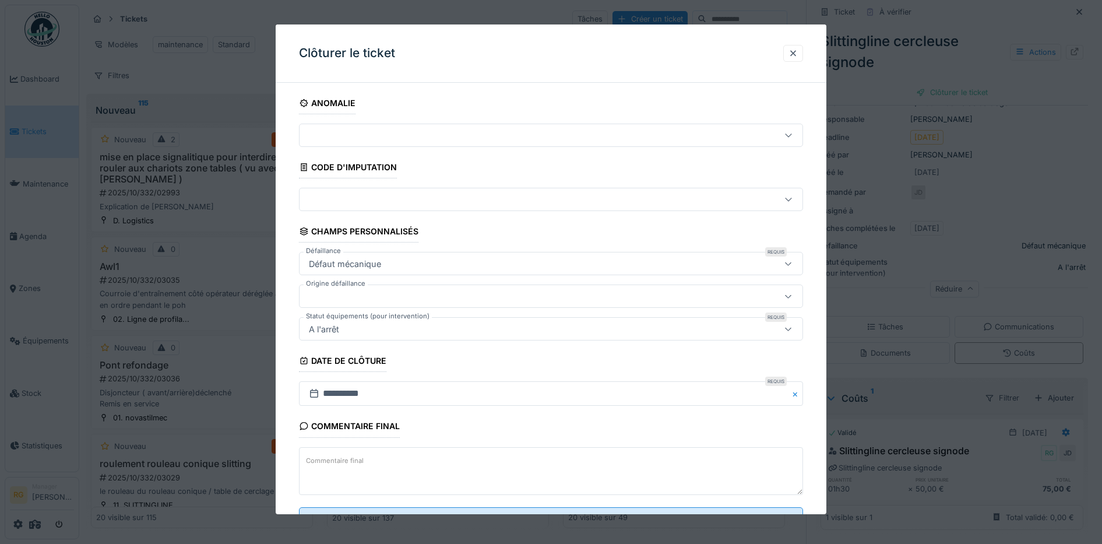
click at [373, 457] on textarea "Commentaire final" at bounding box center [551, 471] width 504 height 48
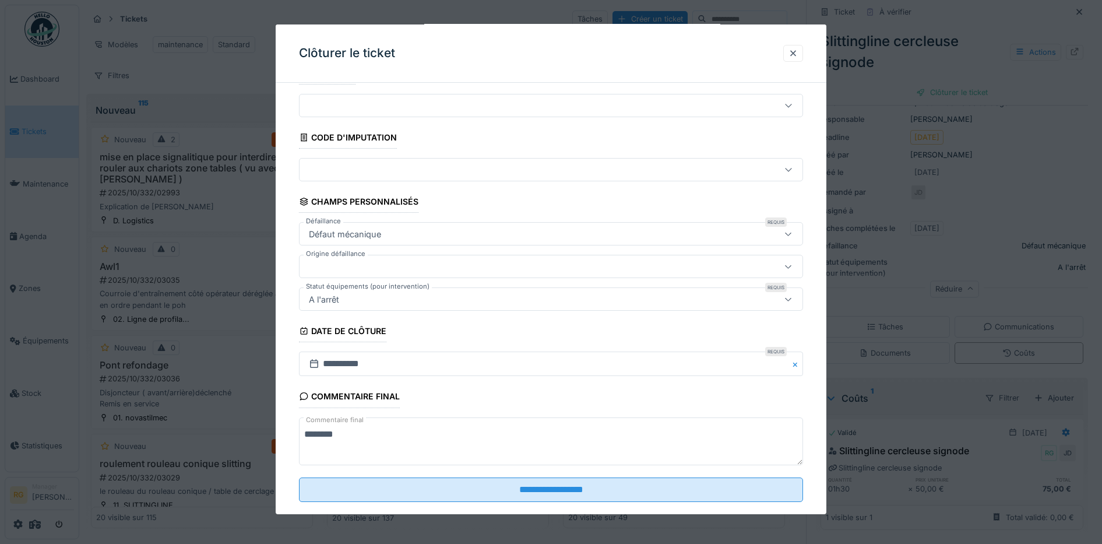
scroll to position [50, 0]
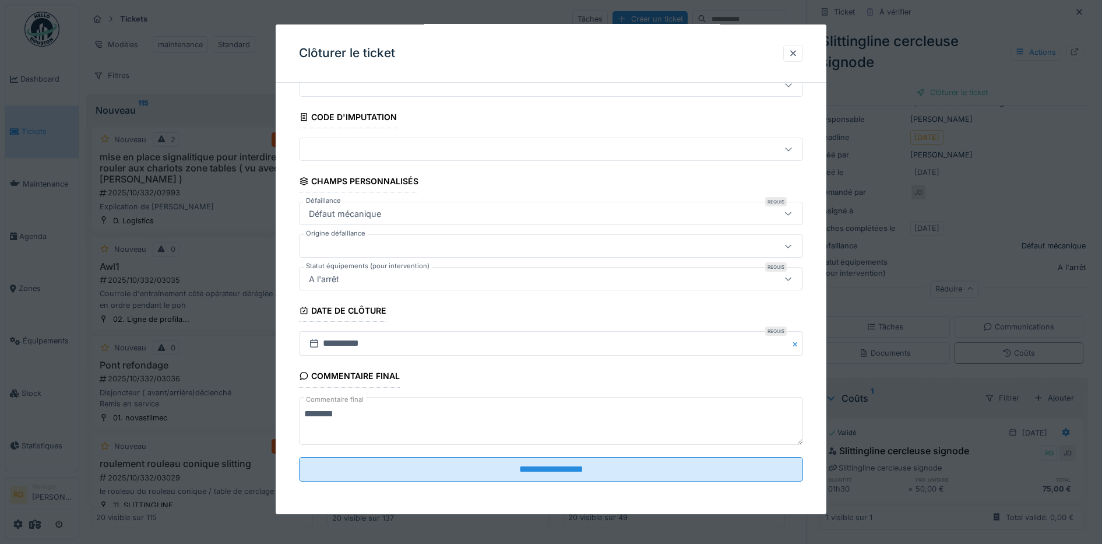
type textarea "********"
click at [792, 149] on icon at bounding box center [788, 149] width 9 height 8
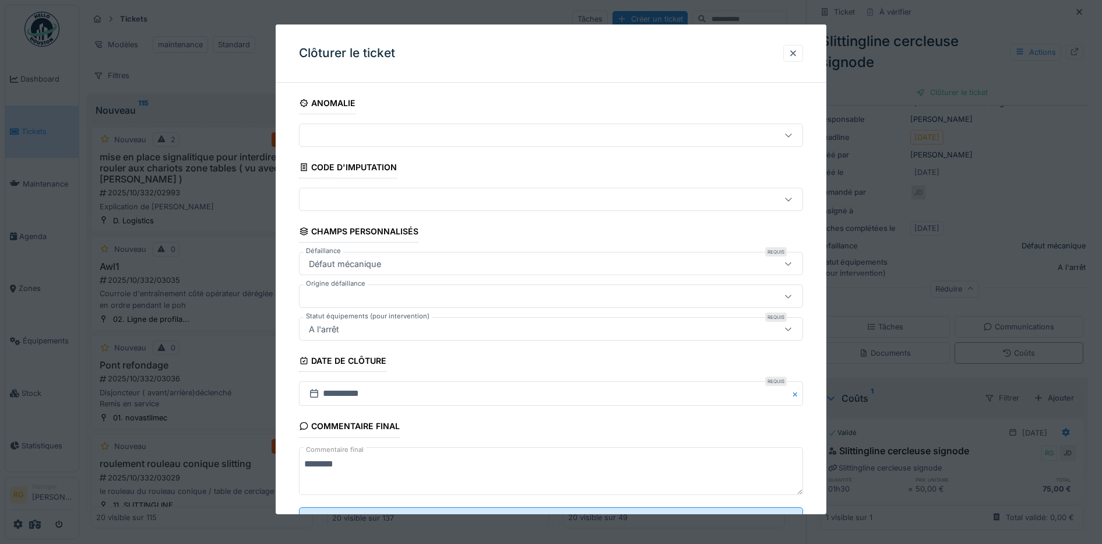
click at [285, 223] on div "**********" at bounding box center [551, 328] width 551 height 472
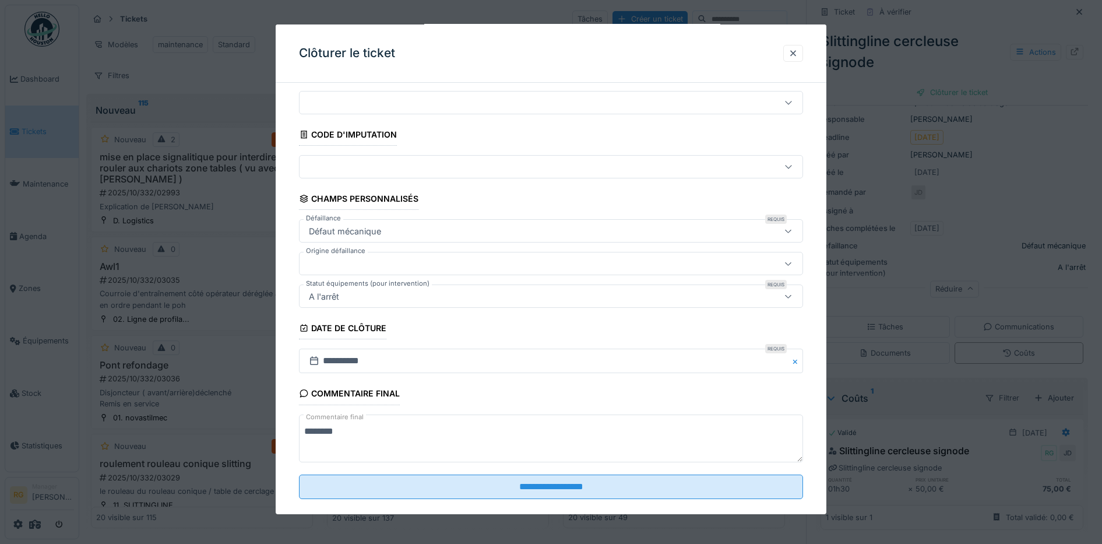
scroll to position [50, 0]
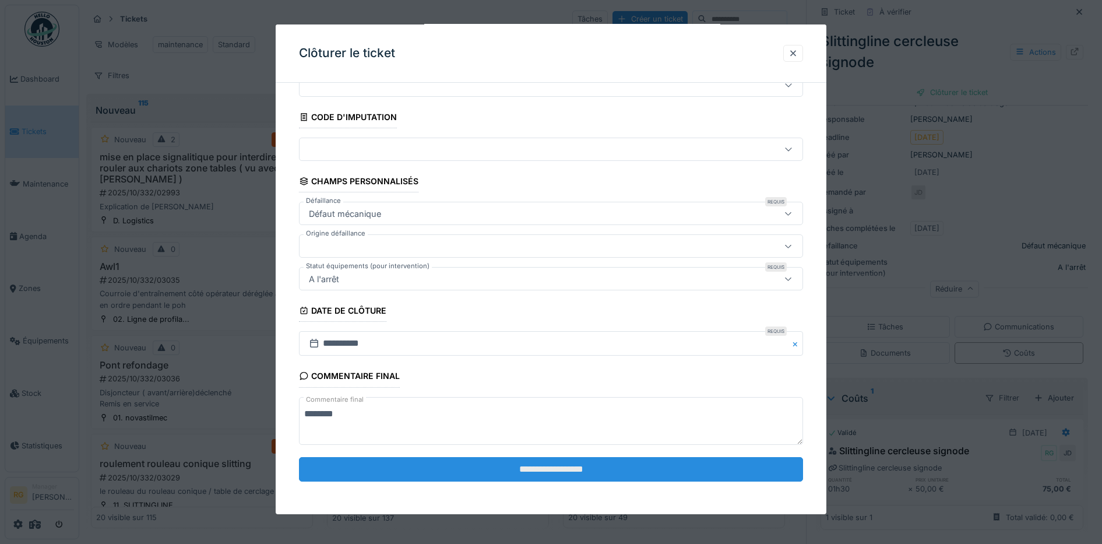
click at [605, 471] on input "**********" at bounding box center [551, 469] width 504 height 24
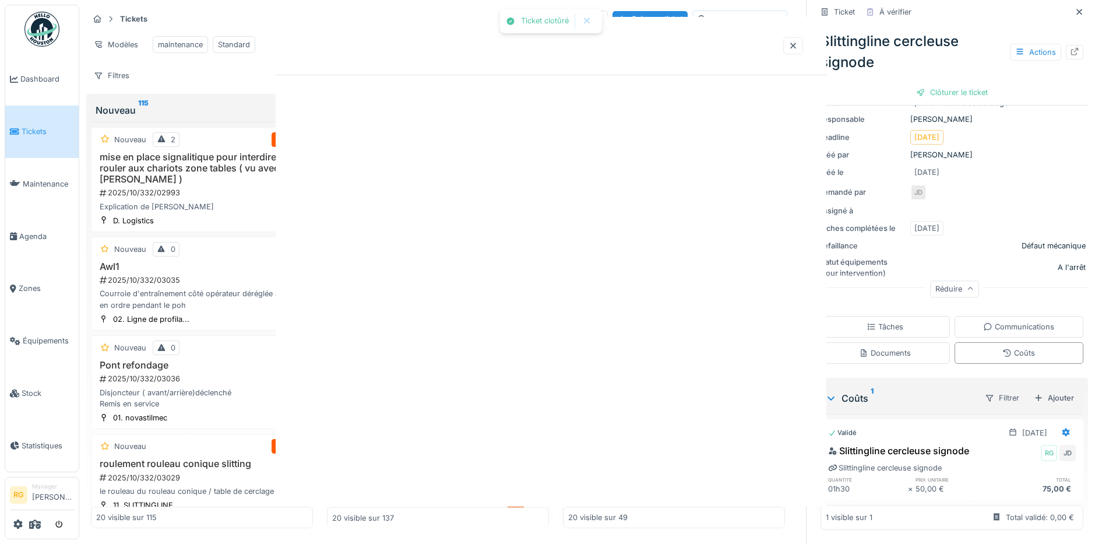
scroll to position [0, 0]
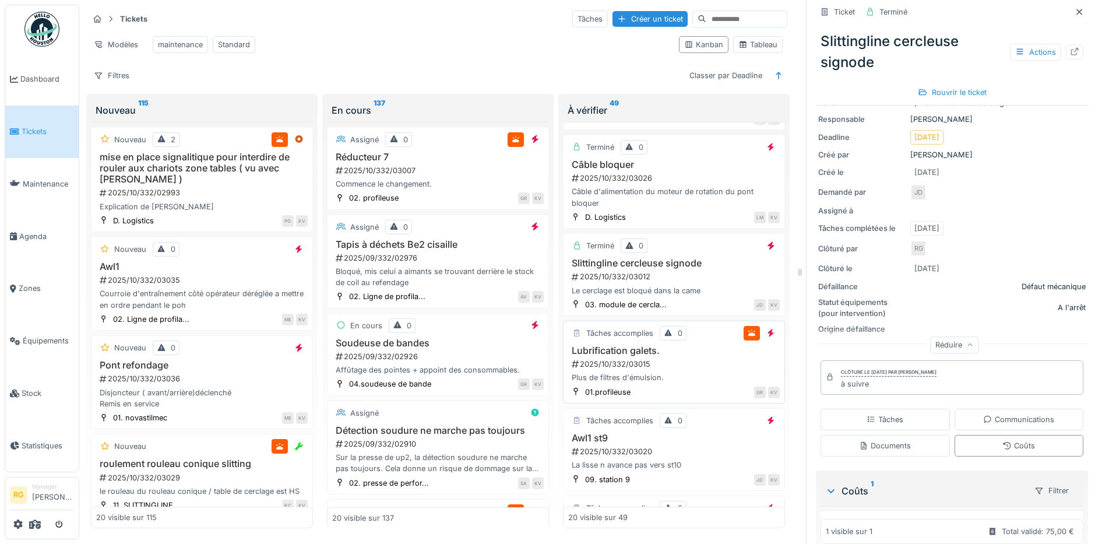
click at [679, 369] on div "2025/10/332/03015" at bounding box center [674, 363] width 209 height 11
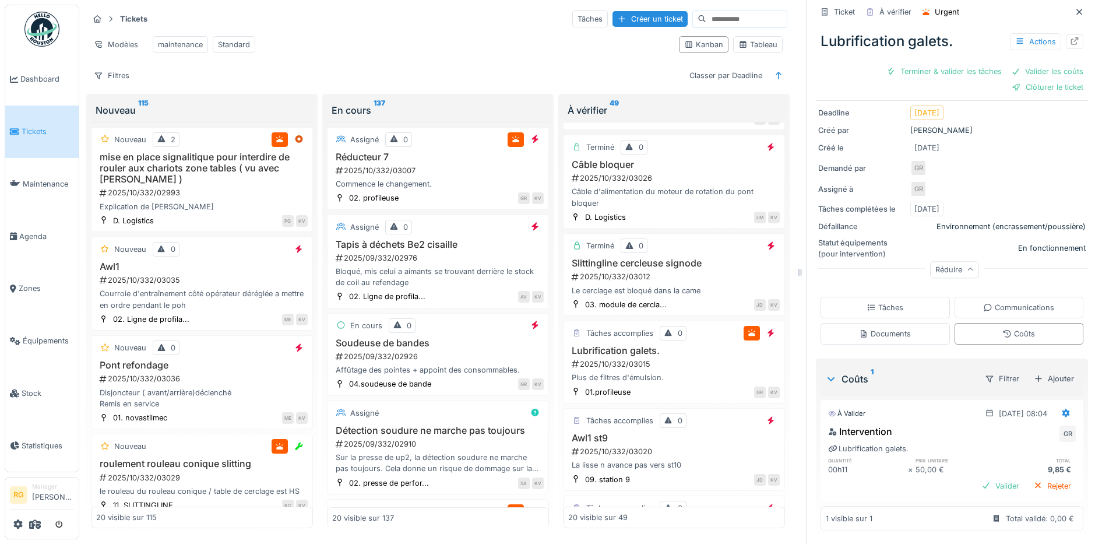
scroll to position [123, 0]
click at [866, 302] on icon at bounding box center [870, 306] width 9 height 8
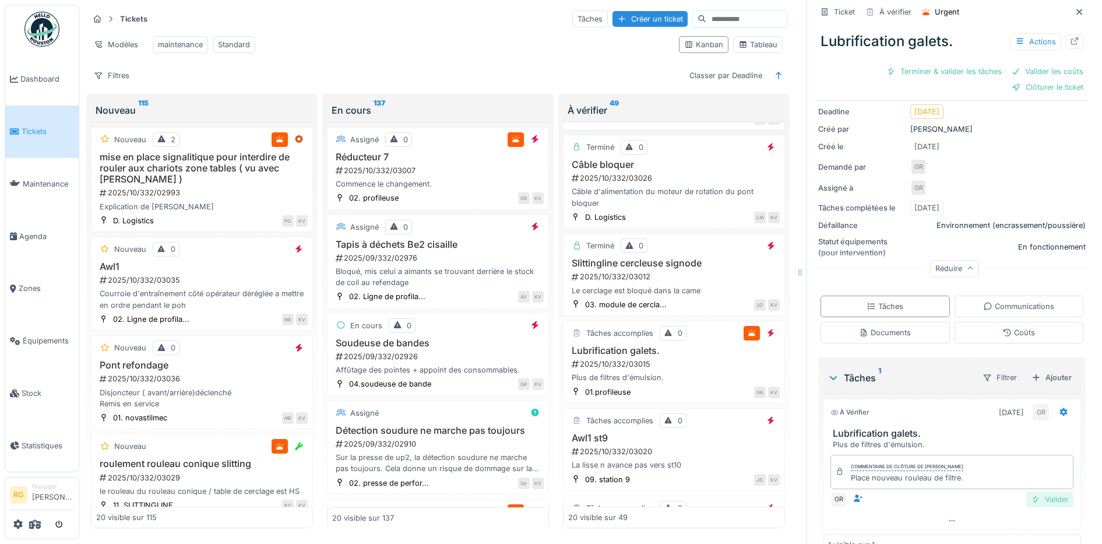
click at [1032, 491] on div "Valider" at bounding box center [1049, 499] width 47 height 16
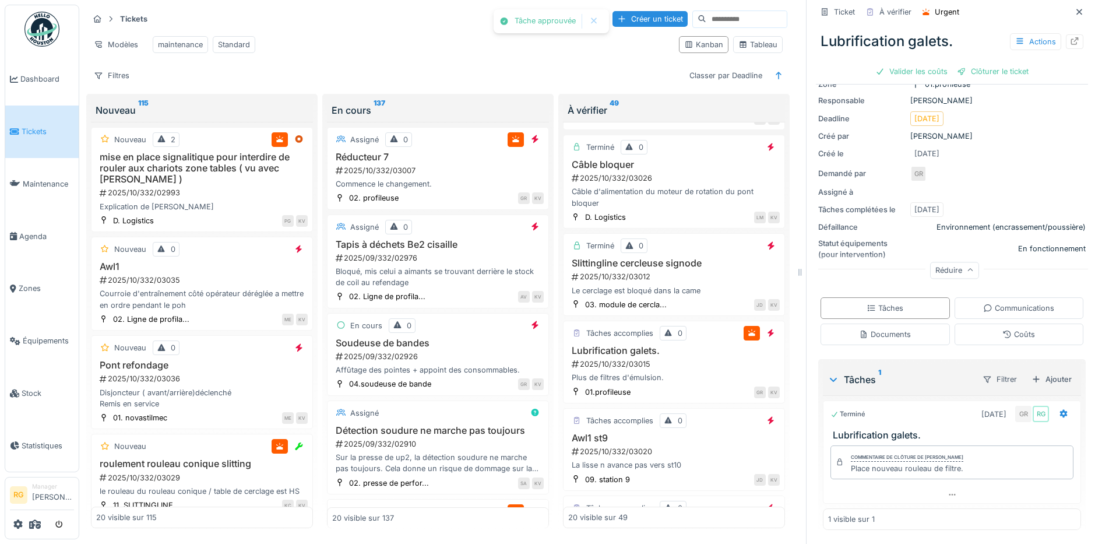
scroll to position [100, 0]
click at [1015, 323] on div "Coûts" at bounding box center [1018, 334] width 129 height 22
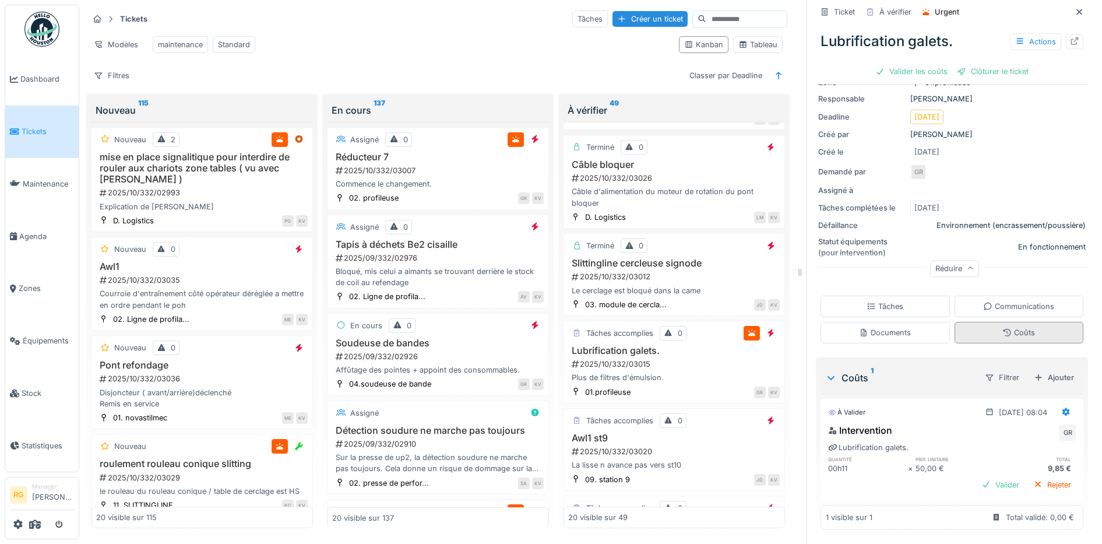
scroll to position [102, 0]
click at [986, 477] on div "Valider" at bounding box center [999, 485] width 47 height 16
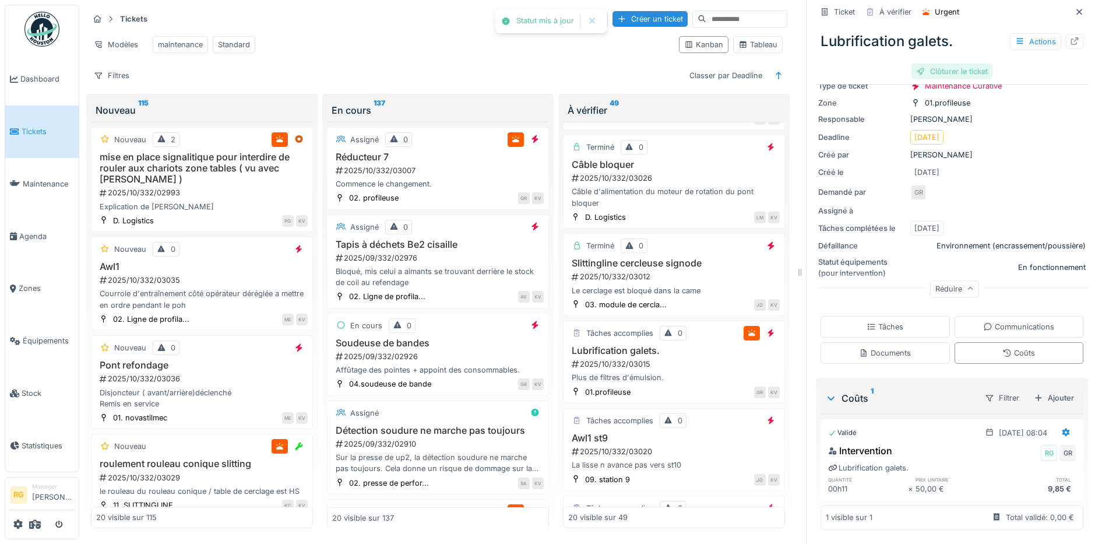
click at [936, 63] on div "Clôturer le ticket" at bounding box center [951, 71] width 81 height 16
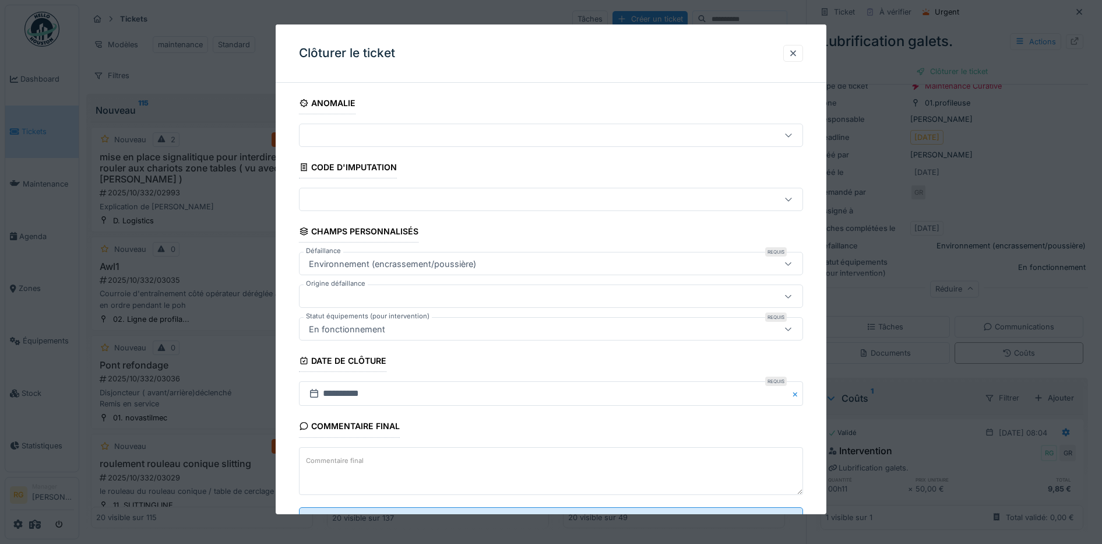
click at [404, 460] on textarea "Commentaire final" at bounding box center [551, 471] width 504 height 48
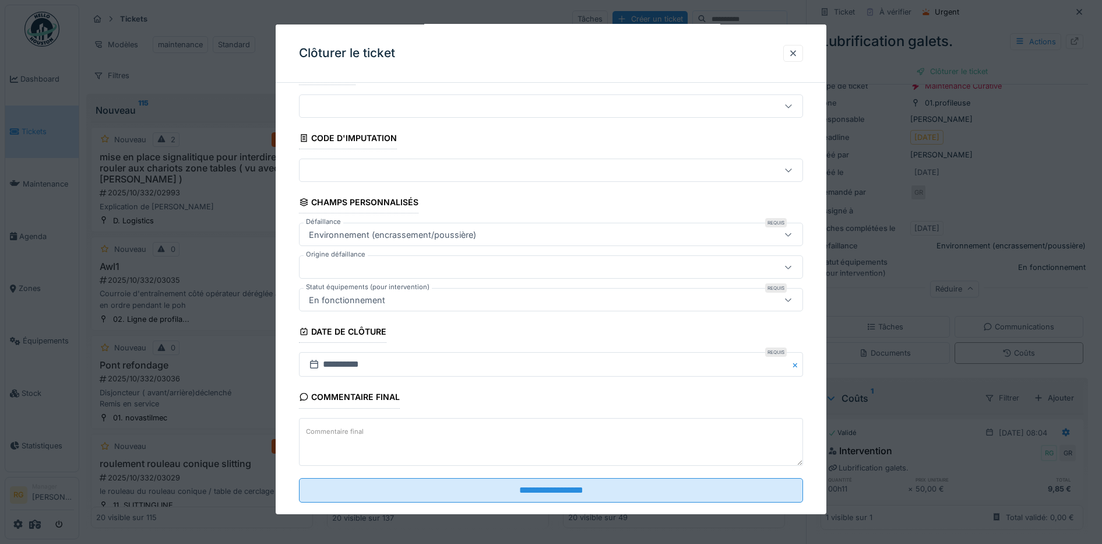
scroll to position [50, 0]
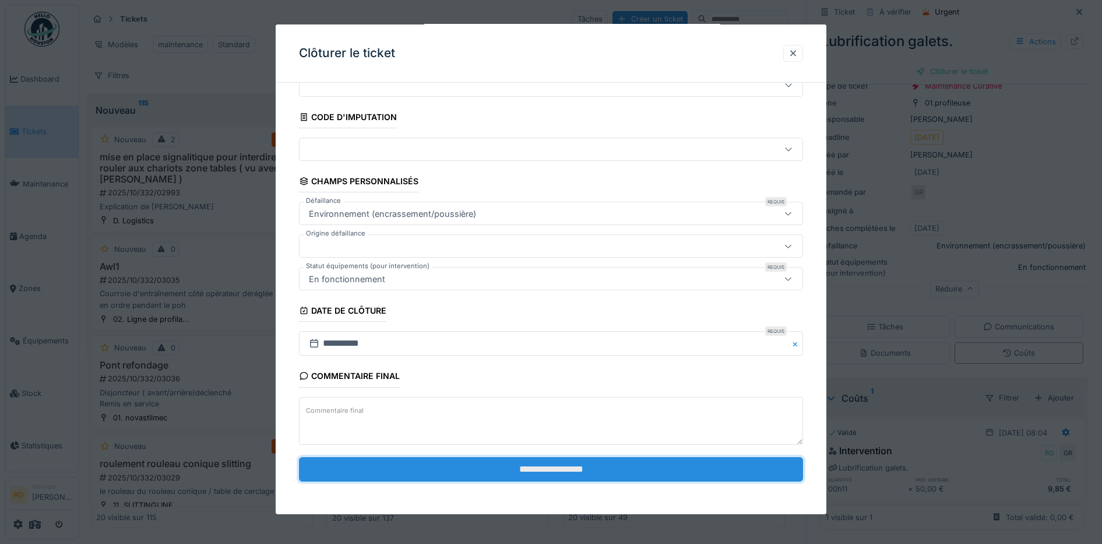
click at [548, 465] on input "**********" at bounding box center [551, 469] width 504 height 24
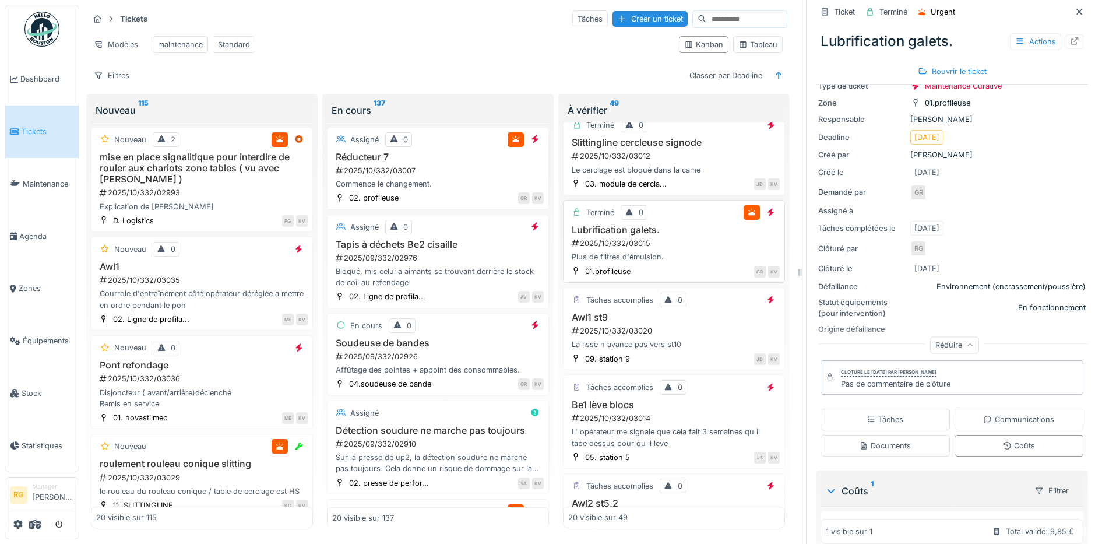
scroll to position [885, 0]
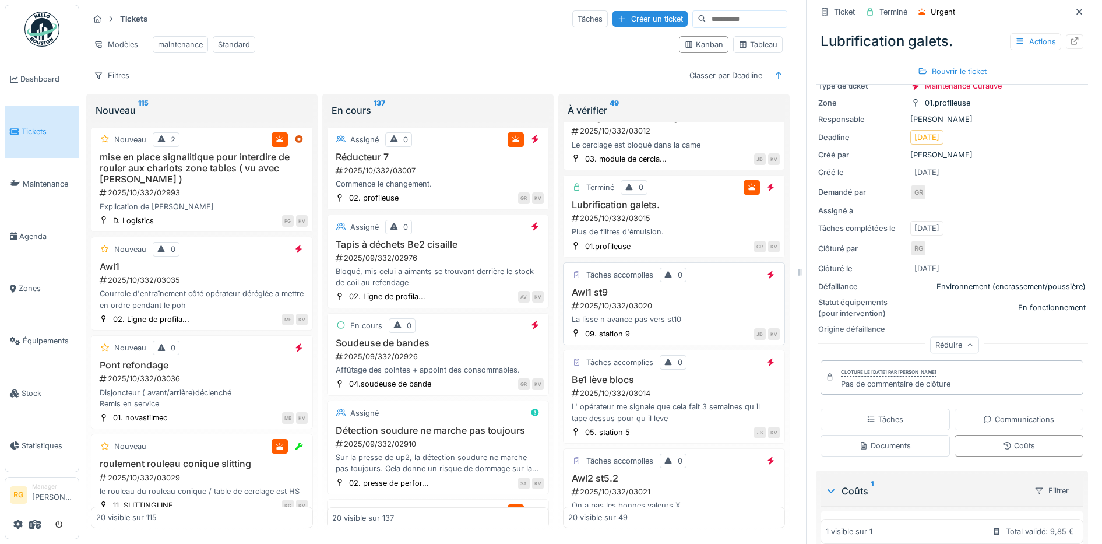
click at [671, 311] on div "2025/10/332/03020" at bounding box center [674, 305] width 209 height 11
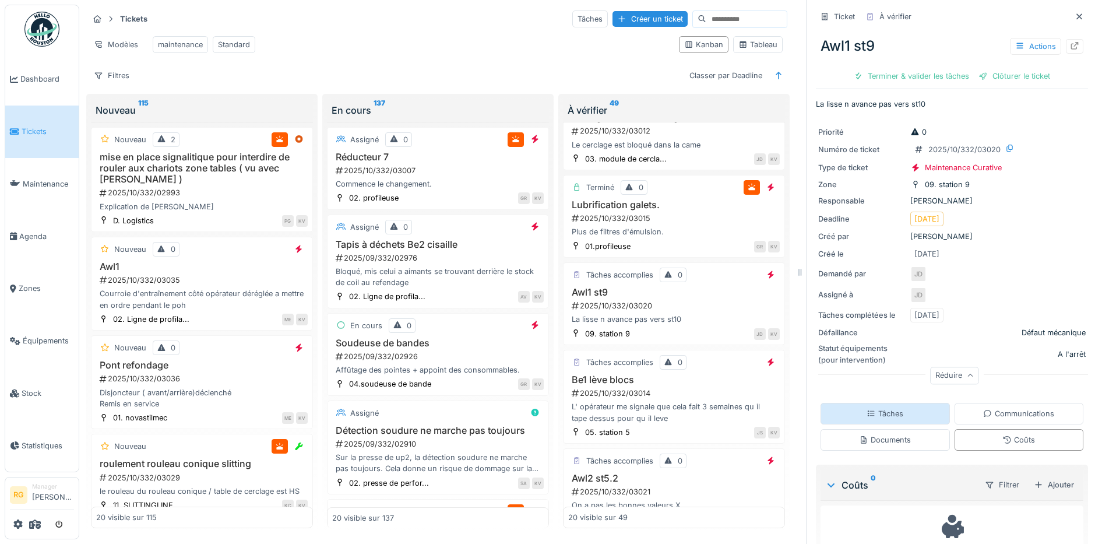
click at [873, 408] on div "Tâches" at bounding box center [884, 413] width 37 height 11
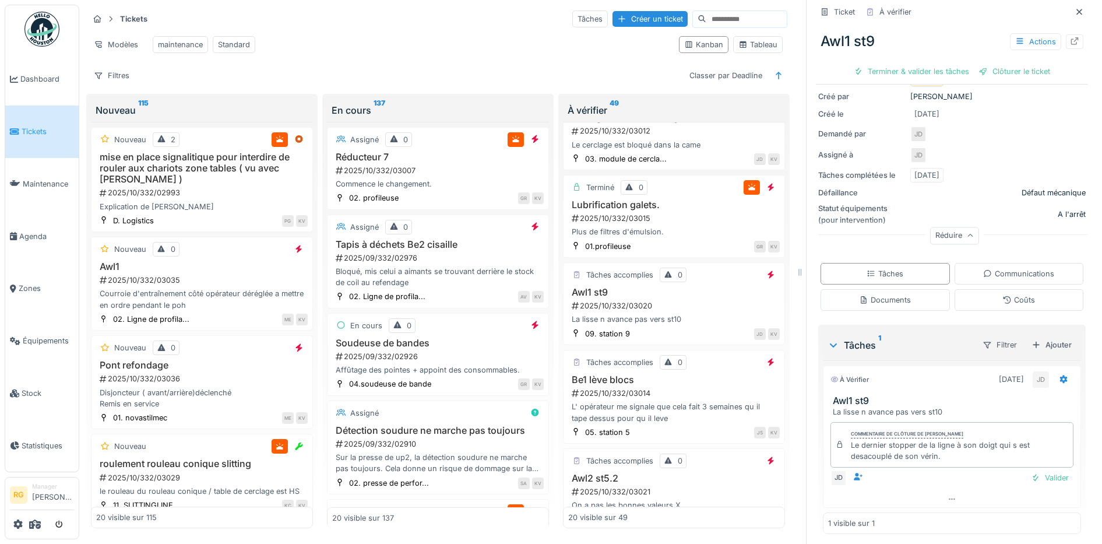
scroll to position [144, 0]
click at [1033, 465] on div "Valider" at bounding box center [1049, 473] width 47 height 16
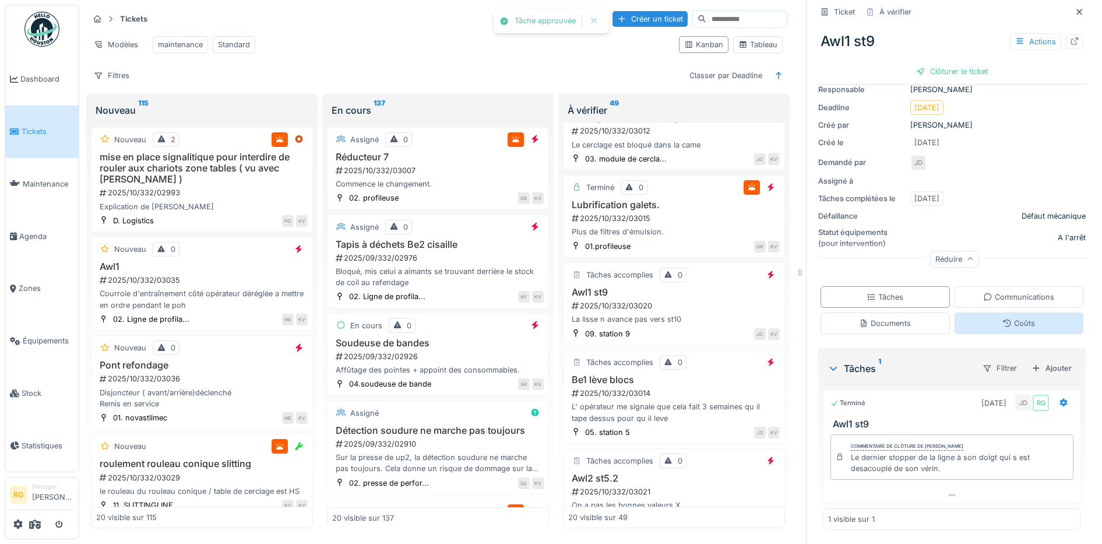
click at [1002, 317] on div "Coûts" at bounding box center [1018, 322] width 33 height 11
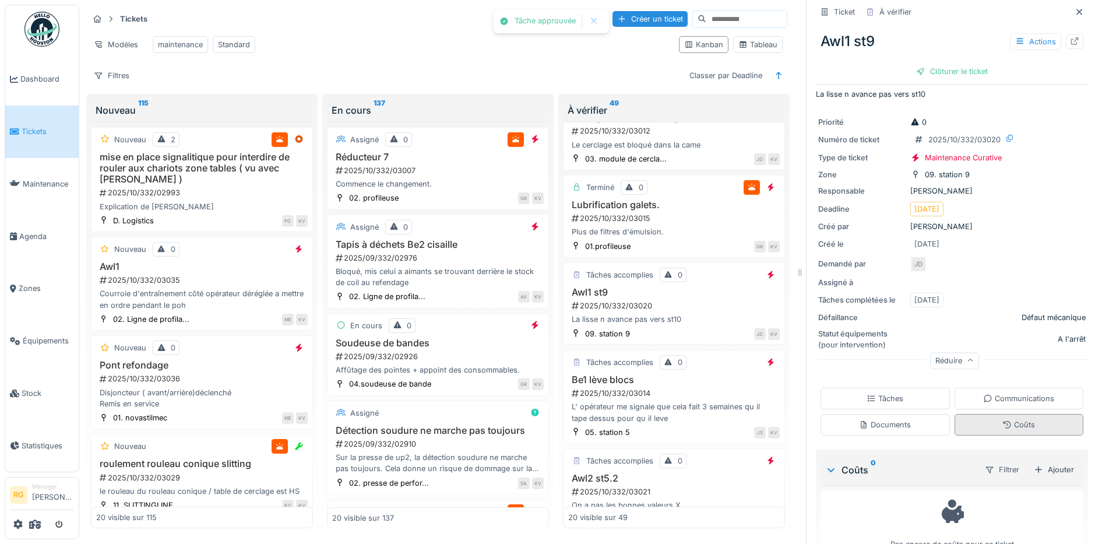
scroll to position [40, 0]
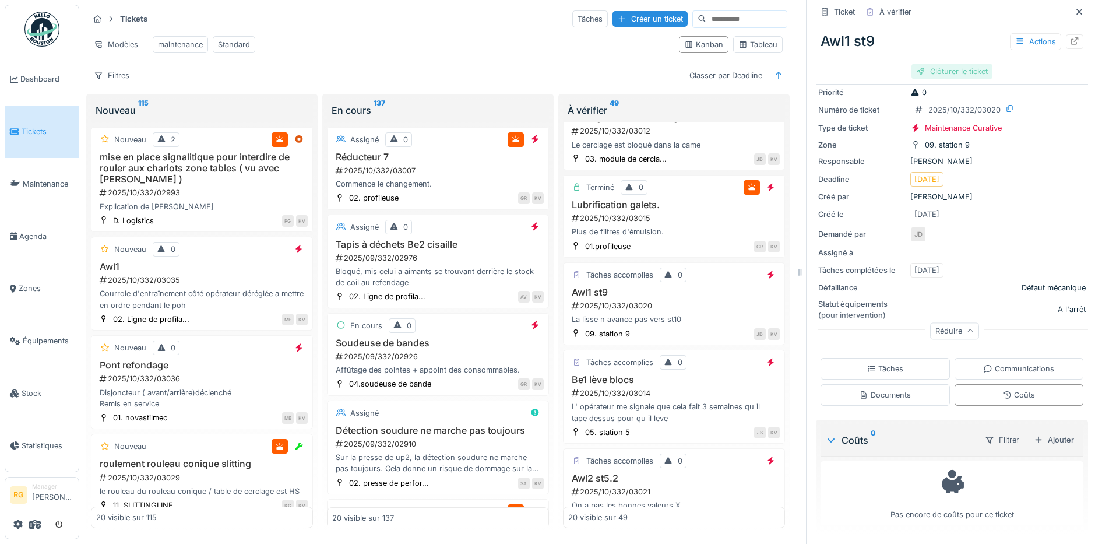
click at [941, 63] on div "Clôturer le ticket" at bounding box center [951, 71] width 81 height 16
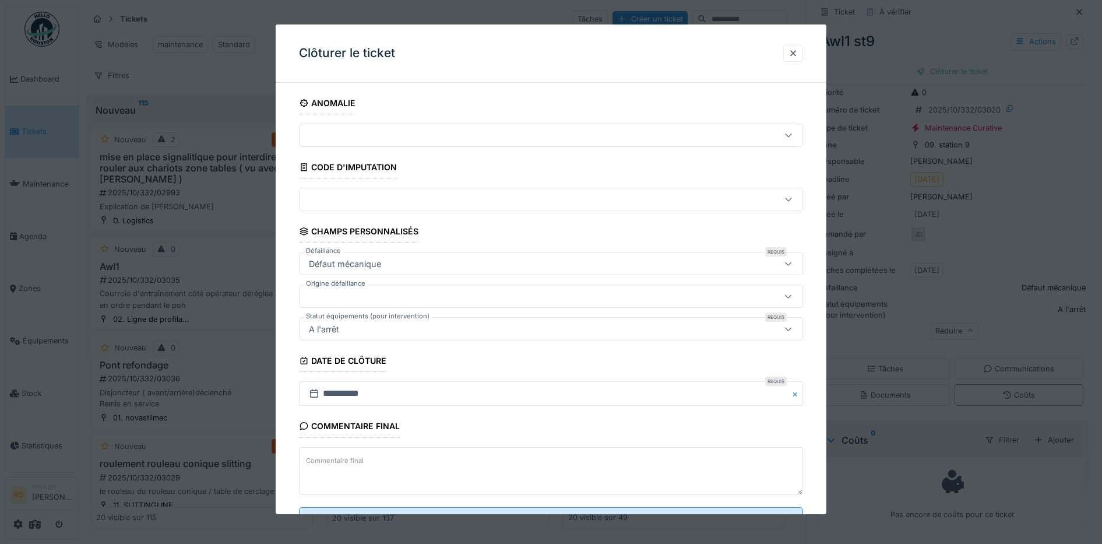
scroll to position [50, 0]
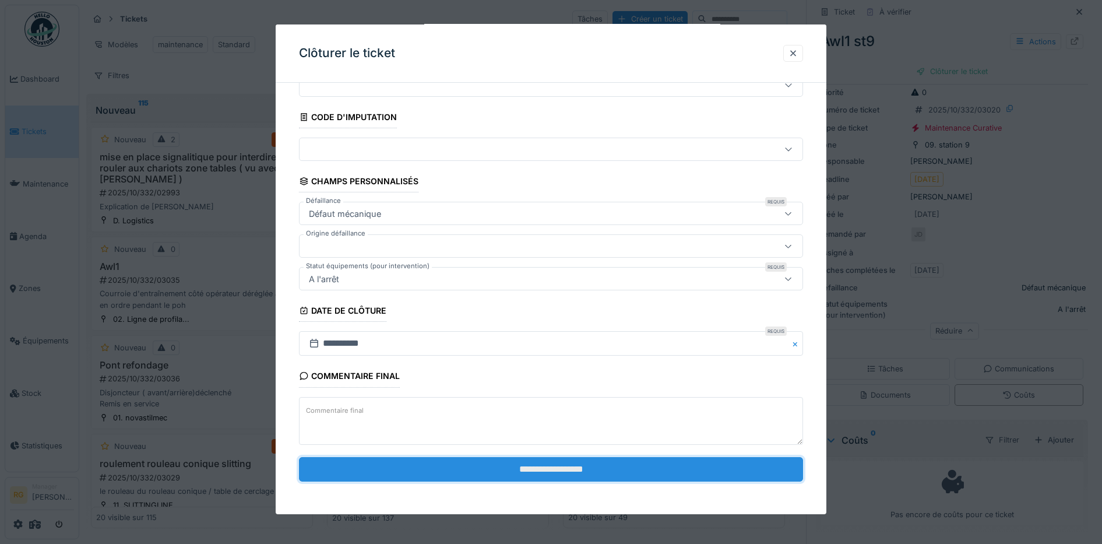
click at [541, 472] on input "**********" at bounding box center [551, 469] width 504 height 24
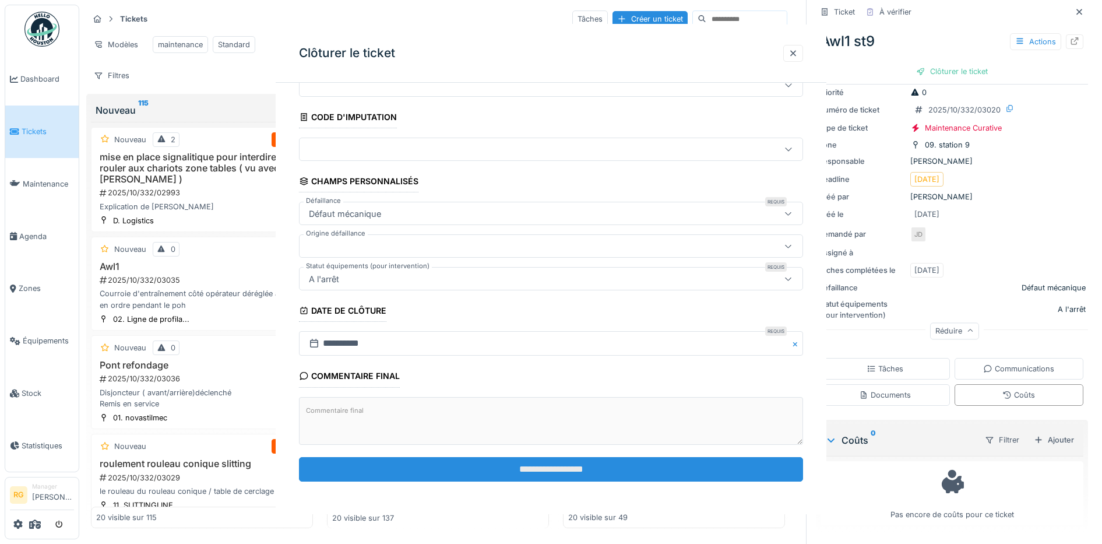
scroll to position [0, 0]
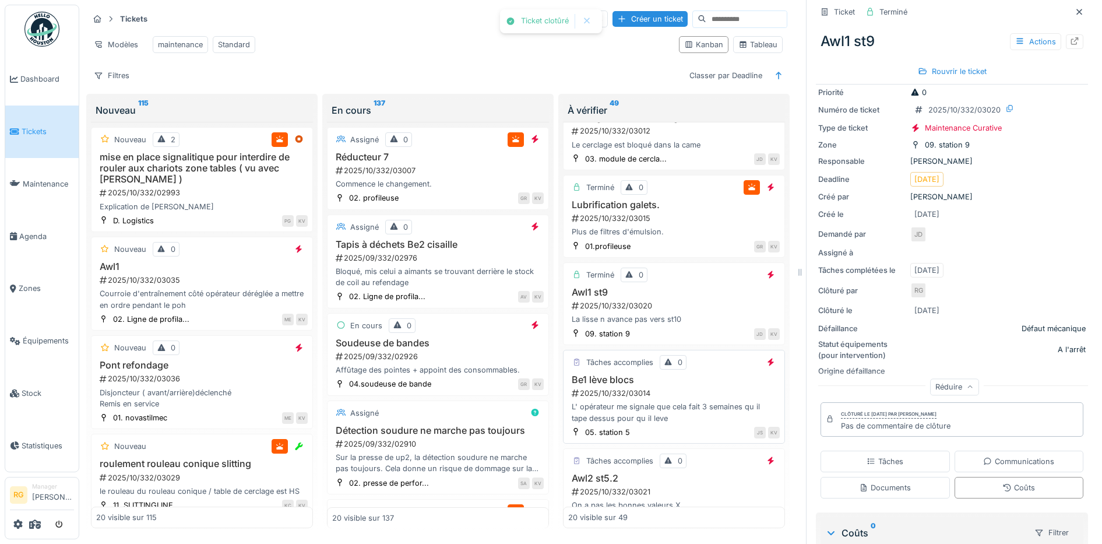
click at [650, 396] on div "Be1 lève blocs 2025/10/332/03014 L' opérateur me signale que cela fait 3 semain…" at bounding box center [673, 399] width 211 height 50
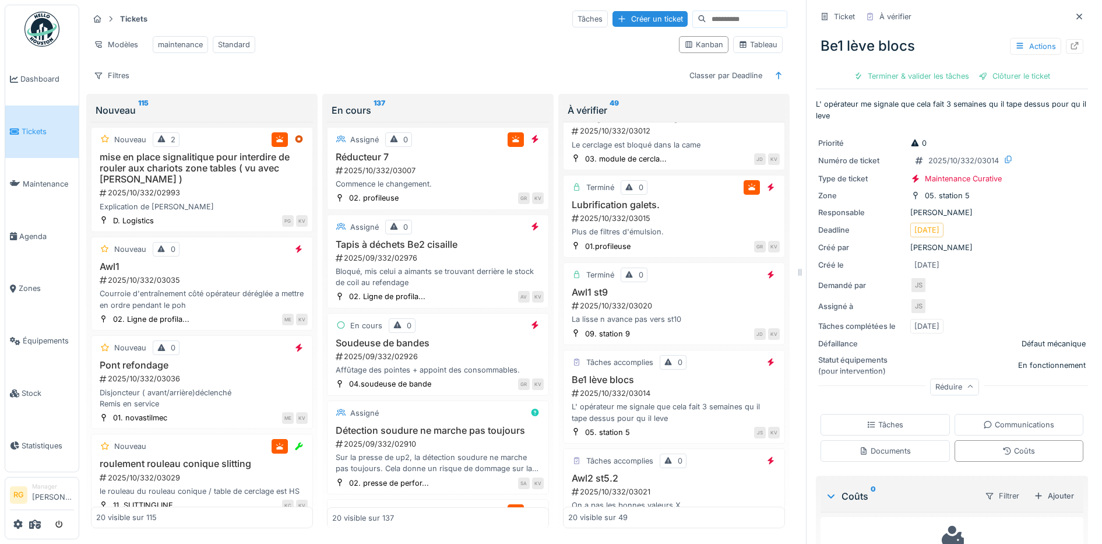
scroll to position [56, 0]
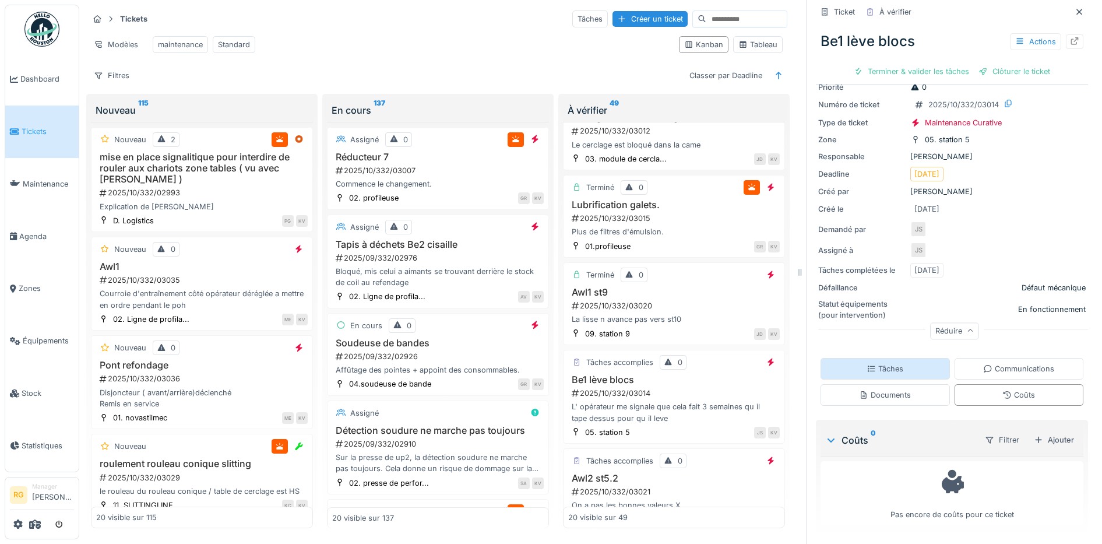
click at [887, 358] on div "Tâches" at bounding box center [884, 369] width 129 height 22
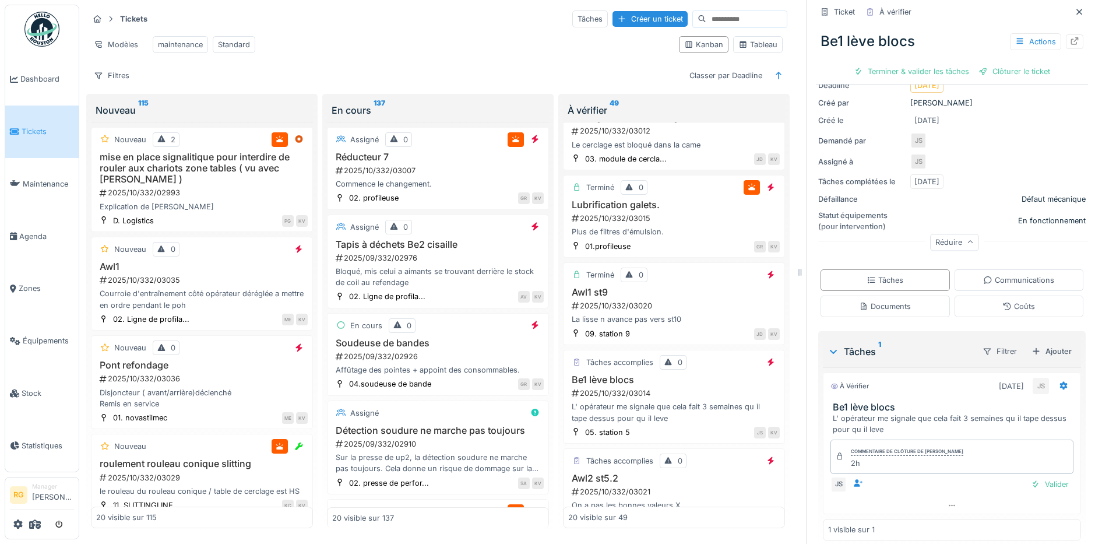
scroll to position [156, 0]
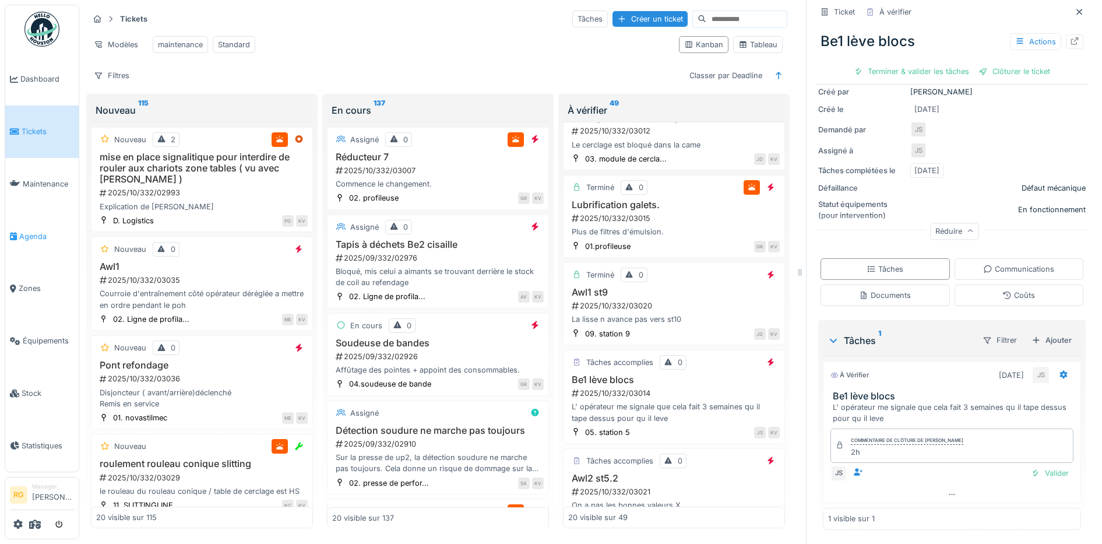
click at [31, 231] on span "Agenda" at bounding box center [46, 236] width 55 height 11
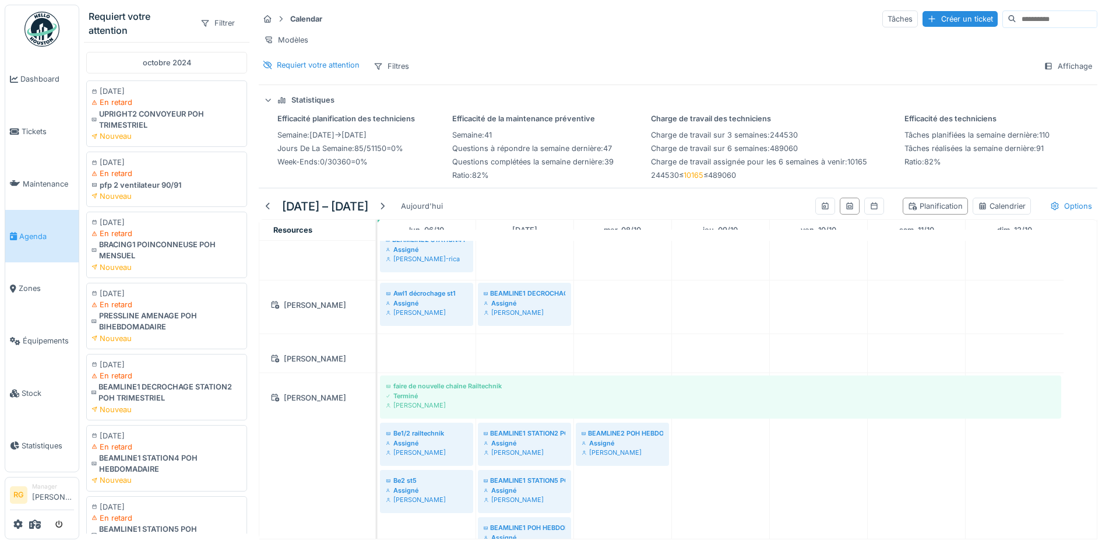
scroll to position [583, 0]
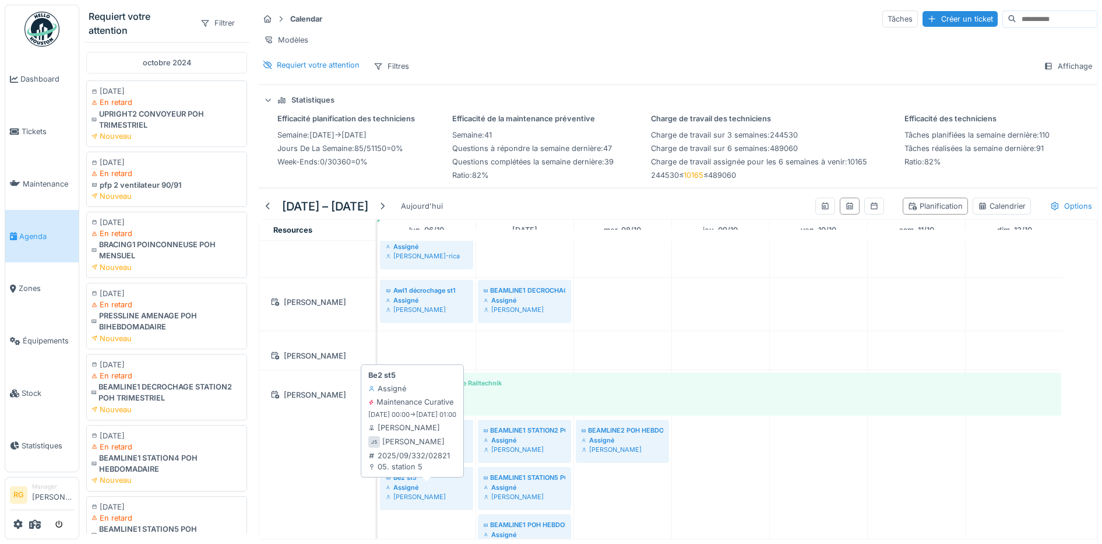
click at [433, 485] on div "Assigné" at bounding box center [427, 486] width 82 height 9
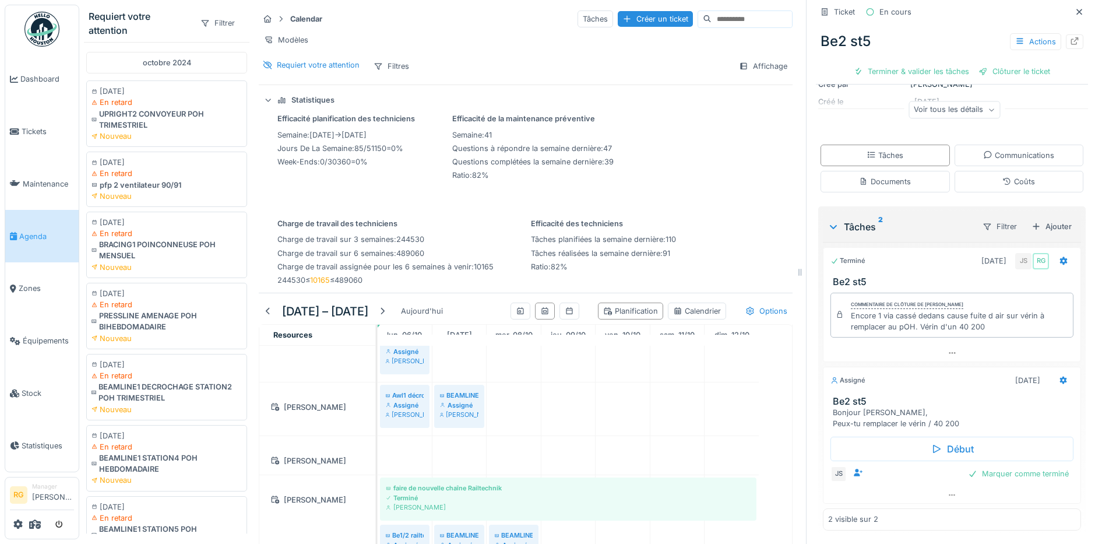
scroll to position [154, 0]
click at [1011, 465] on div "Marquer comme terminé" at bounding box center [1018, 473] width 110 height 16
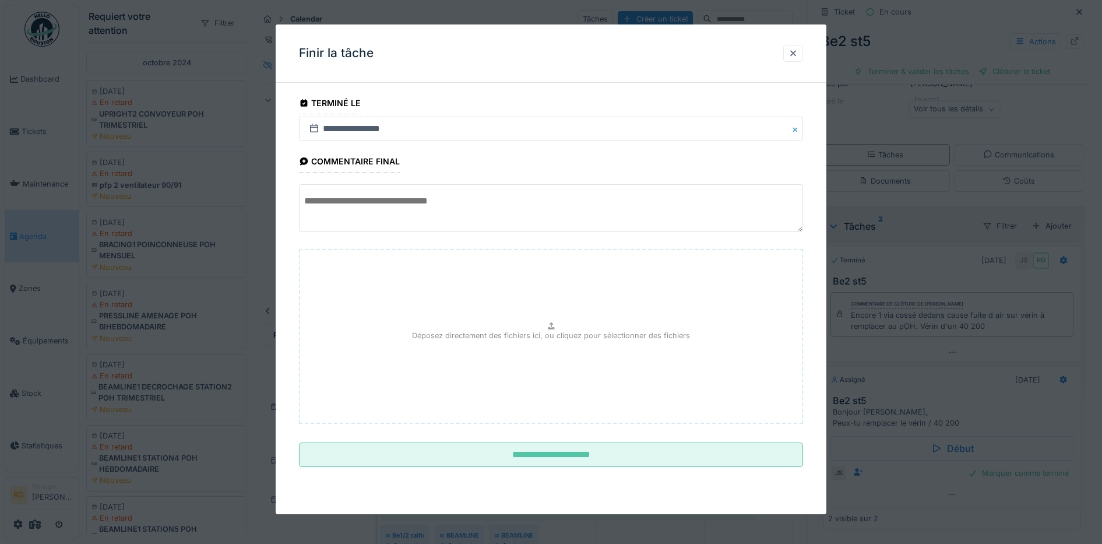
click at [331, 198] on textarea at bounding box center [551, 208] width 504 height 48
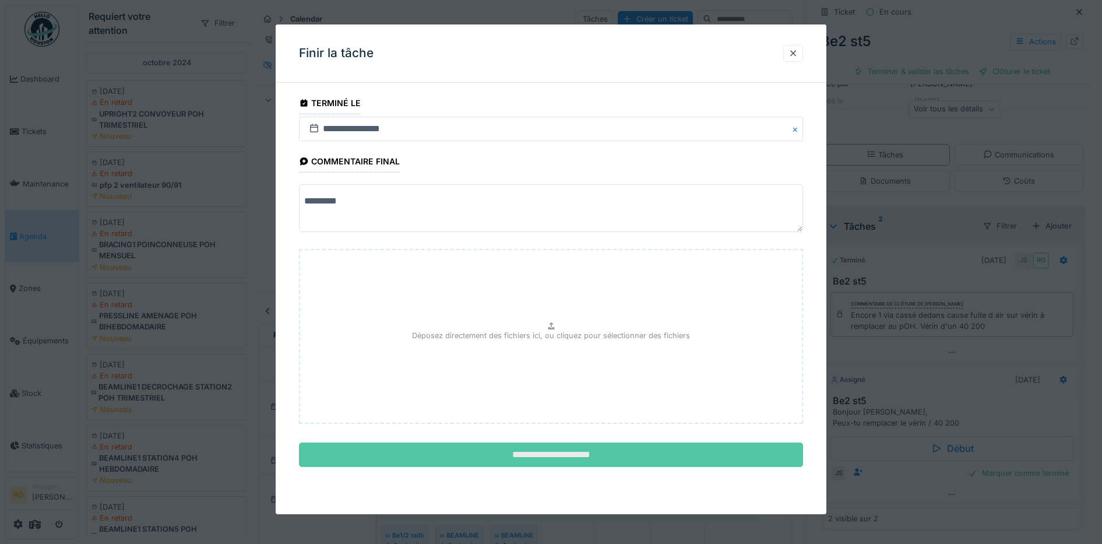
type textarea "*********"
click at [542, 456] on input "**********" at bounding box center [551, 454] width 504 height 24
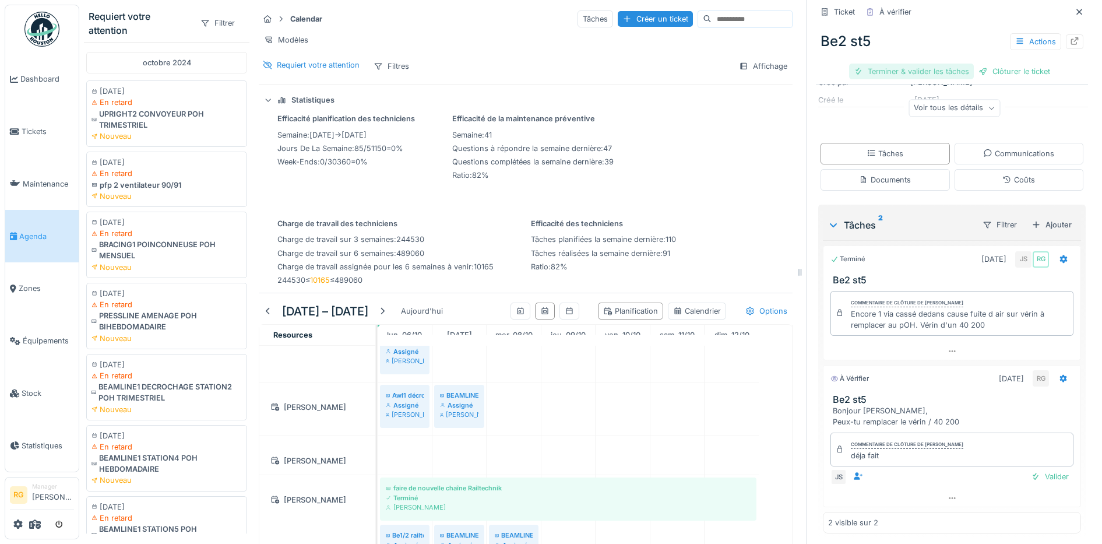
click at [897, 63] on div "Terminer & valider les tâches" at bounding box center [911, 71] width 125 height 16
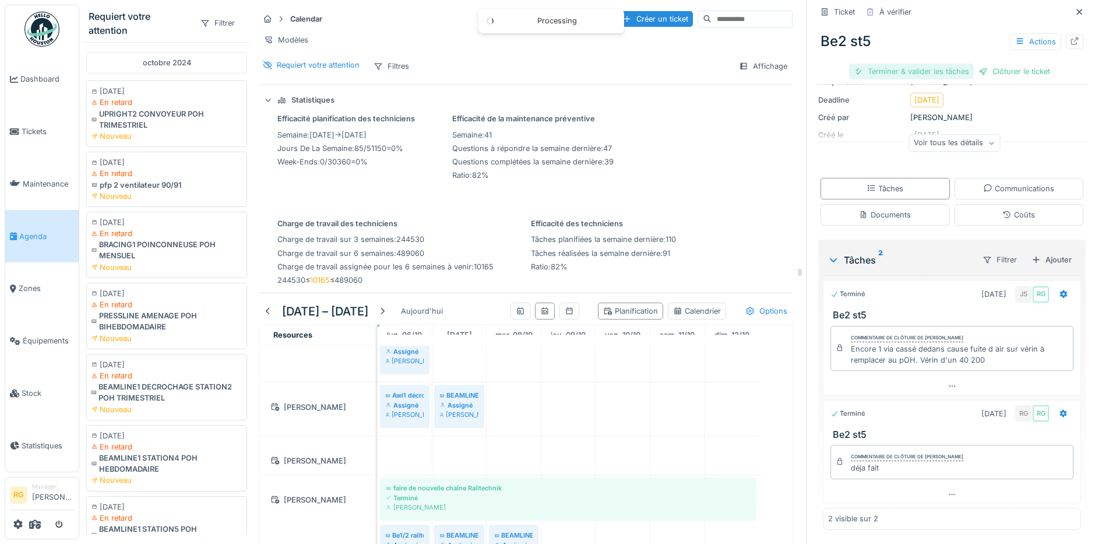
scroll to position [120, 0]
click at [936, 63] on div "Clôturer le ticket" at bounding box center [951, 71] width 81 height 16
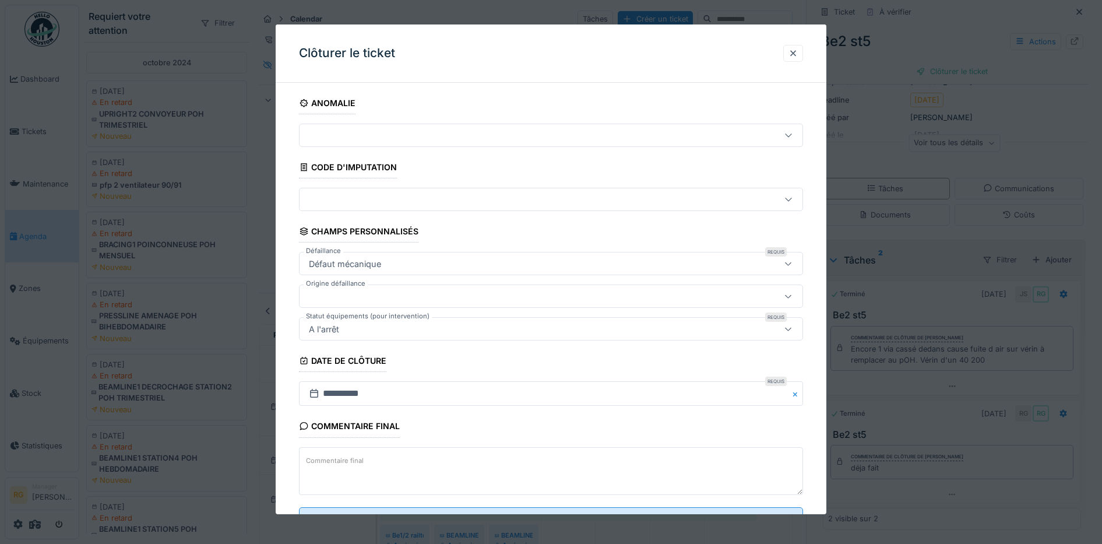
click at [390, 460] on textarea "Commentaire final" at bounding box center [551, 471] width 504 height 48
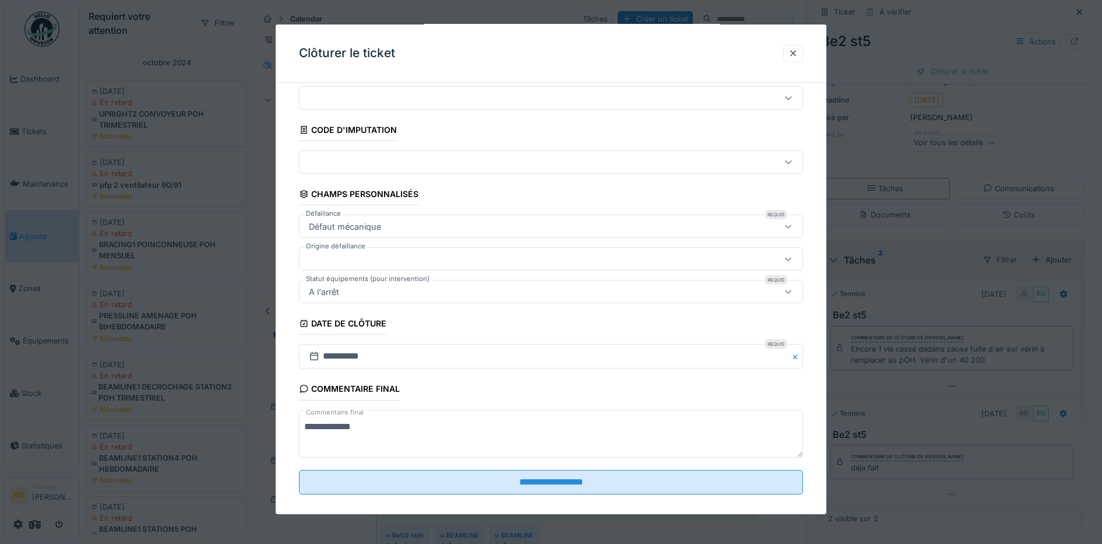
scroll to position [50, 0]
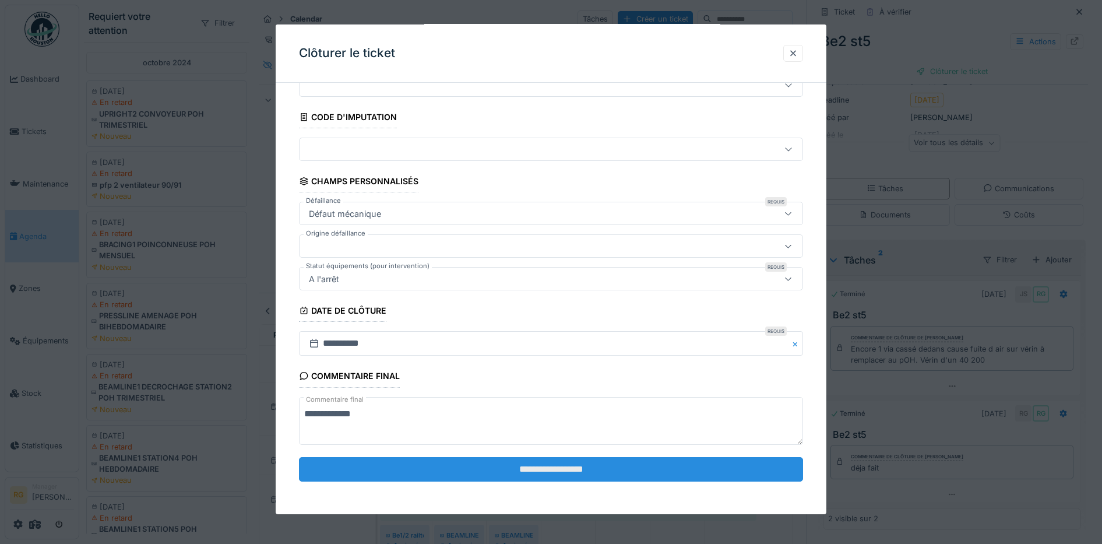
type textarea "**********"
click at [526, 475] on input "**********" at bounding box center [551, 469] width 504 height 24
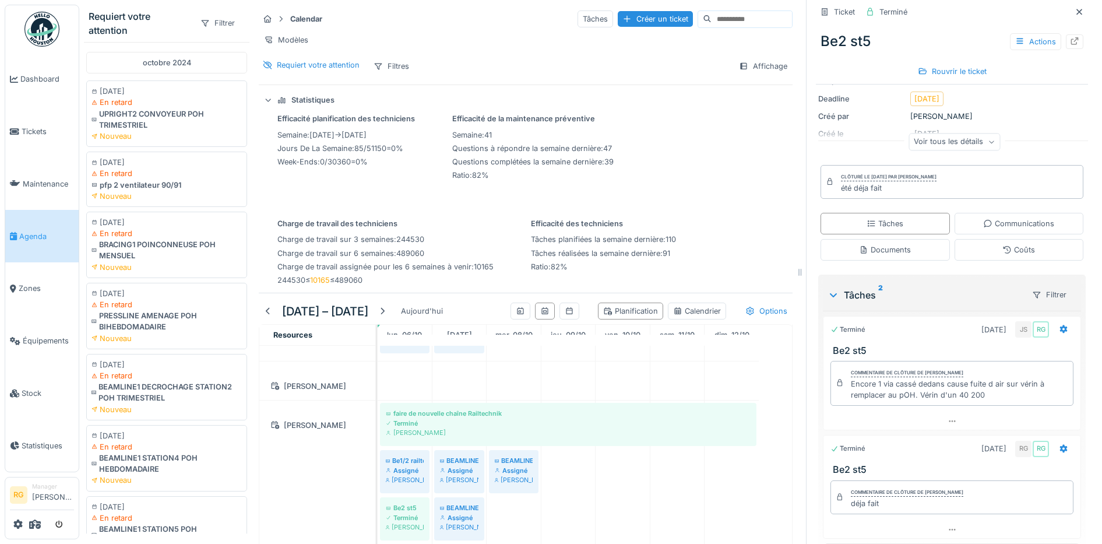
scroll to position [728, 0]
